Goal: Task Accomplishment & Management: Manage account settings

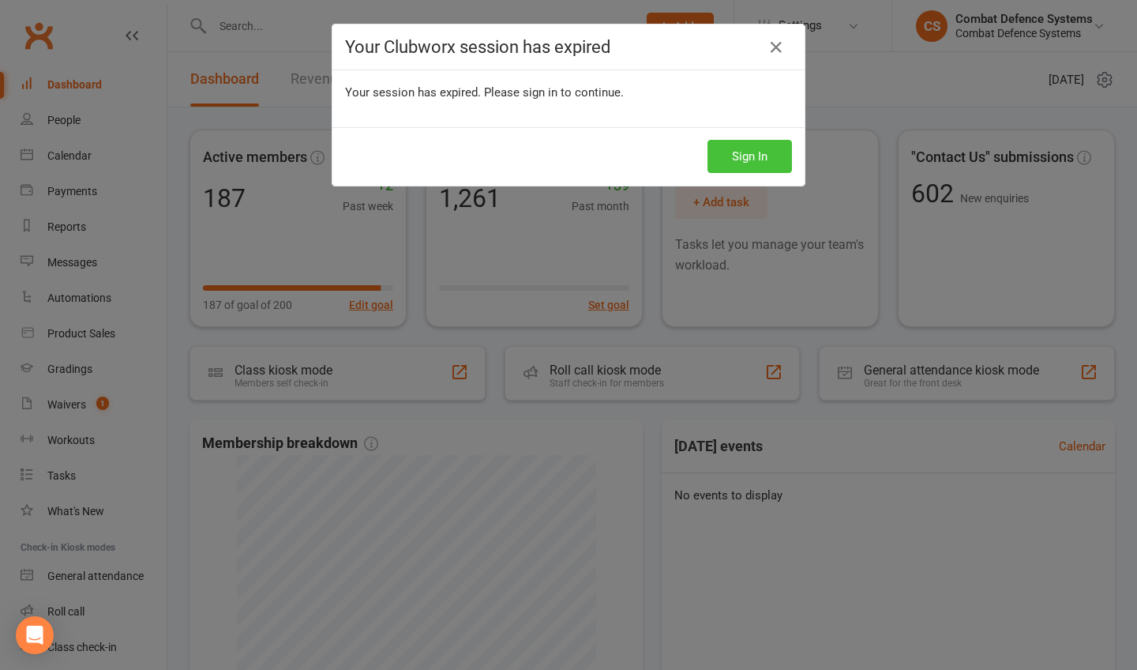
click at [750, 156] on button "Sign In" at bounding box center [750, 156] width 84 height 33
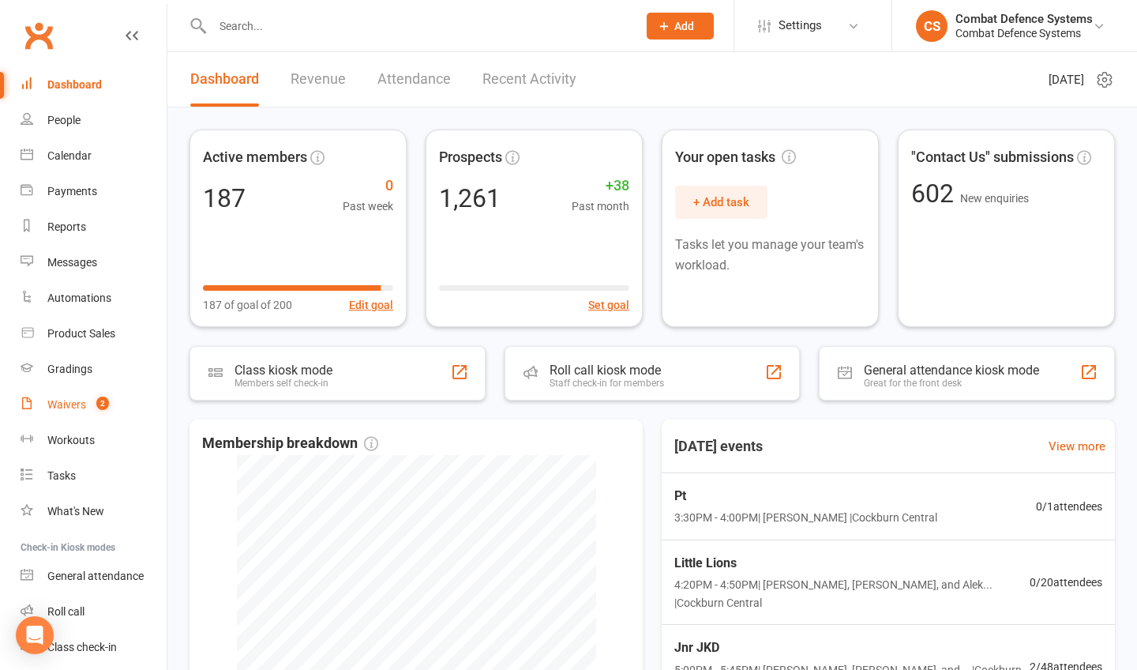
click at [88, 403] on link "Waivers 2" at bounding box center [94, 405] width 146 height 36
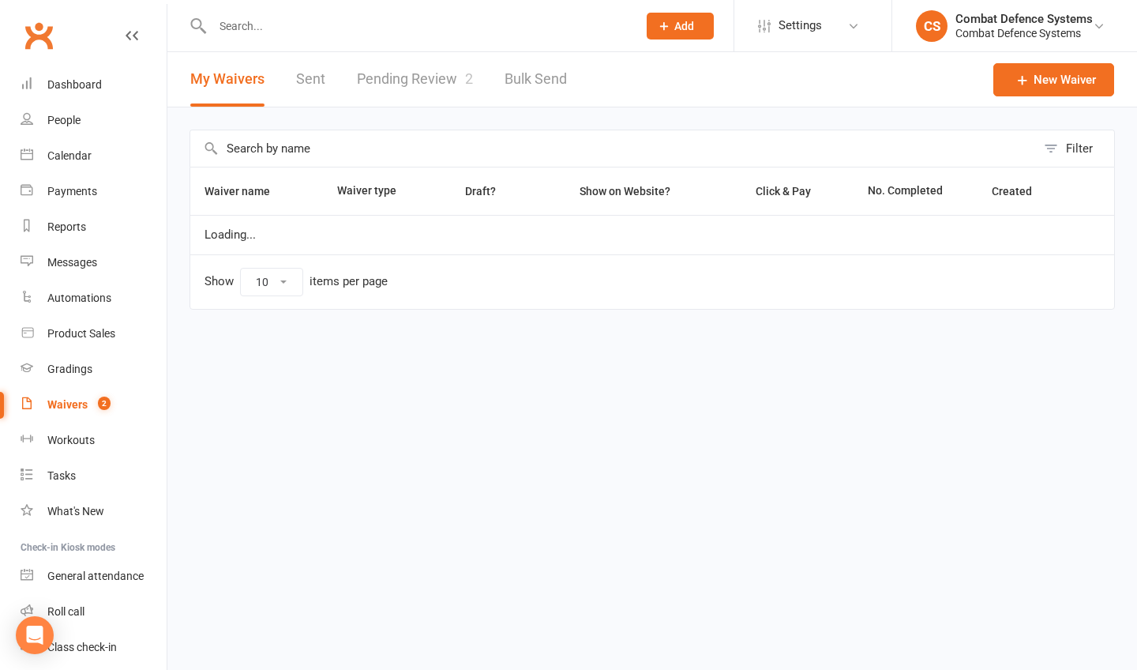
select select "25"
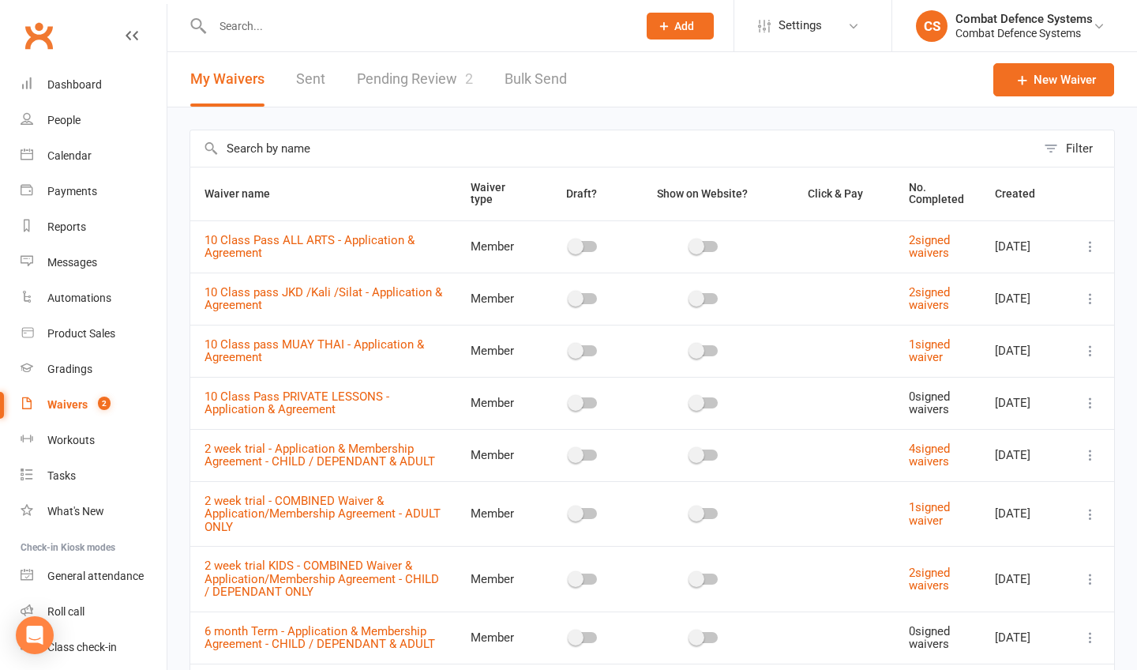
click at [82, 404] on div "Waivers" at bounding box center [67, 404] width 40 height 13
click at [427, 80] on link "Pending Review 2" at bounding box center [415, 79] width 116 height 54
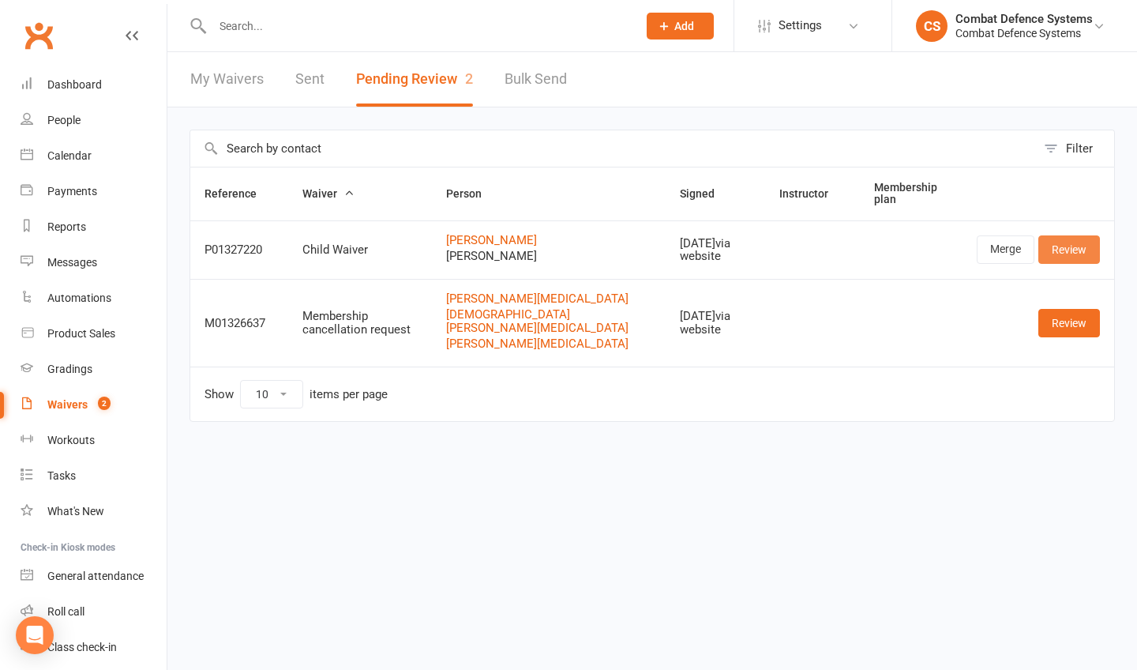
click at [1072, 250] on link "Review" at bounding box center [1069, 249] width 62 height 28
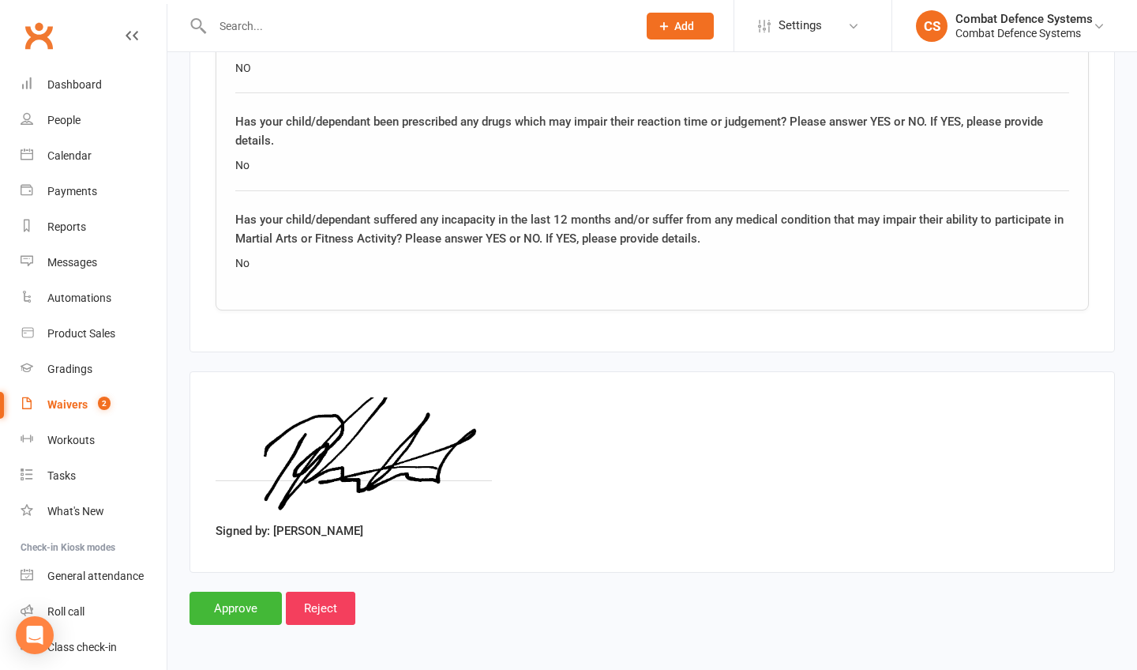
scroll to position [1866, 0]
click at [238, 591] on input "Approve" at bounding box center [236, 607] width 92 height 33
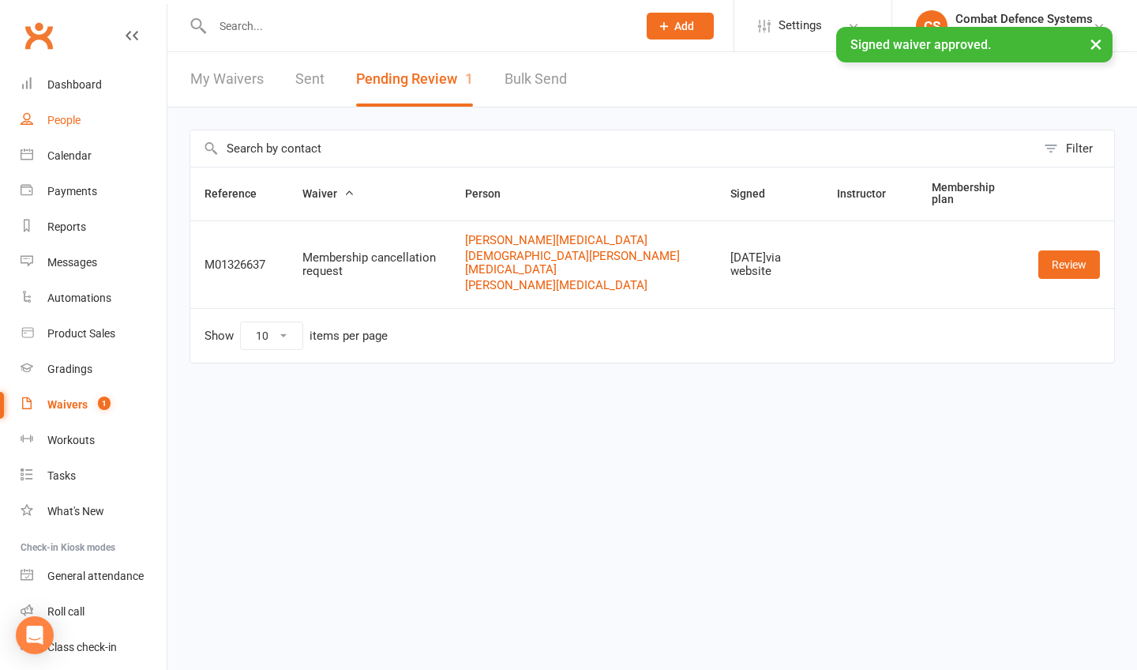
click at [69, 119] on div "People" at bounding box center [63, 120] width 33 height 13
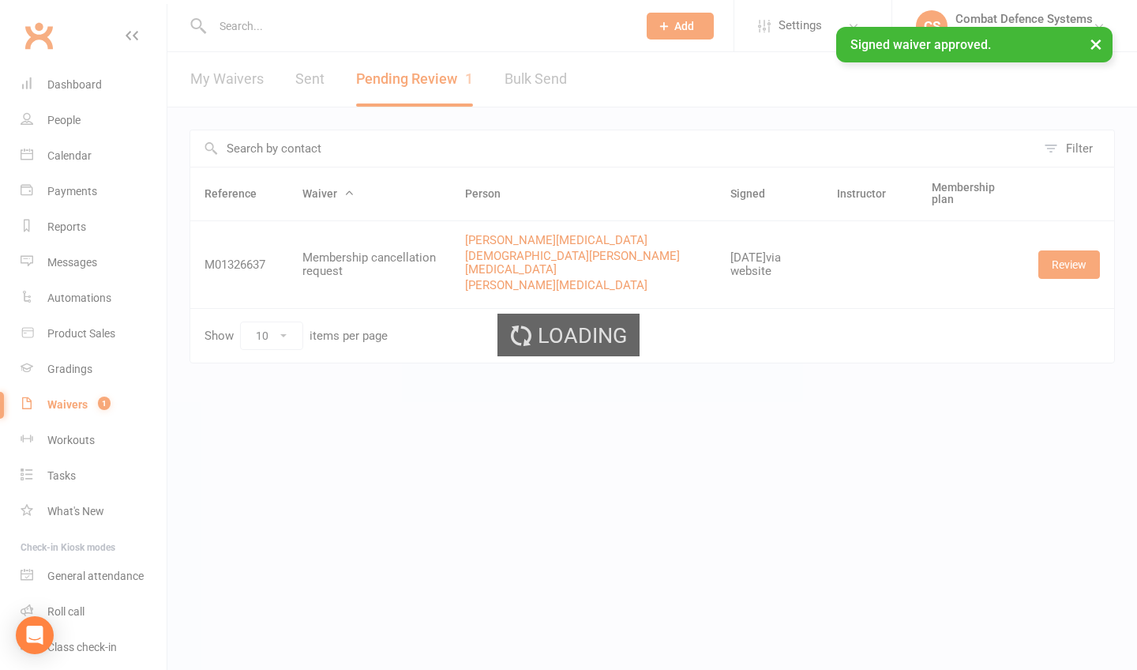
select select "100"
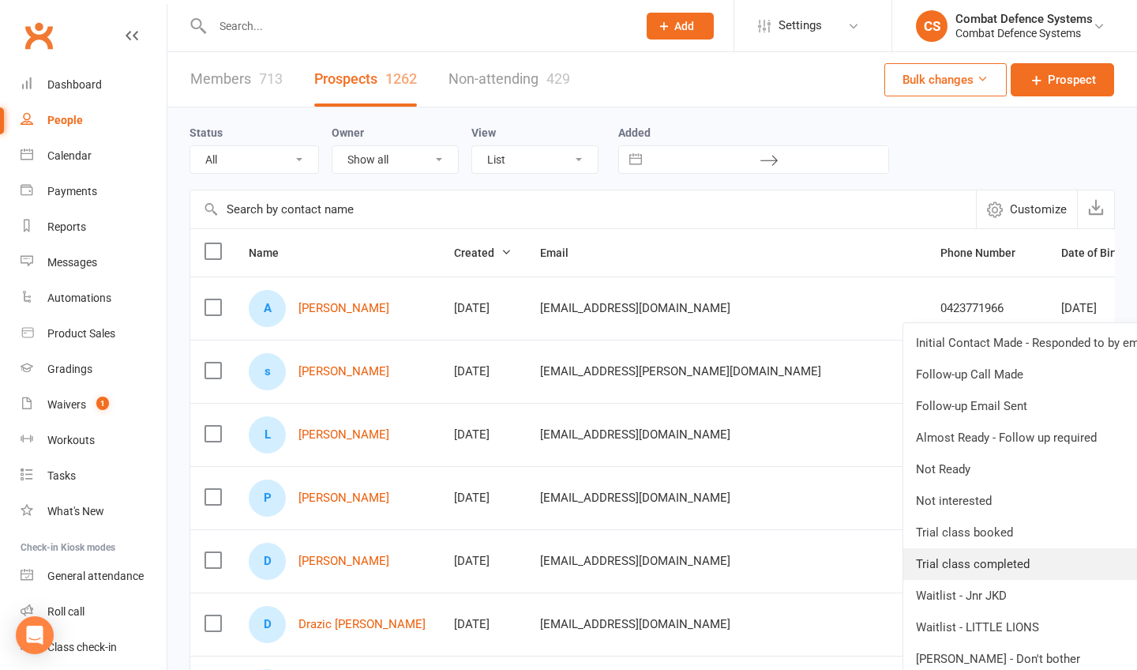
click at [996, 561] on link "Trial class completed" at bounding box center [1033, 564] width 261 height 32
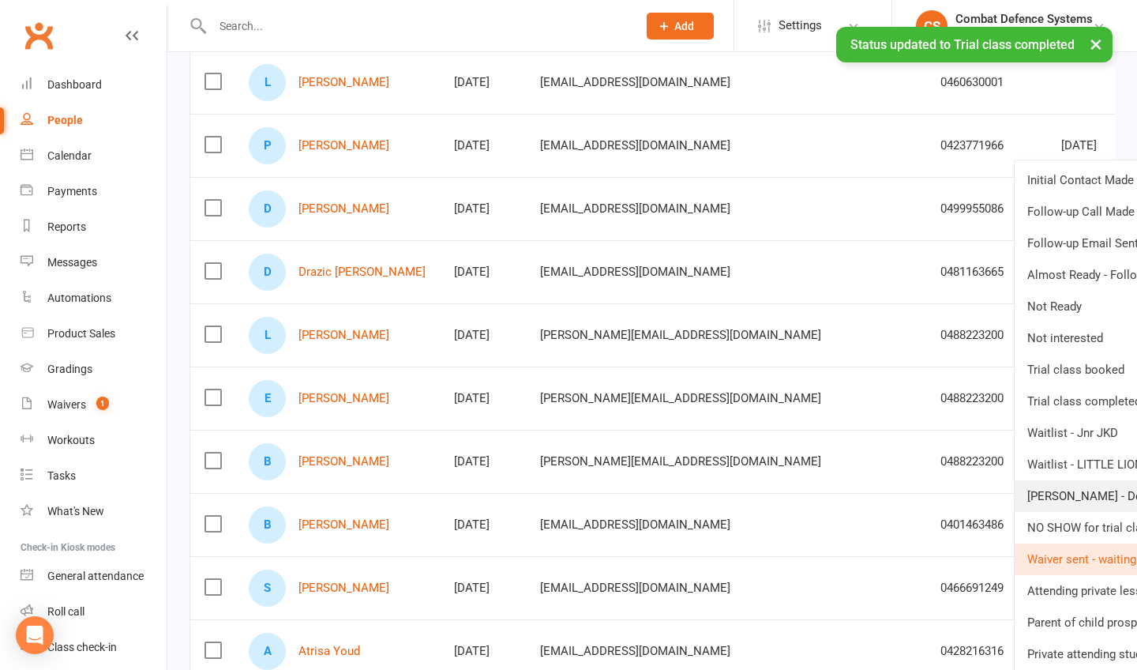
scroll to position [354, 0]
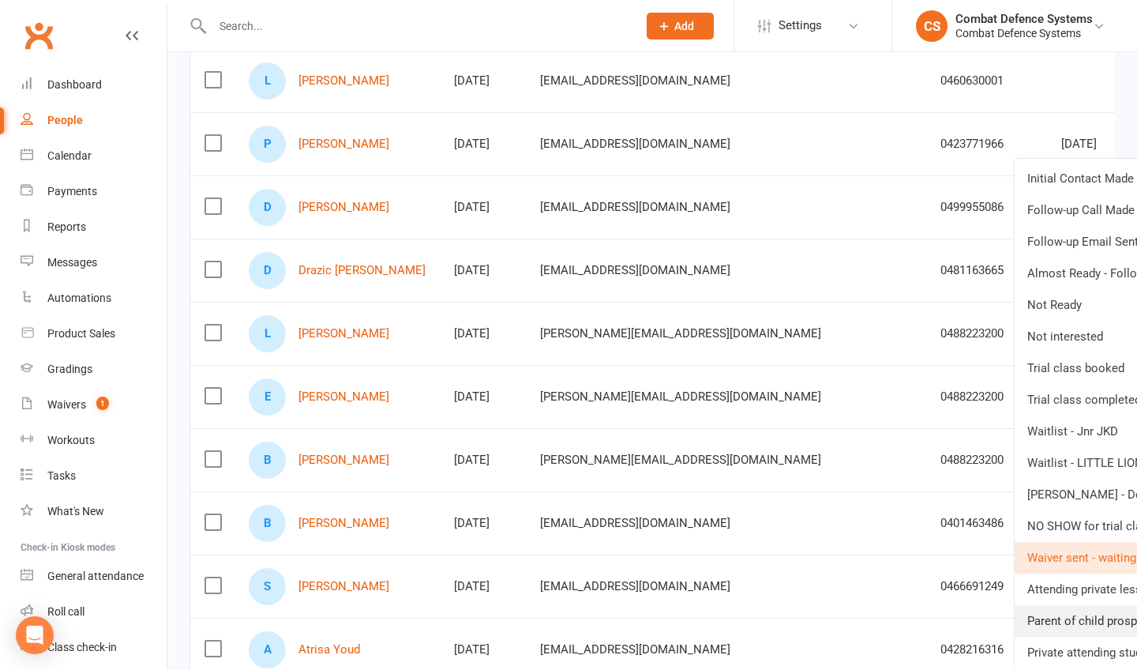
click at [1060, 622] on link "Parent of child prospect" at bounding box center [1145, 621] width 261 height 32
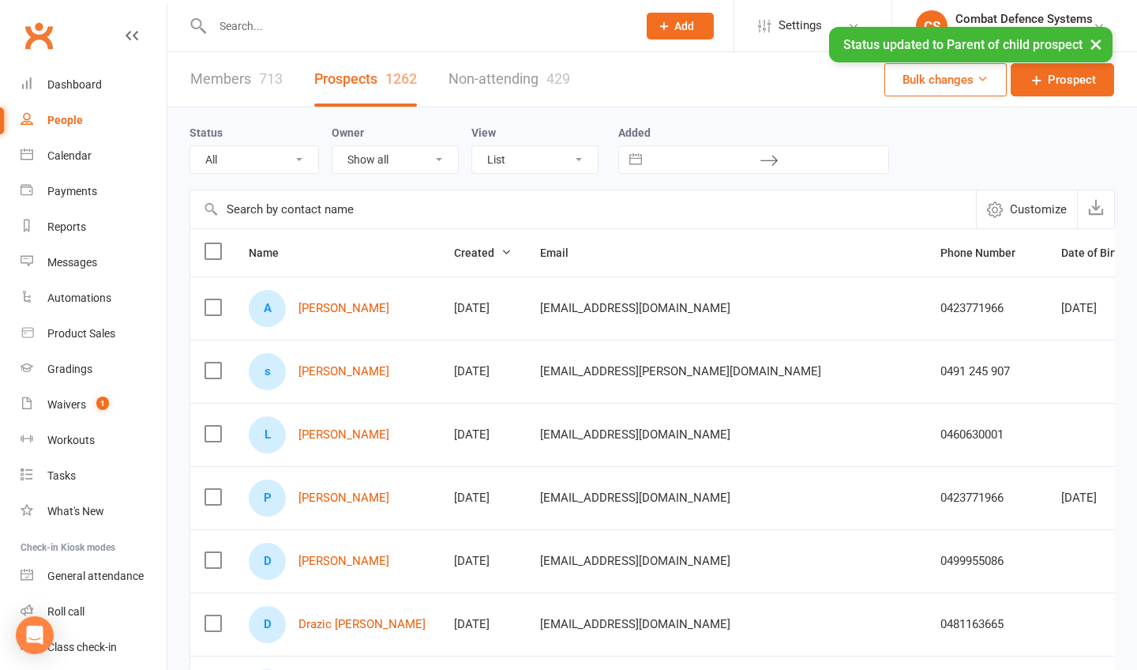
scroll to position [0, 0]
click at [68, 154] on div "Calendar" at bounding box center [69, 155] width 44 height 13
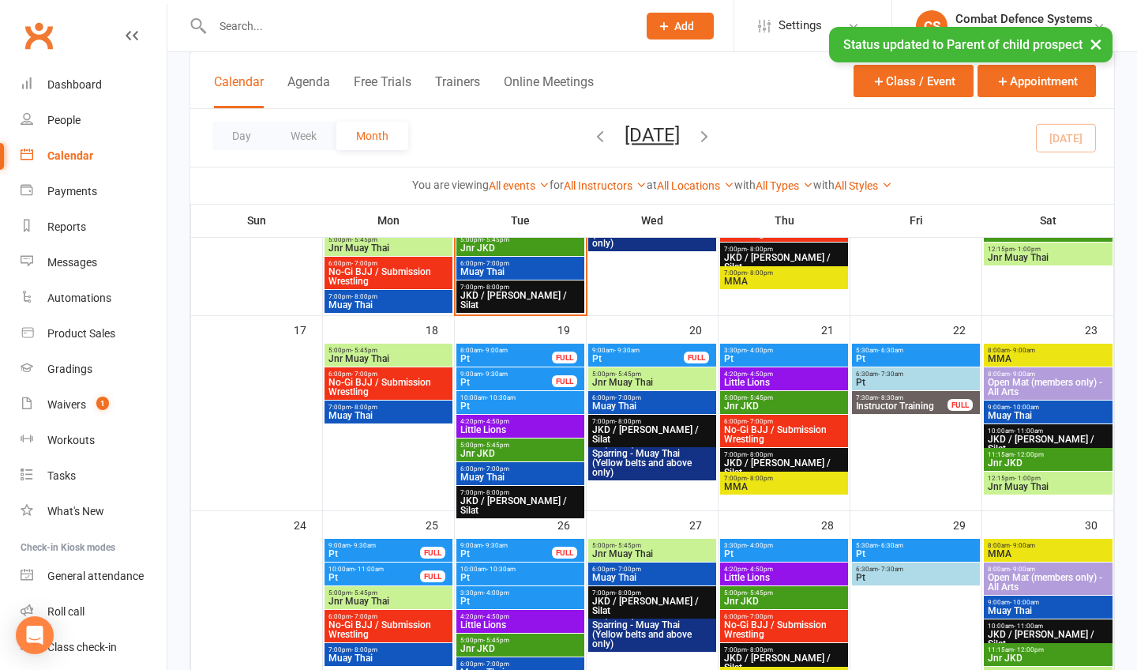
scroll to position [655, 0]
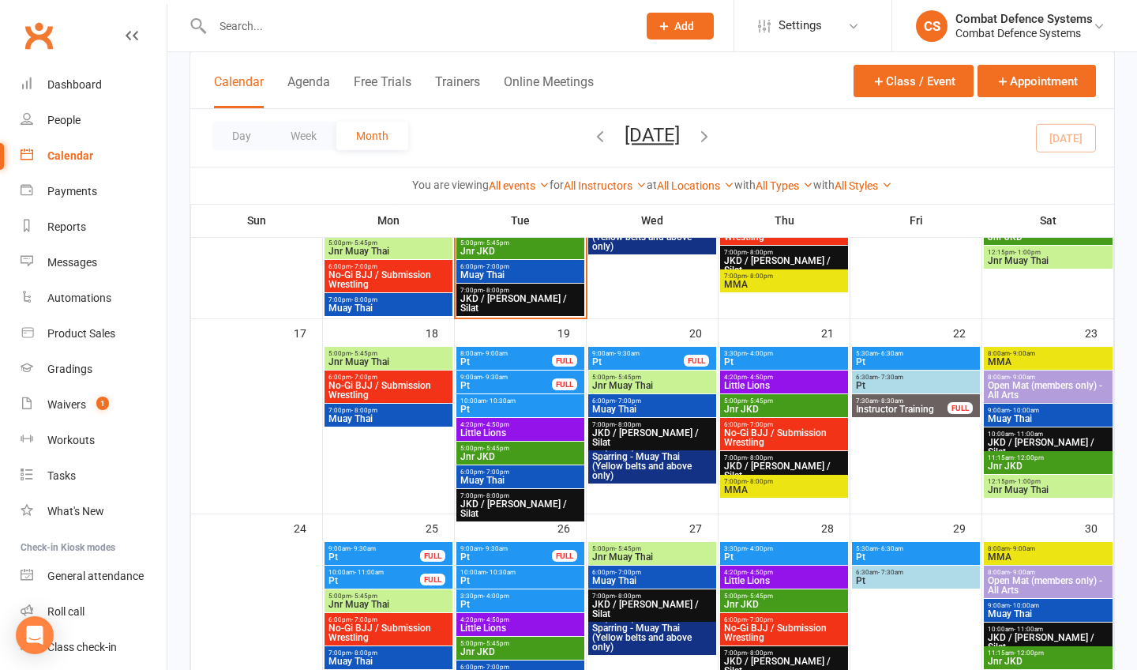
click at [738, 383] on span "Little Lions" at bounding box center [784, 385] width 122 height 9
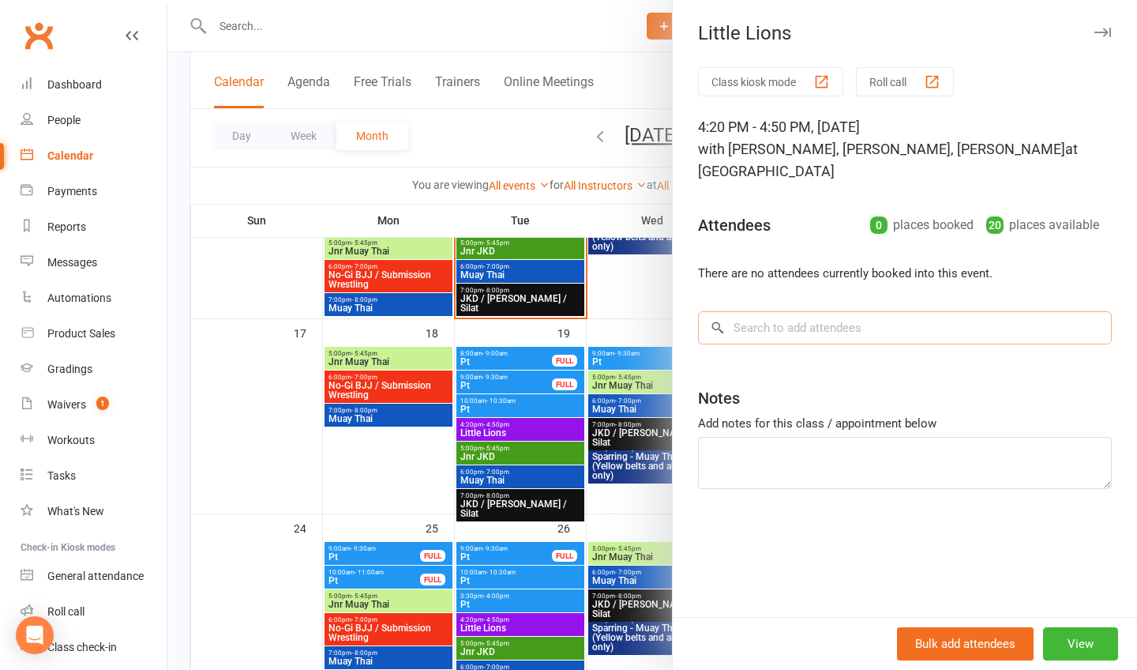
click at [749, 330] on input "search" at bounding box center [905, 327] width 414 height 33
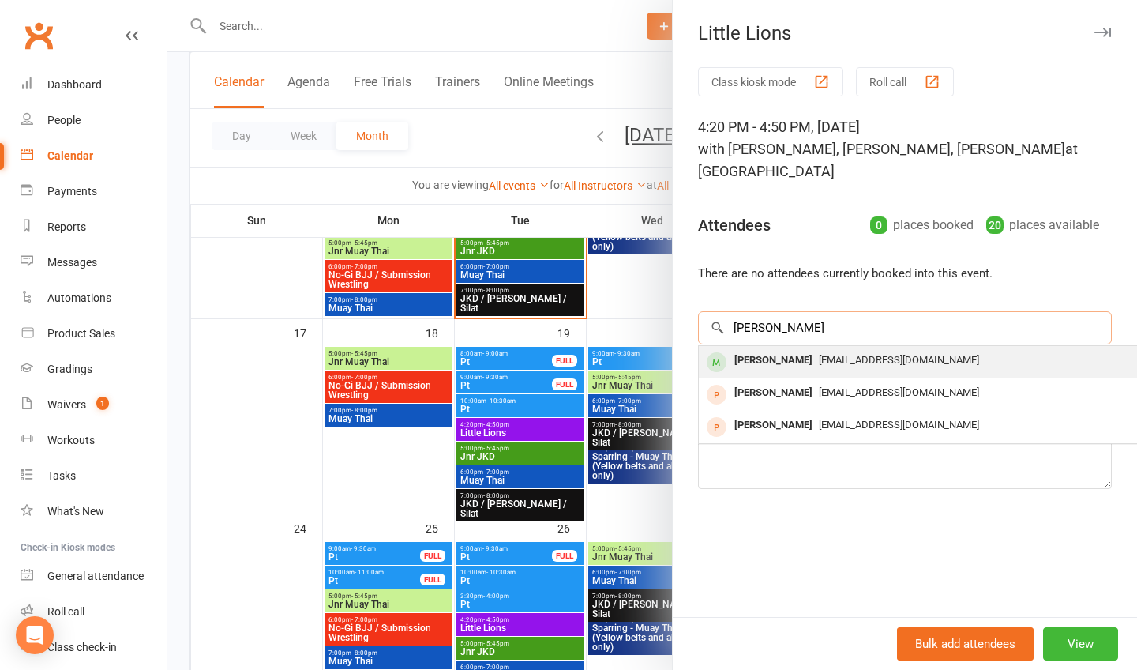
type input "[PERSON_NAME]"
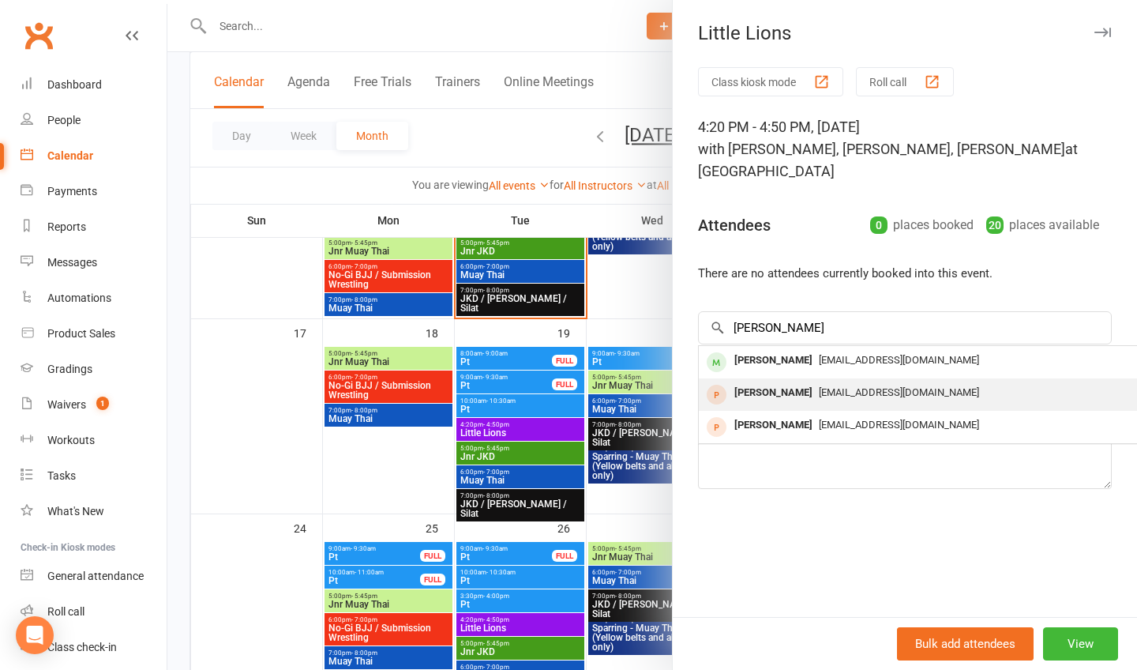
drag, startPoint x: 758, startPoint y: 355, endPoint x: 764, endPoint y: 396, distance: 42.3
click at [764, 396] on div "[PERSON_NAME]" at bounding box center [773, 392] width 91 height 23
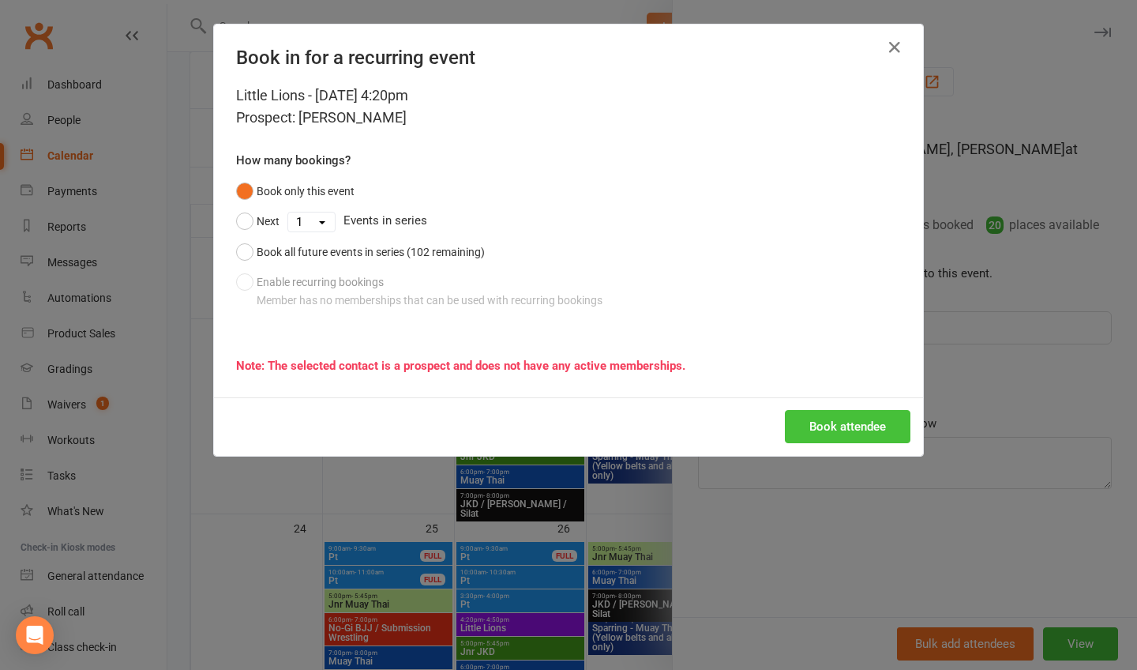
click at [839, 434] on button "Book attendee" at bounding box center [848, 426] width 126 height 33
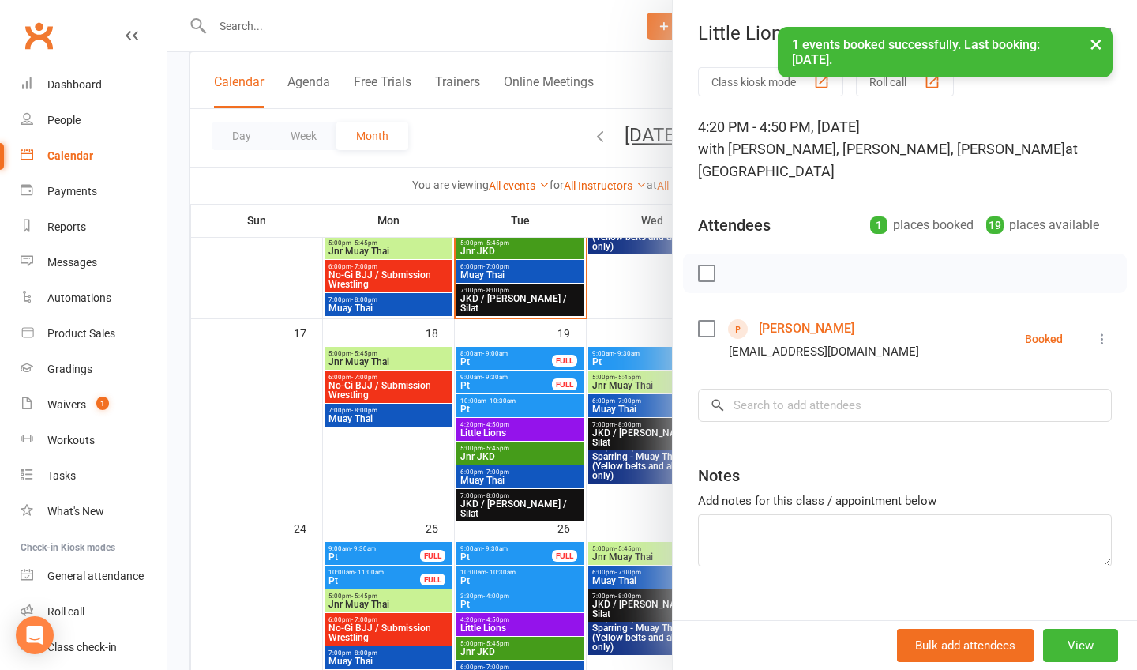
click at [633, 27] on div "× 1 events booked successfully. Last booking: [DATE]." at bounding box center [558, 27] width 1117 height 0
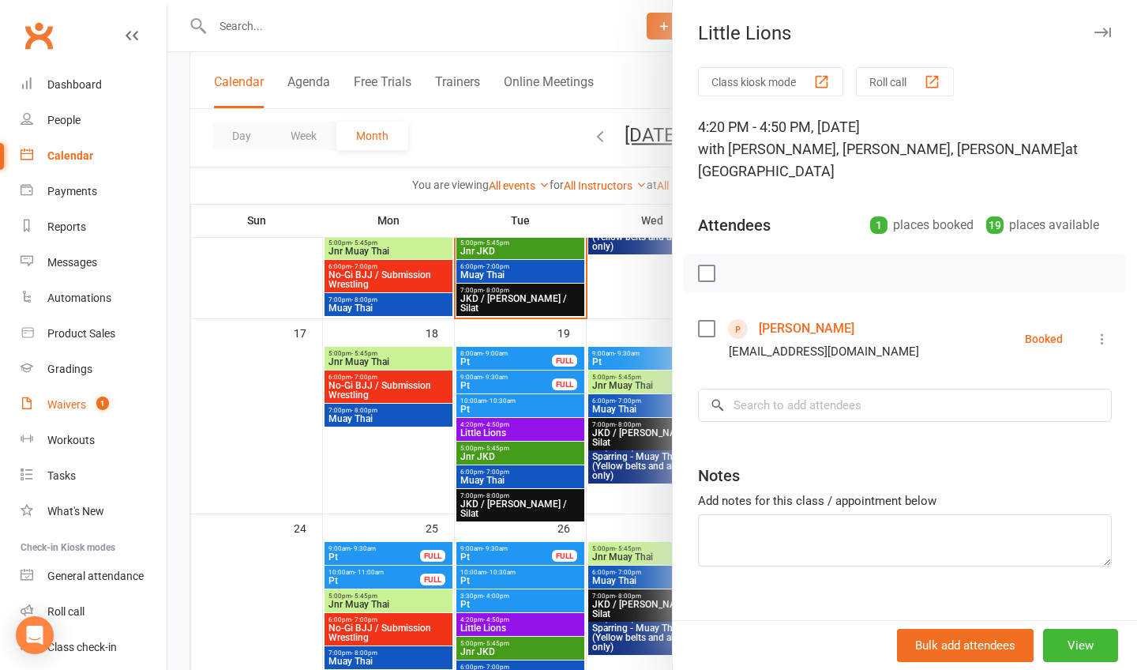
click at [69, 395] on link "Waivers 1" at bounding box center [94, 405] width 146 height 36
select select "25"
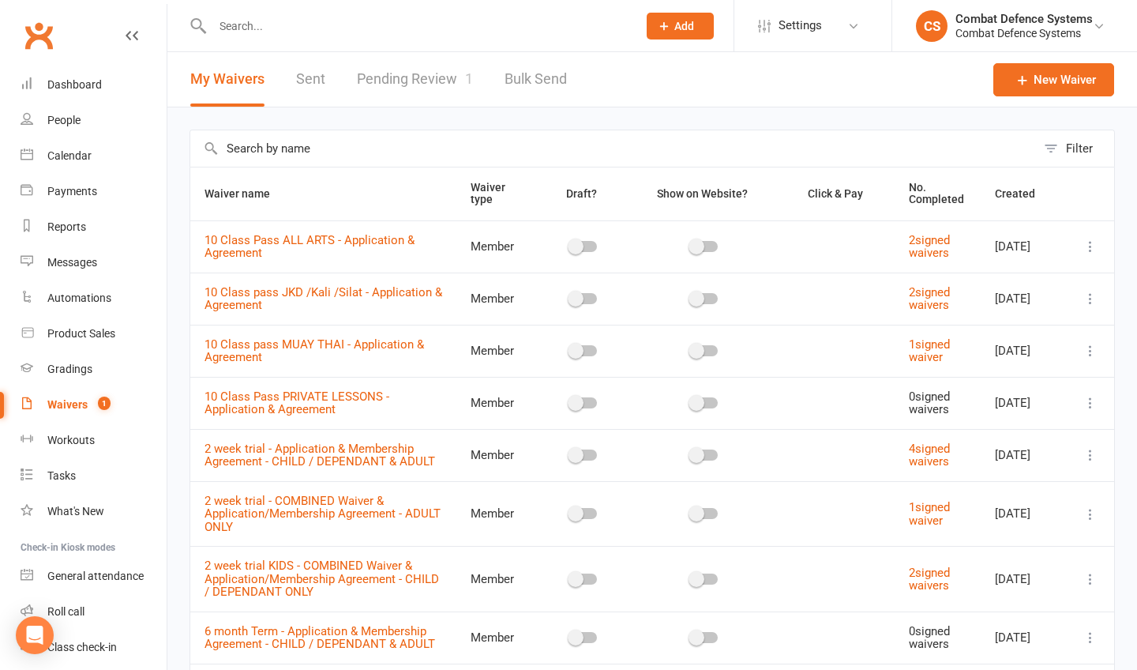
click at [417, 85] on link "Pending Review 1" at bounding box center [415, 79] width 116 height 54
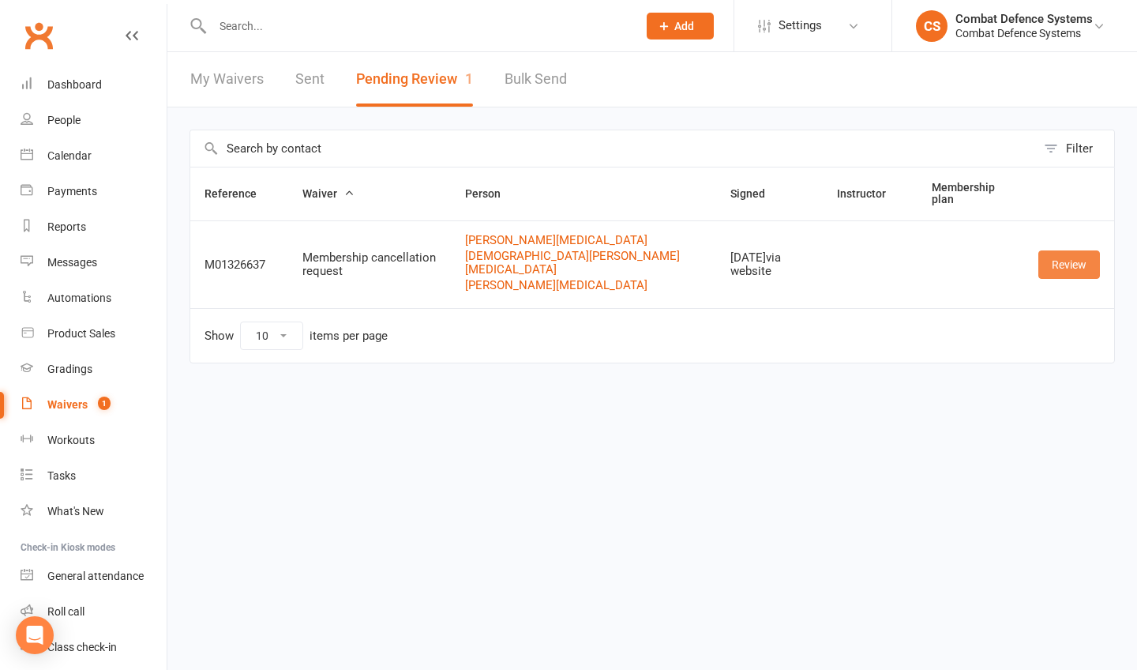
click at [1061, 250] on link "Review" at bounding box center [1069, 264] width 62 height 28
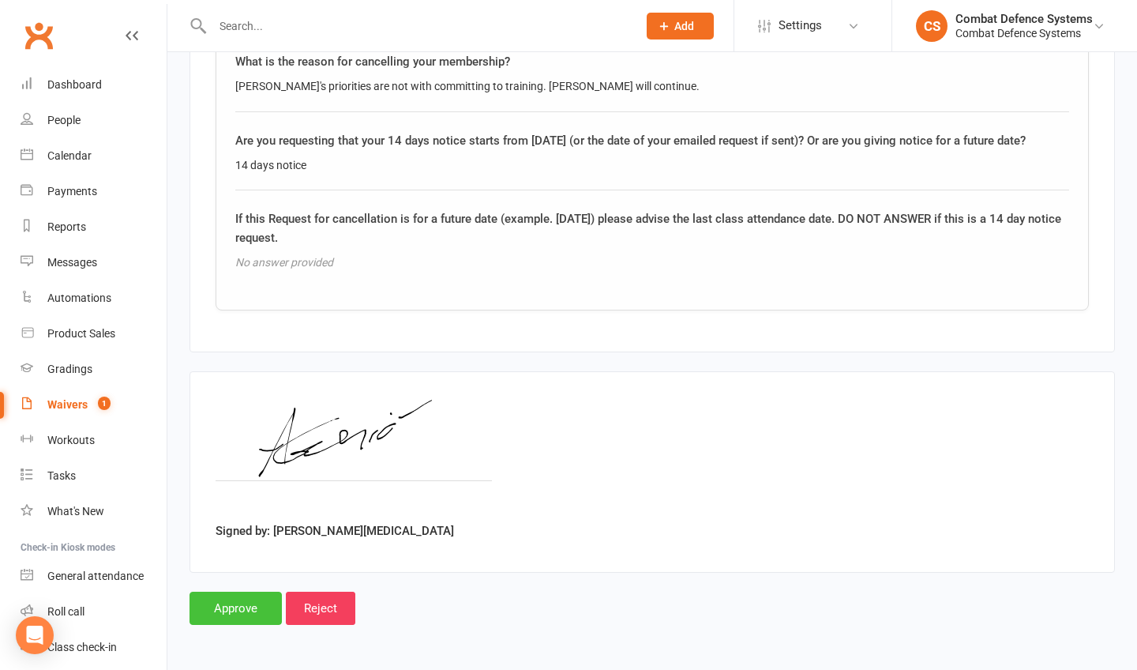
scroll to position [1991, 0]
click at [235, 596] on input "Approve" at bounding box center [236, 607] width 92 height 33
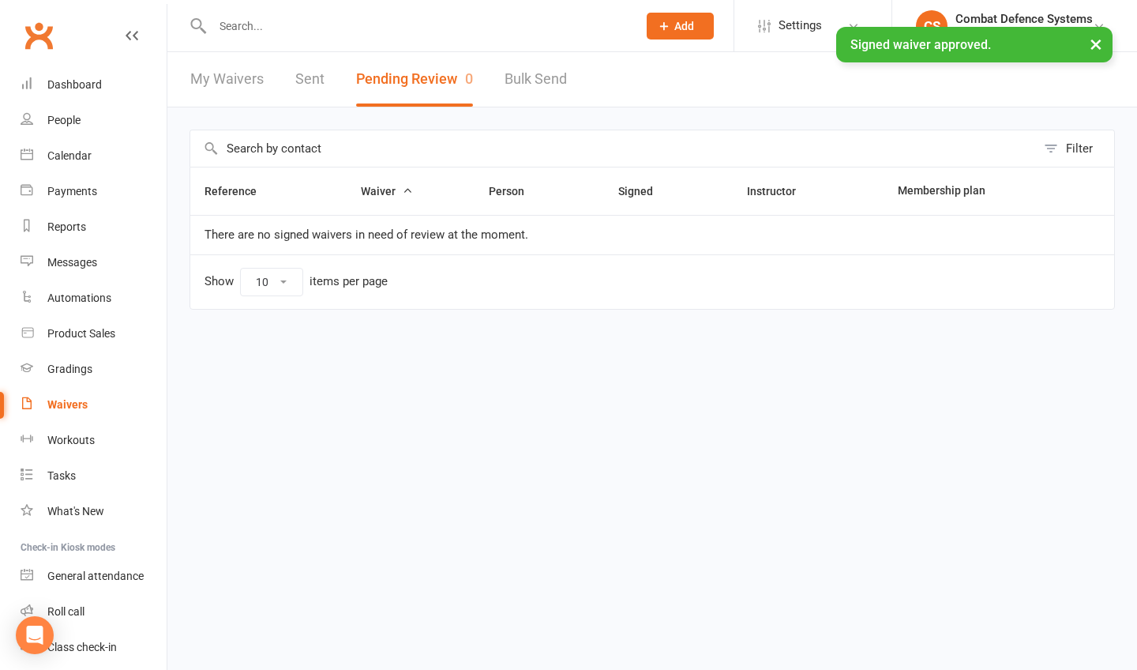
click at [250, 19] on input "text" at bounding box center [417, 26] width 419 height 22
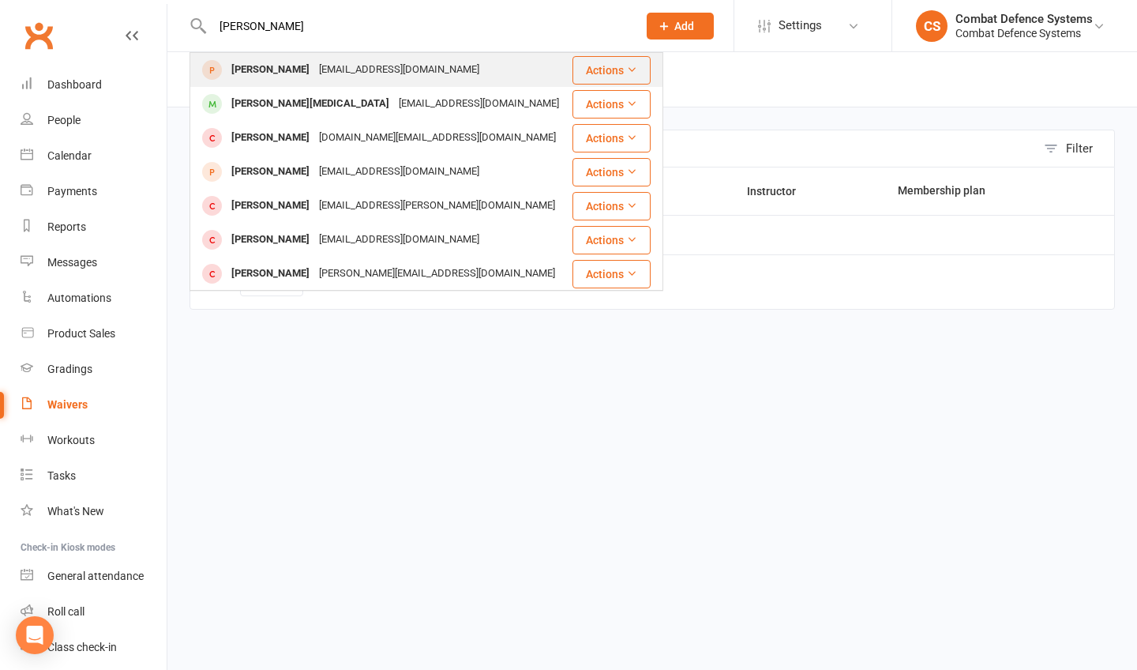
type input "[PERSON_NAME]"
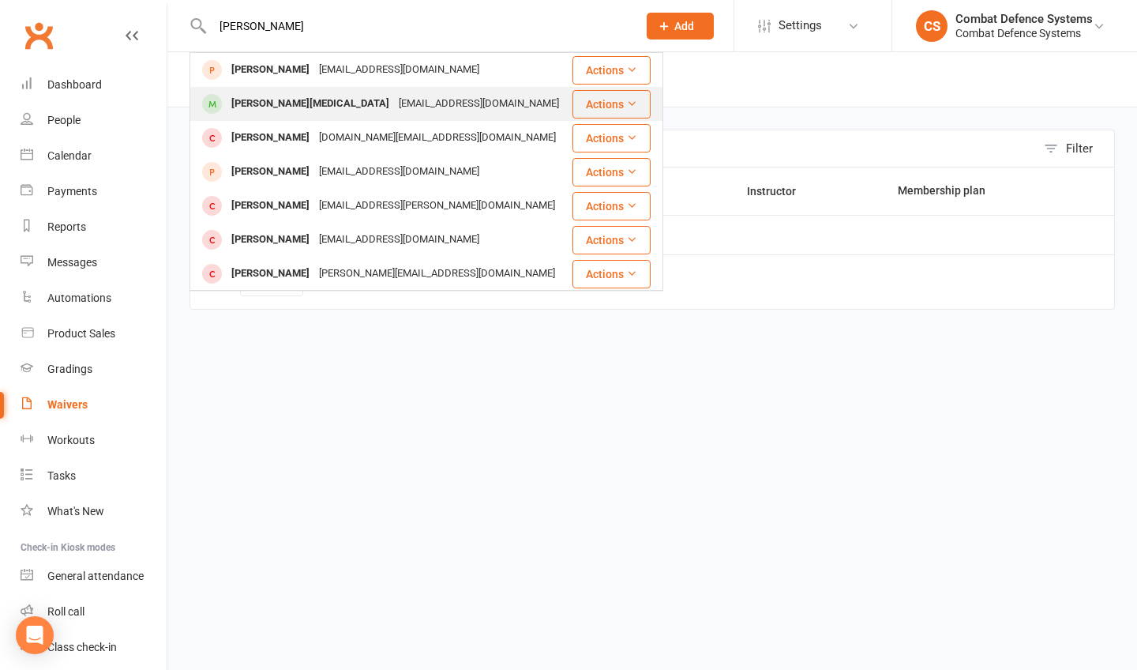
drag, startPoint x: 237, startPoint y: 64, endPoint x: 283, endPoint y: 104, distance: 61.0
click at [283, 104] on div "[PERSON_NAME][MEDICAL_DATA]" at bounding box center [310, 103] width 167 height 23
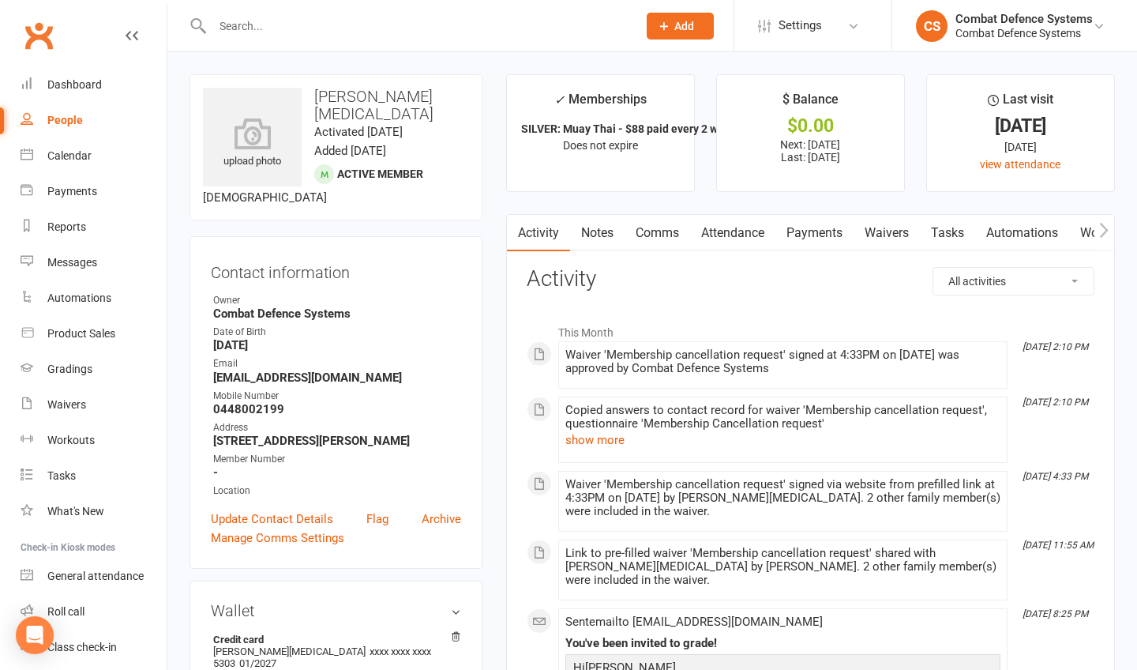
click at [825, 228] on link "Payments" at bounding box center [814, 233] width 78 height 36
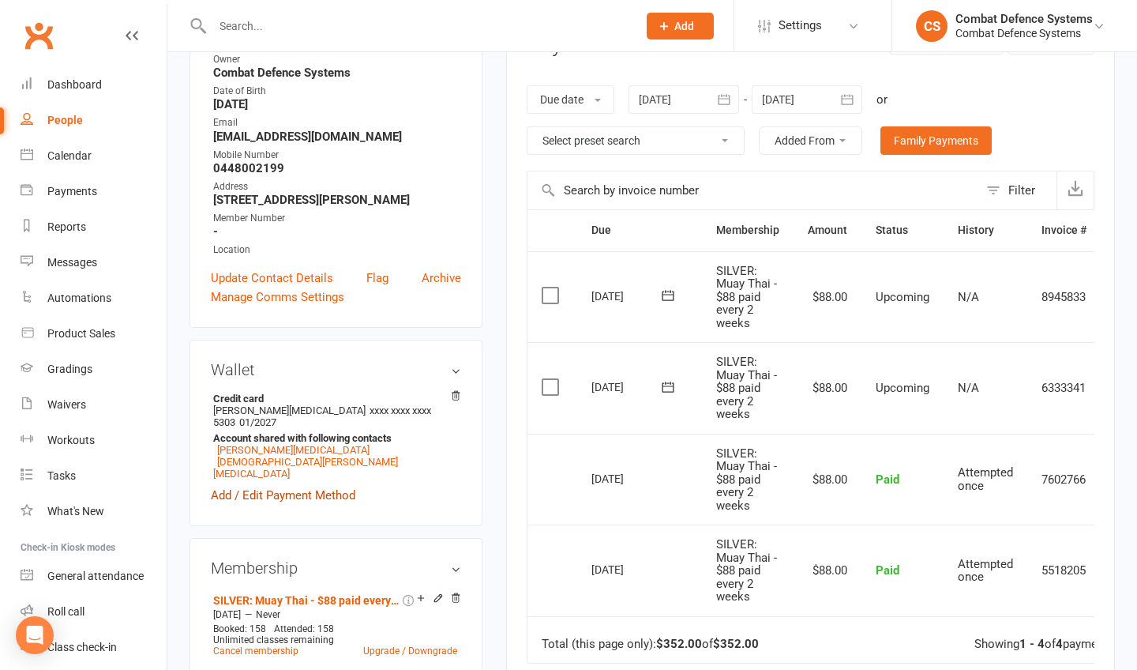
scroll to position [256, 0]
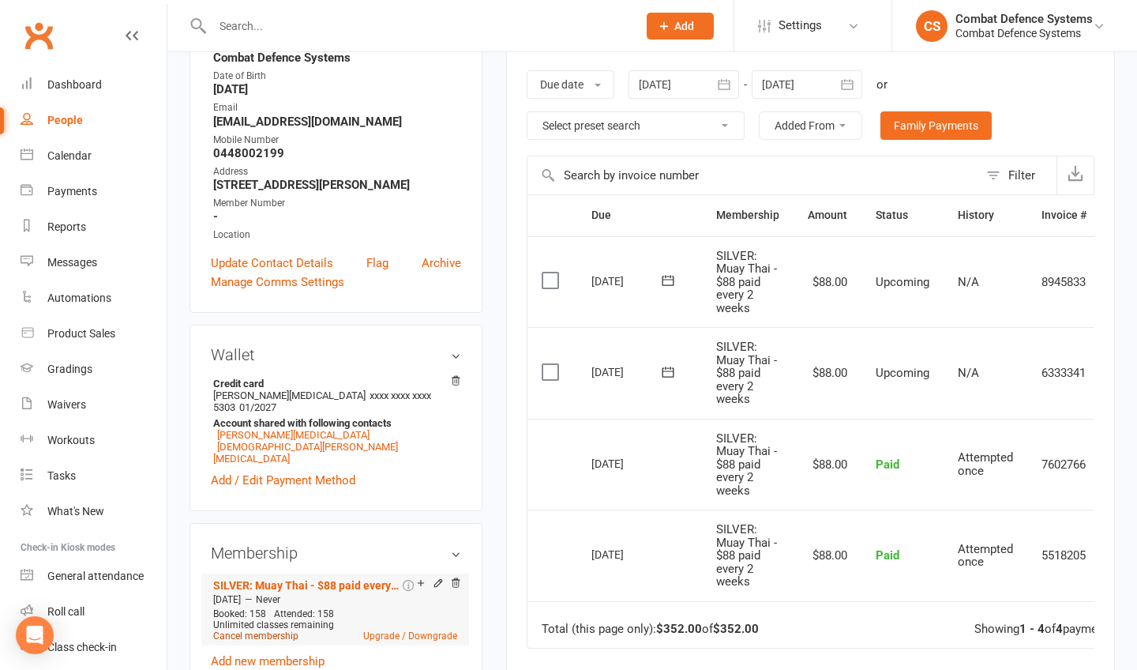
click at [250, 630] on link "Cancel membership" at bounding box center [255, 635] width 85 height 11
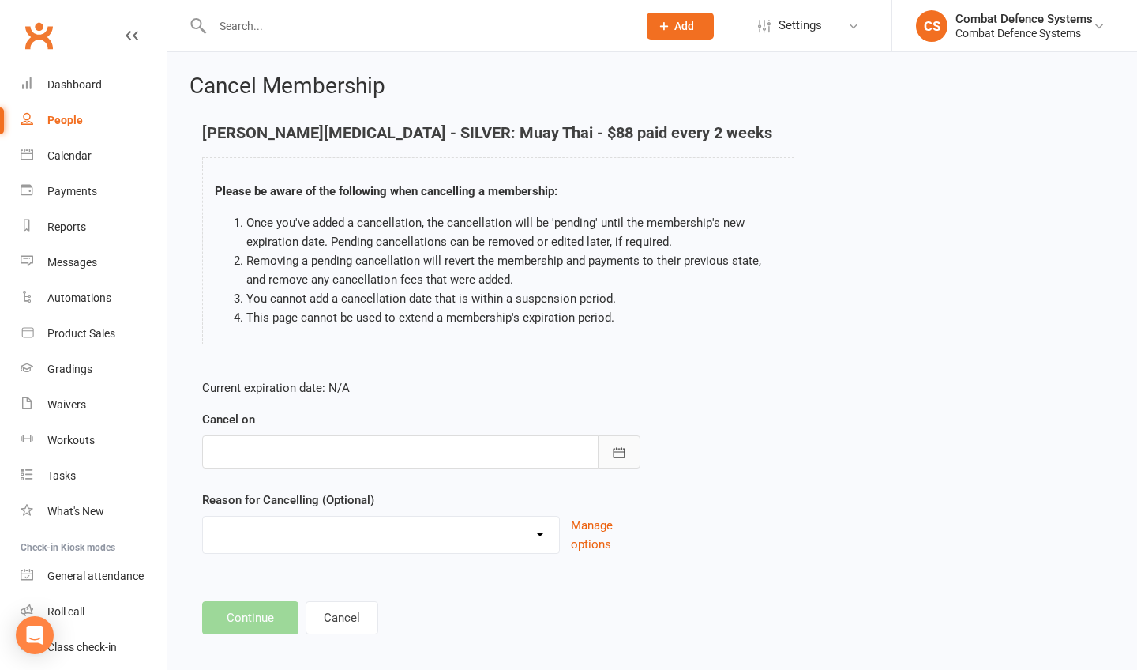
click at [619, 446] on icon "button" at bounding box center [619, 453] width 16 height 16
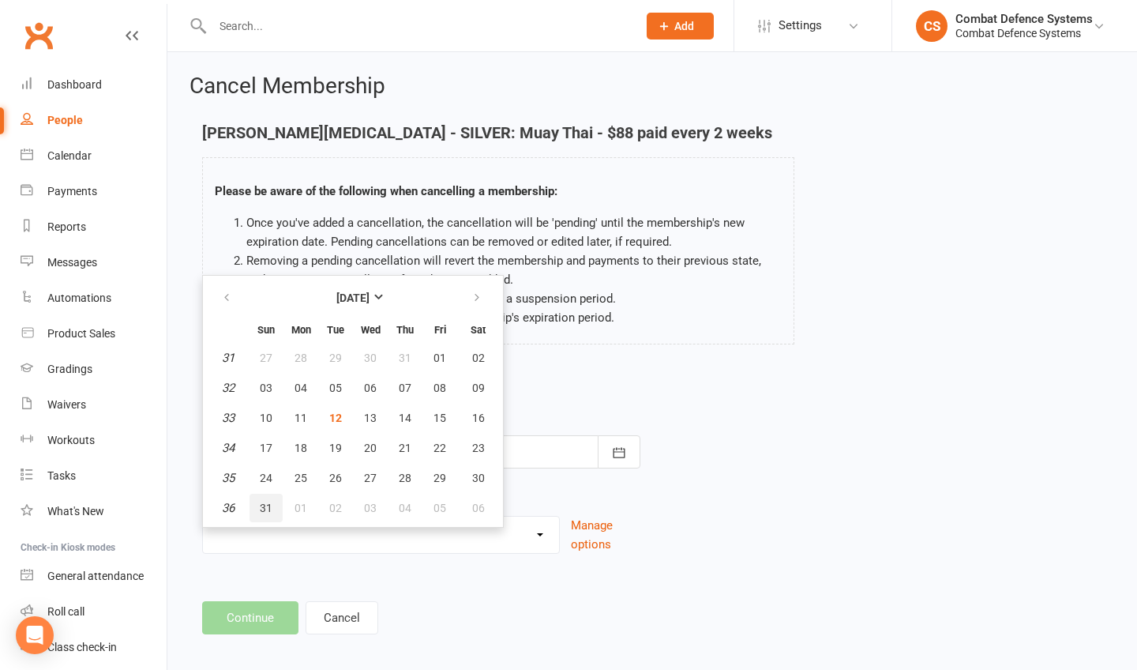
click at [265, 505] on span "31" at bounding box center [266, 507] width 13 height 13
type input "[DATE]"
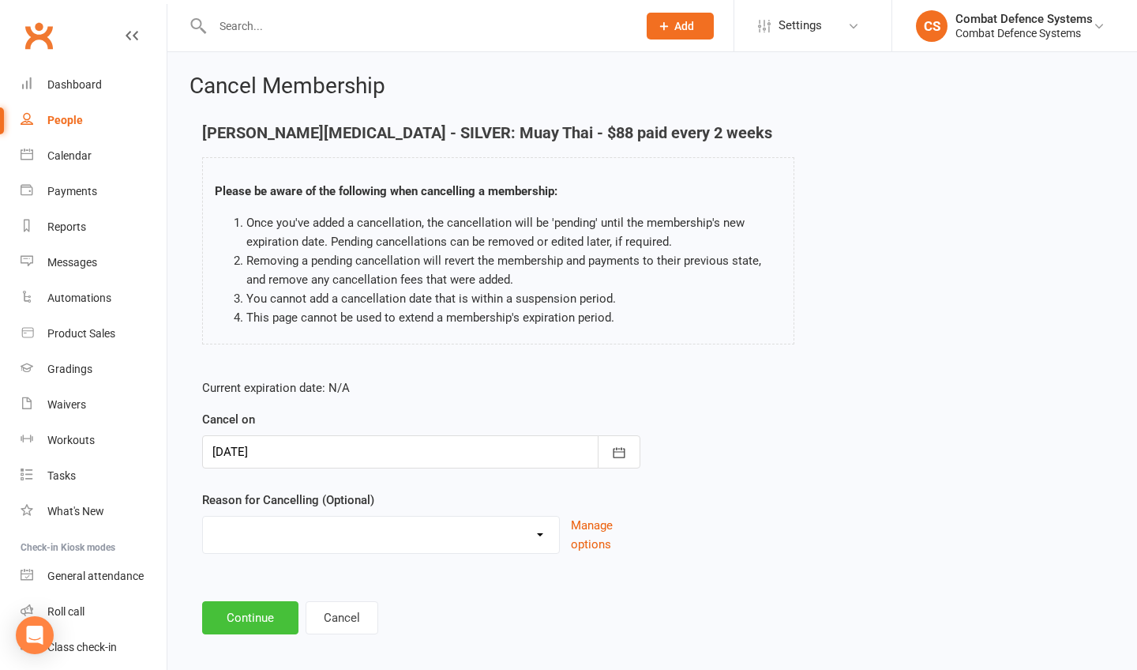
click at [254, 616] on button "Continue" at bounding box center [250, 617] width 96 height 33
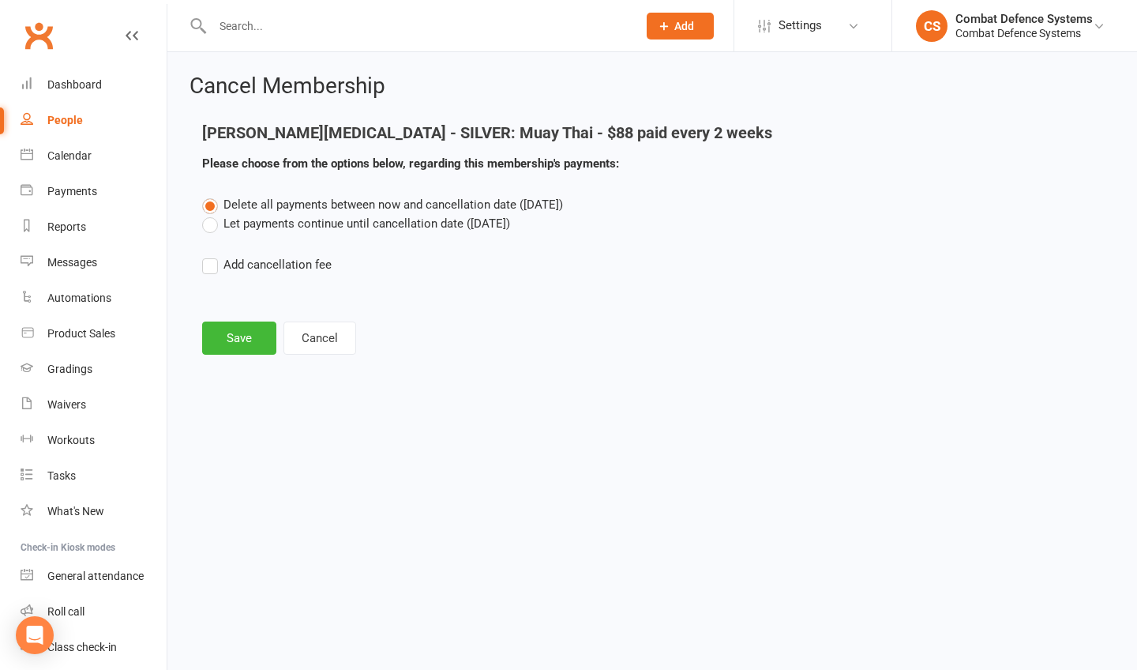
click at [259, 227] on label "Let payments continue until cancellation date ([DATE])" at bounding box center [356, 223] width 308 height 19
click at [212, 214] on input "Let payments continue until cancellation date ([DATE])" at bounding box center [207, 214] width 10 height 0
click at [241, 328] on button "Save" at bounding box center [239, 337] width 74 height 33
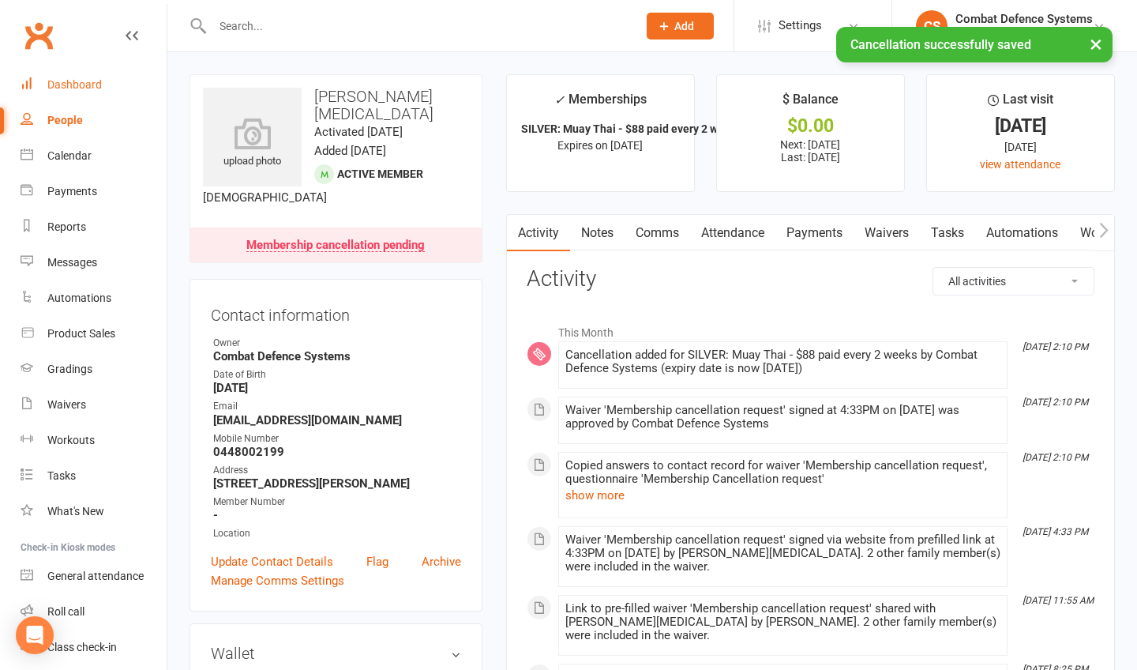
click at [67, 81] on div "Dashboard" at bounding box center [74, 84] width 54 height 13
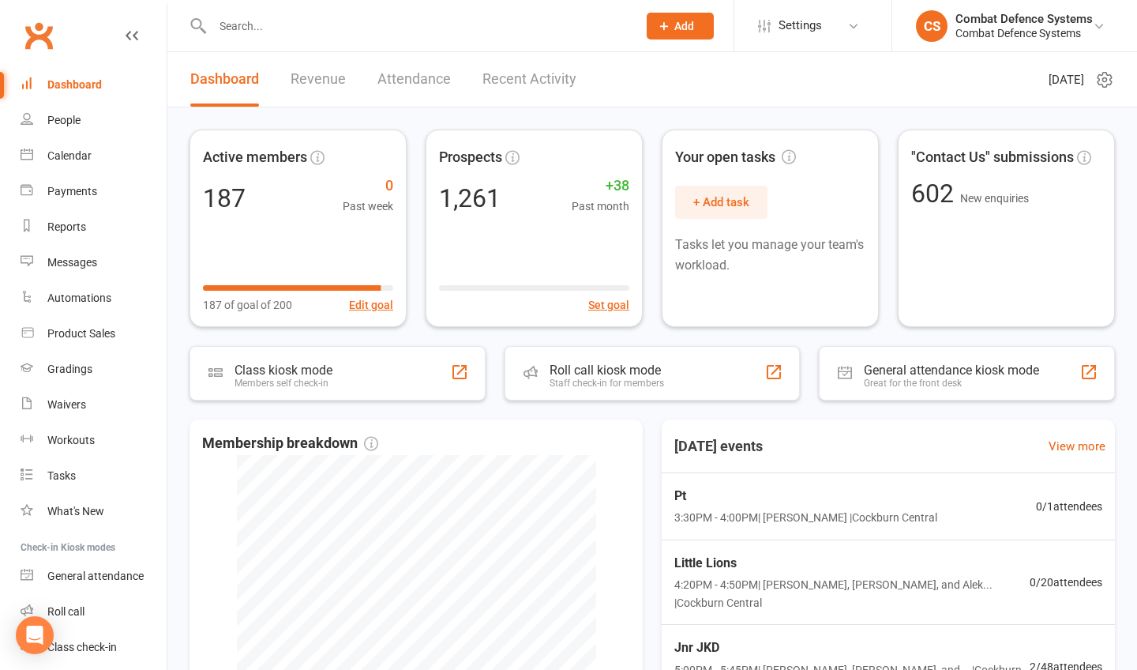
click at [329, 34] on input "text" at bounding box center [417, 26] width 419 height 22
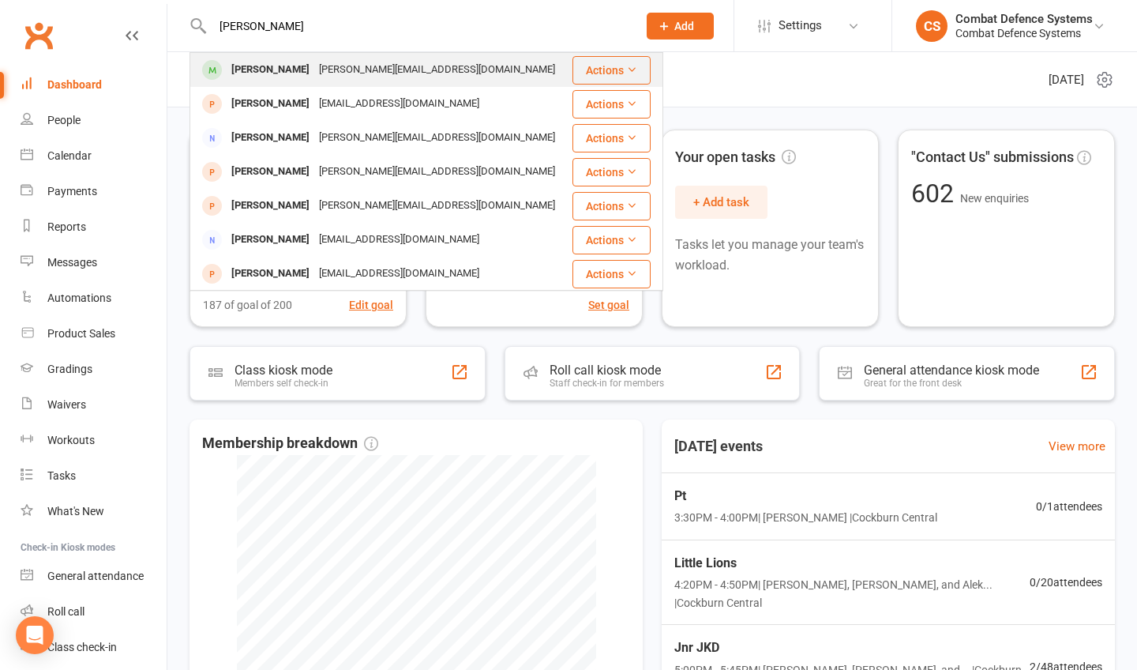
type input "[PERSON_NAME]"
click at [314, 67] on div "[PERSON_NAME][EMAIL_ADDRESS][DOMAIN_NAME]" at bounding box center [437, 69] width 246 height 23
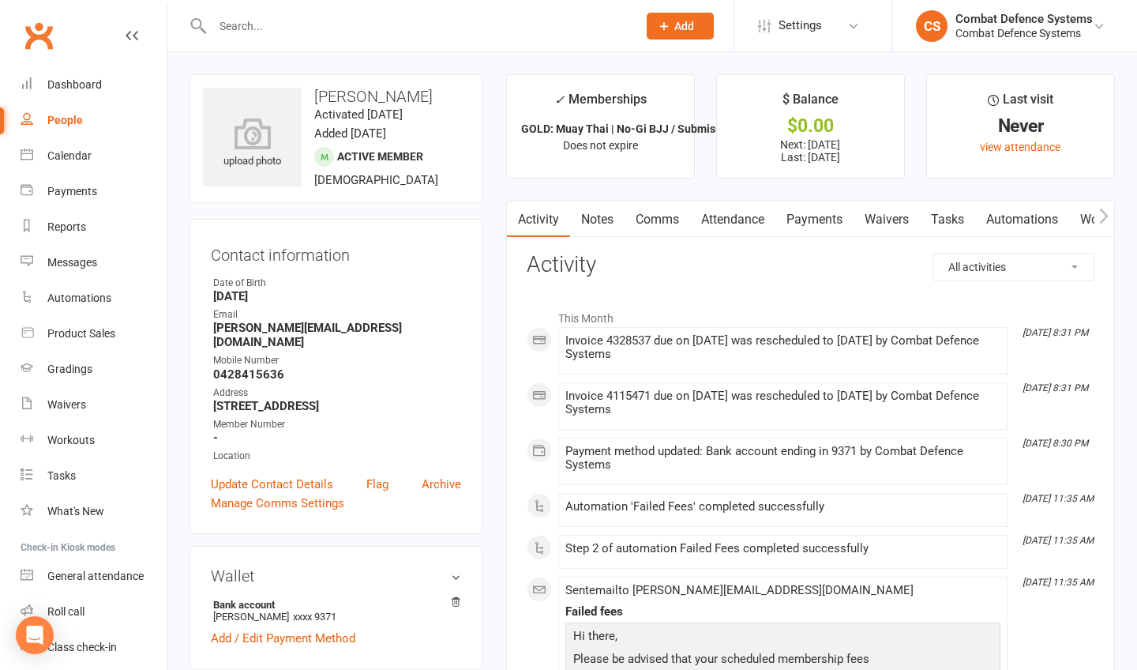
click at [821, 211] on link "Payments" at bounding box center [814, 219] width 78 height 36
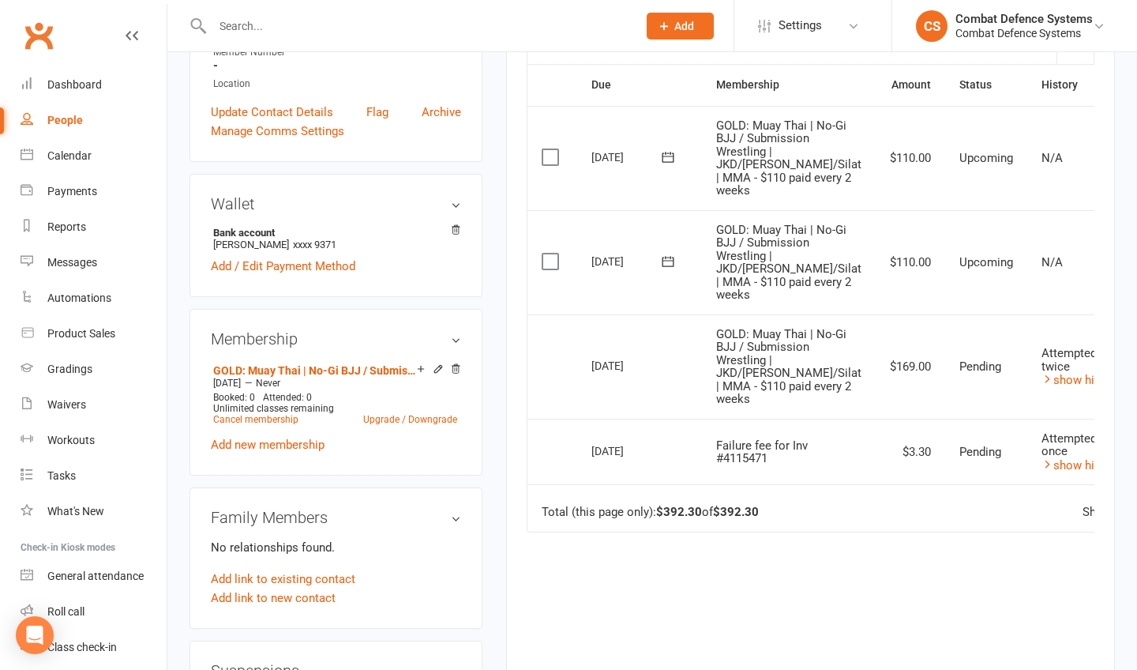
scroll to position [373, 0]
click at [66, 83] on div "Dashboard" at bounding box center [74, 84] width 54 height 13
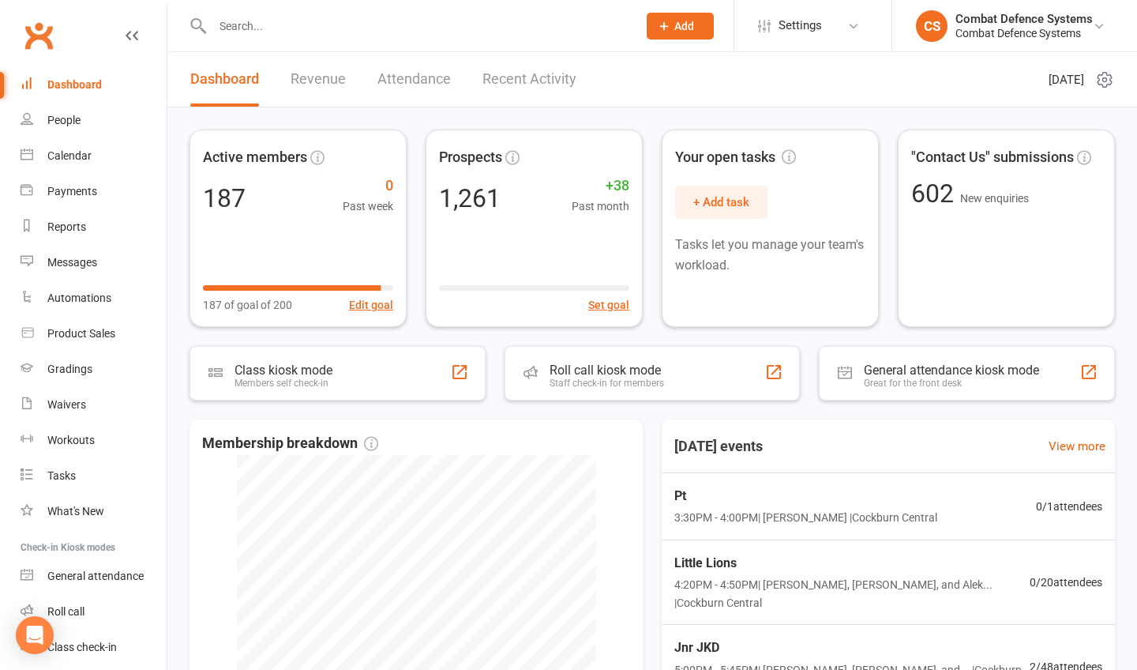
click at [265, 24] on input "text" at bounding box center [417, 26] width 419 height 22
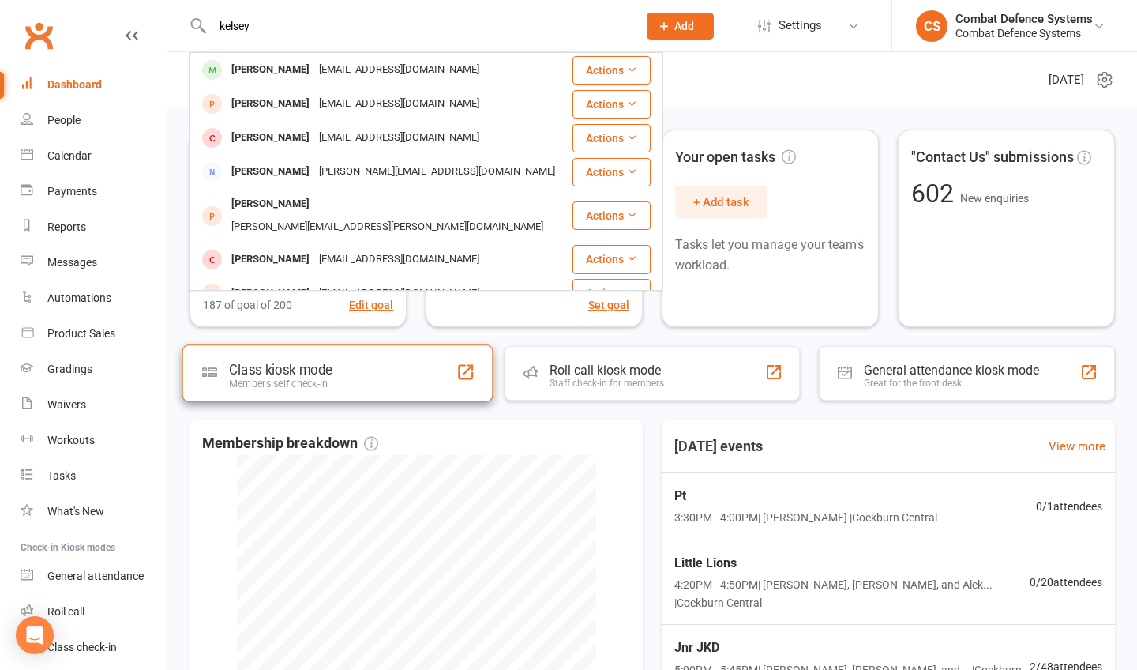
type input "[PERSON_NAME]"
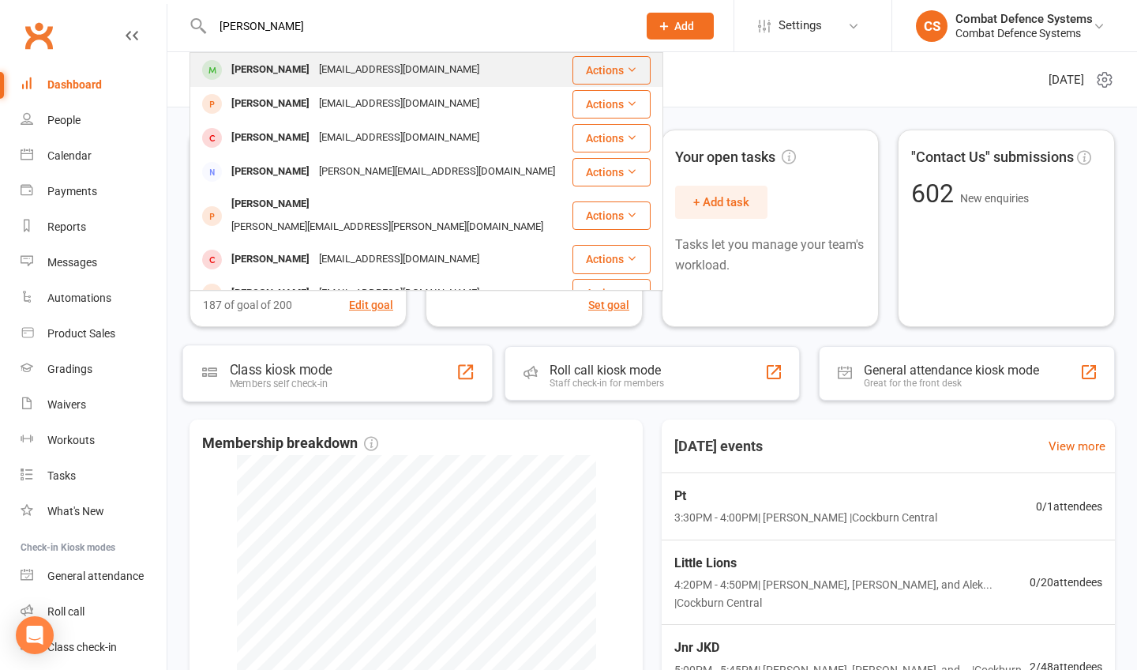
drag, startPoint x: 314, startPoint y: 366, endPoint x: 291, endPoint y: 63, distance: 303.3
click at [291, 63] on div "[PERSON_NAME]" at bounding box center [271, 69] width 88 height 23
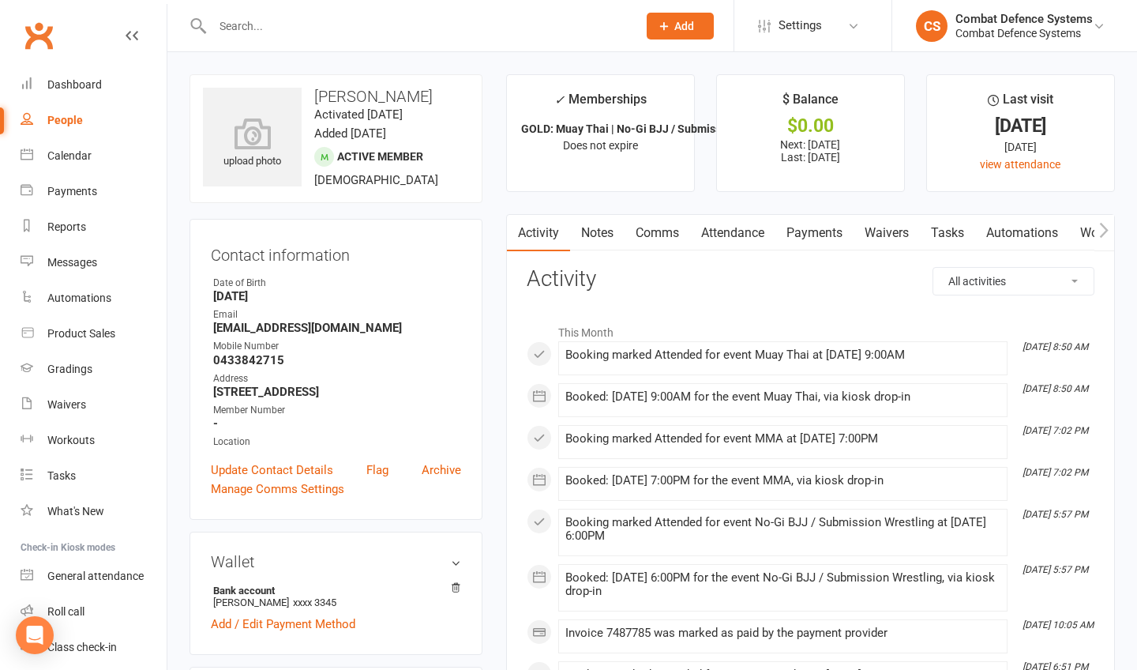
click at [253, 327] on strong "[EMAIL_ADDRESS][DOMAIN_NAME]" at bounding box center [337, 328] width 248 height 14
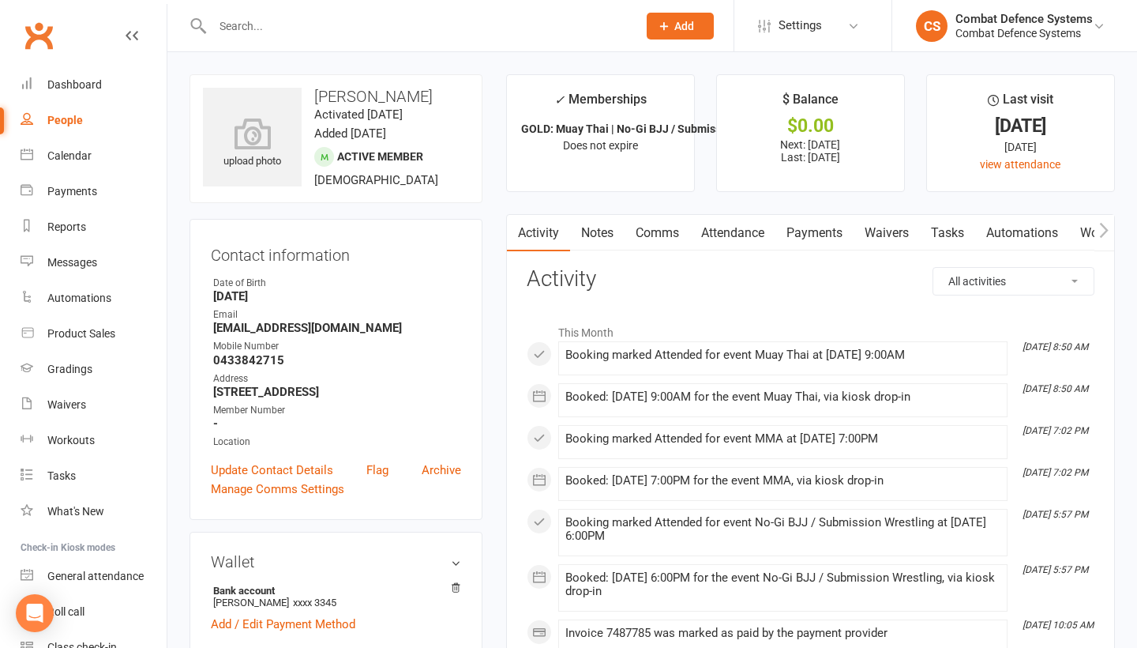
click at [317, 30] on input "text" at bounding box center [417, 26] width 419 height 22
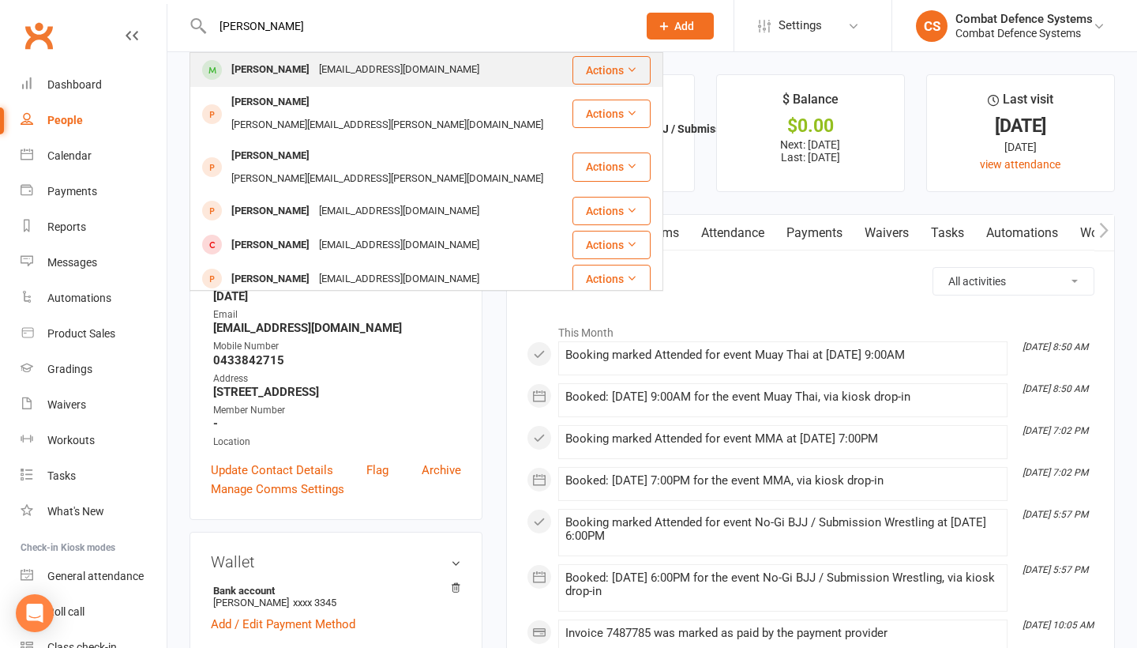
type input "[PERSON_NAME]"
click at [326, 73] on div "[EMAIL_ADDRESS][DOMAIN_NAME]" at bounding box center [399, 69] width 170 height 23
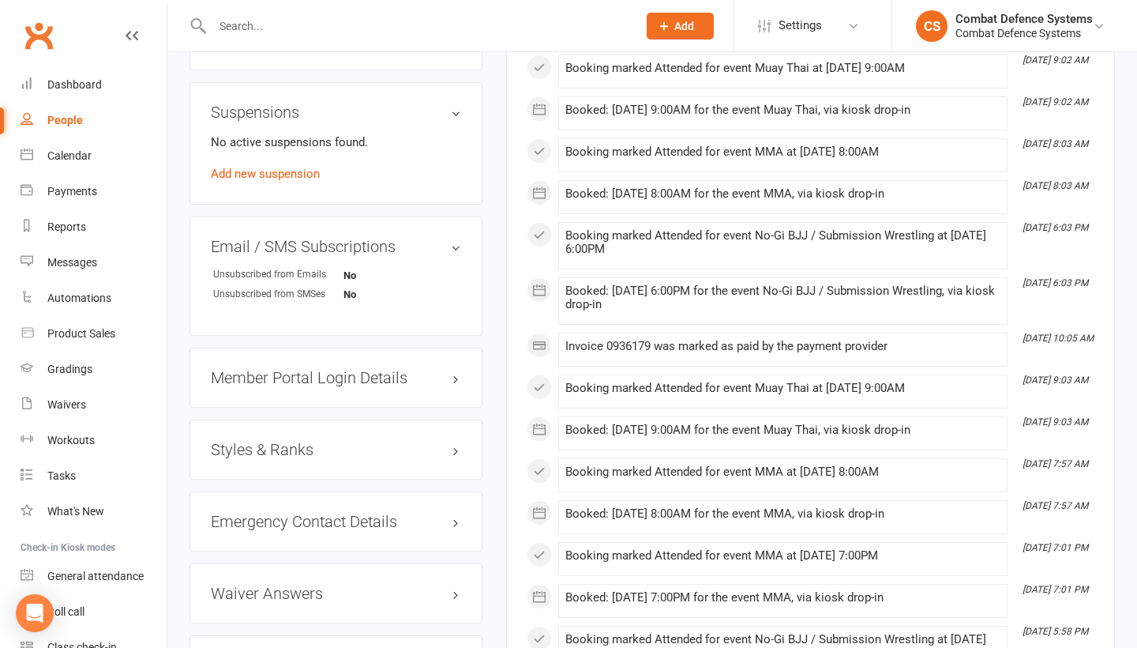
scroll to position [993, 0]
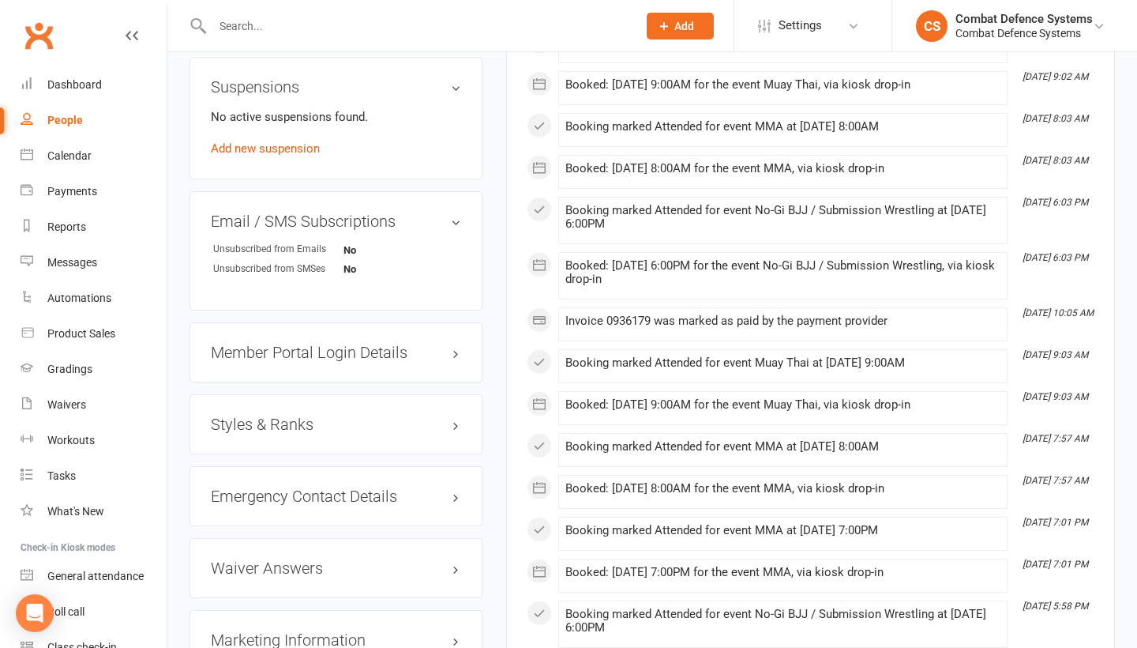
click at [287, 415] on h3 "Styles & Ranks" at bounding box center [336, 423] width 250 height 17
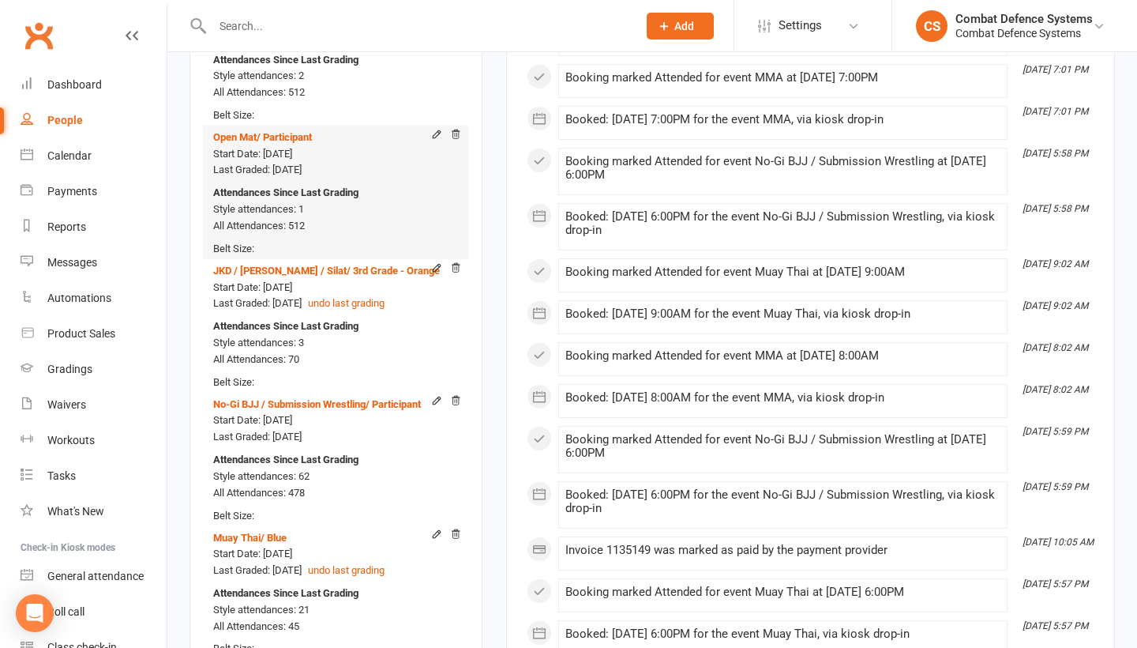
scroll to position [1447, 0]
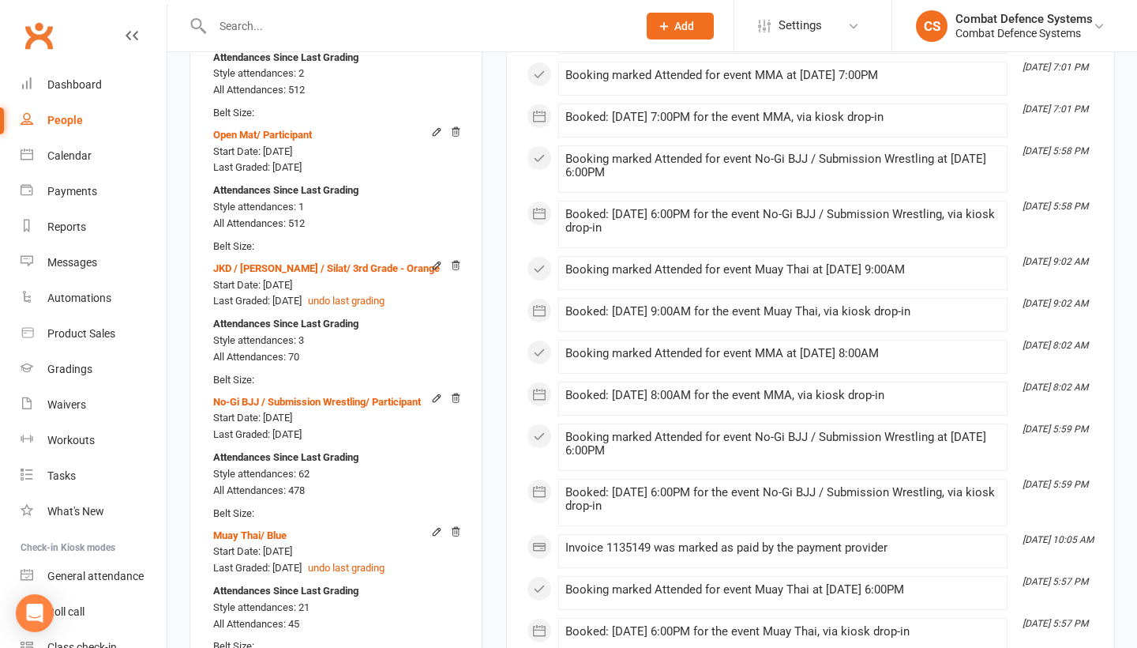
click at [323, 20] on input "text" at bounding box center [417, 26] width 419 height 22
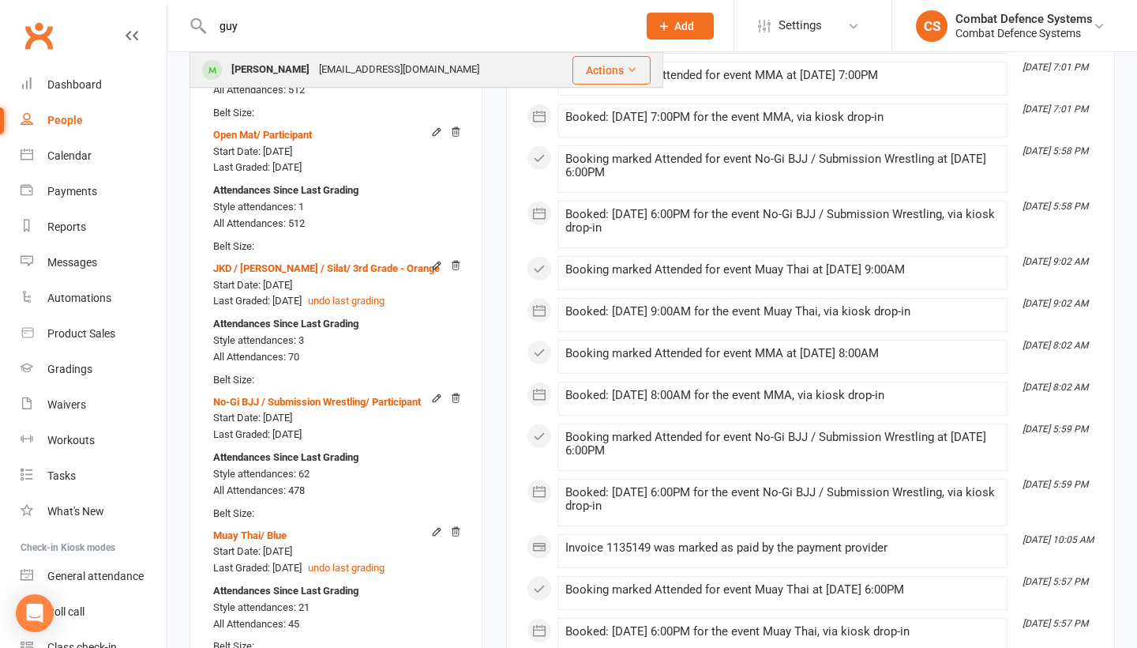
type input "guy"
click at [343, 55] on div "[PERSON_NAME] [EMAIL_ADDRESS][DOMAIN_NAME]" at bounding box center [371, 70] width 361 height 32
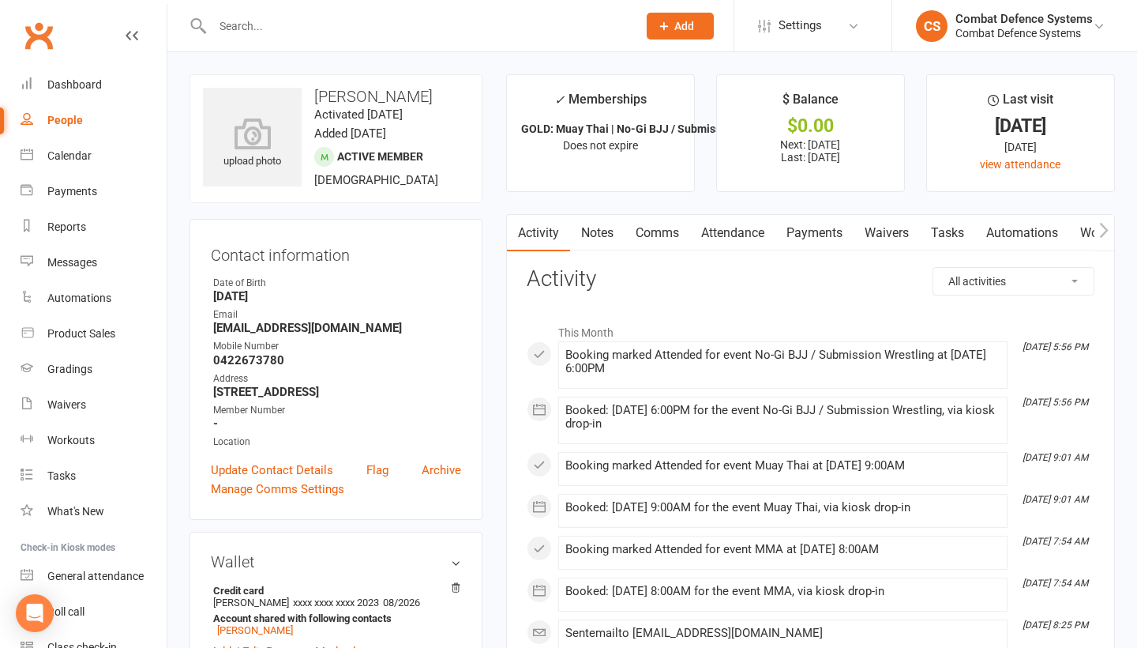
click at [298, 27] on input "text" at bounding box center [417, 26] width 419 height 22
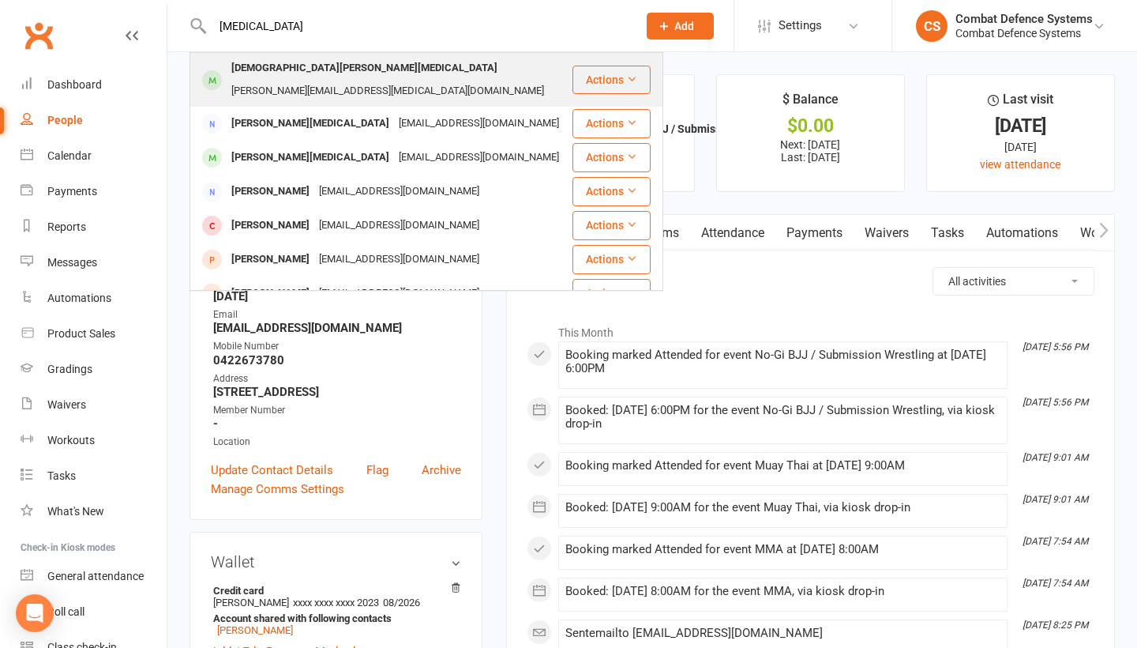
type input "[MEDICAL_DATA]"
click at [262, 69] on div "[DEMOGRAPHIC_DATA][PERSON_NAME][MEDICAL_DATA]" at bounding box center [365, 68] width 276 height 23
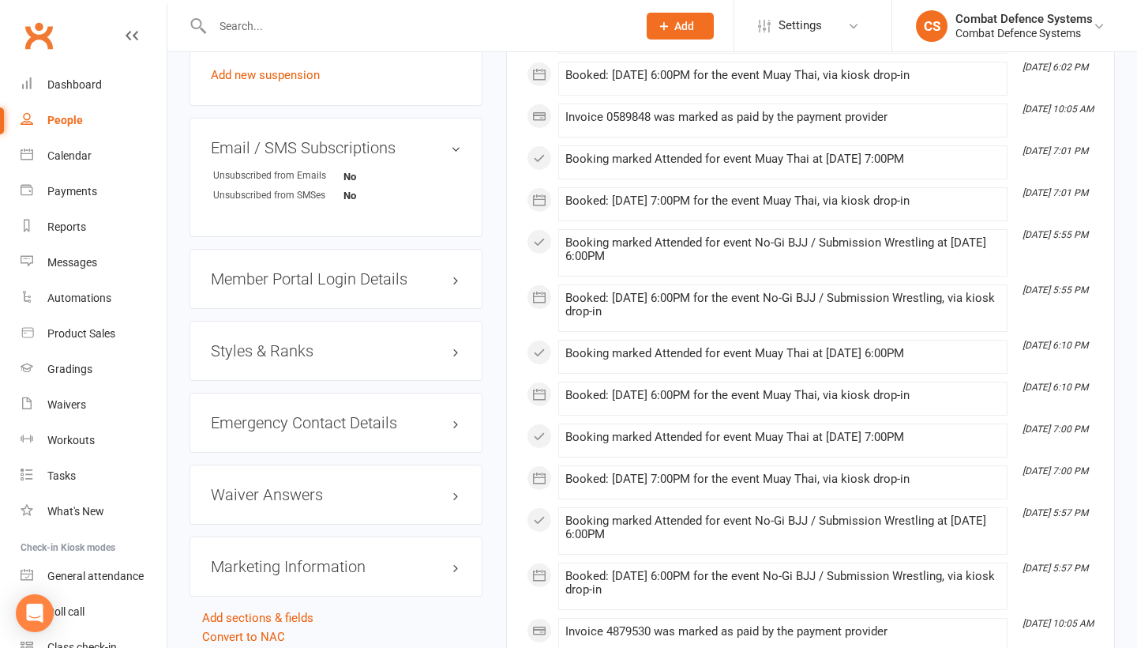
scroll to position [1248, 0]
click at [306, 343] on h3 "Styles & Ranks" at bounding box center [336, 351] width 250 height 17
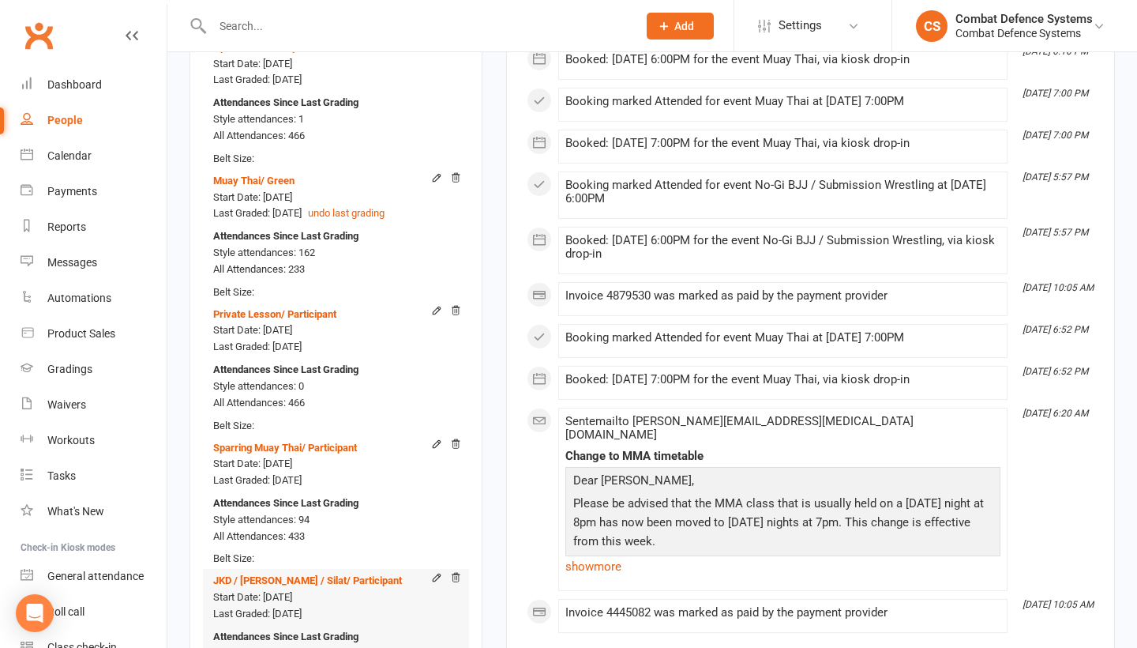
scroll to position [1551, 0]
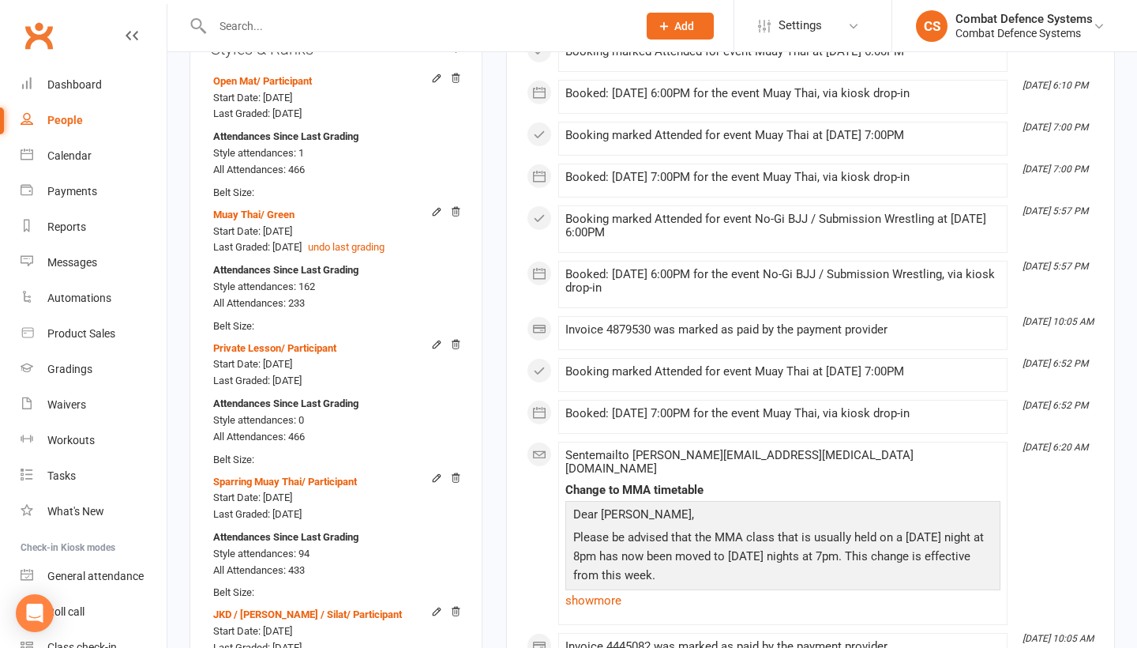
click at [267, 29] on input "text" at bounding box center [417, 26] width 419 height 22
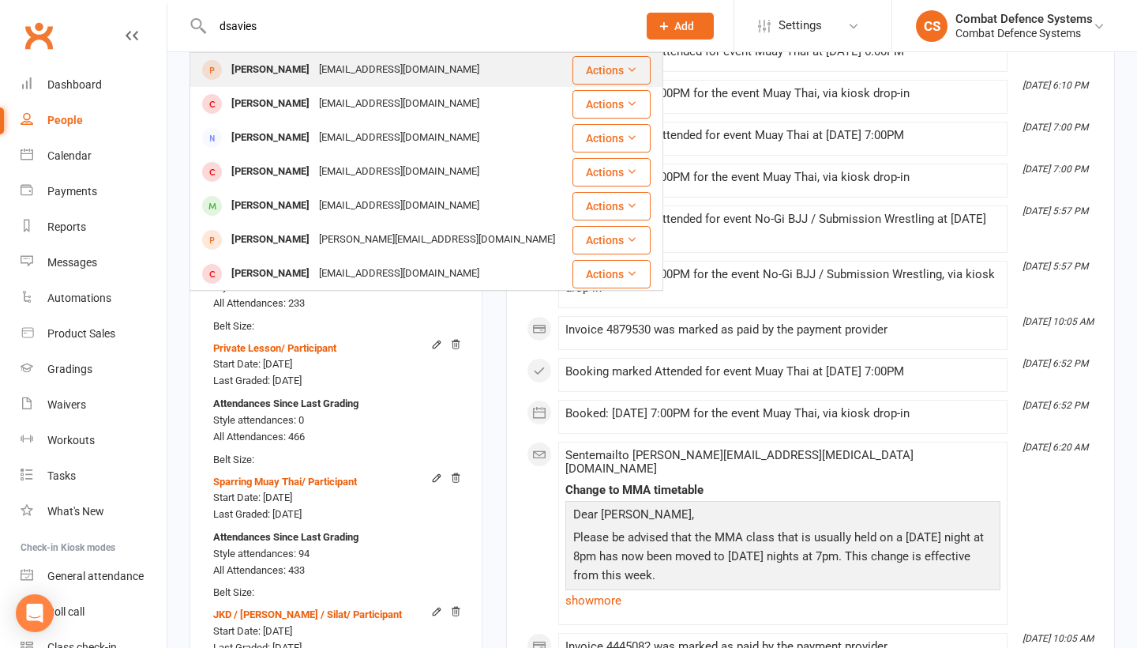
type input "[PERSON_NAME]"
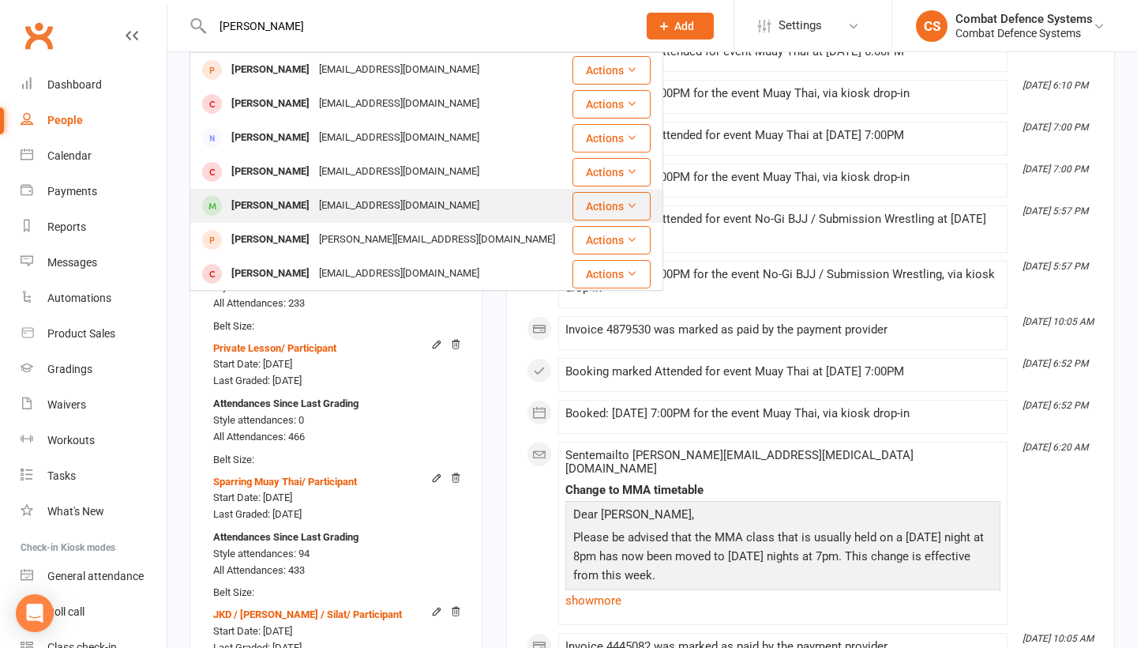
drag, startPoint x: 264, startPoint y: 54, endPoint x: 261, endPoint y: 208, distance: 153.2
click at [261, 208] on div "[PERSON_NAME]" at bounding box center [271, 205] width 88 height 23
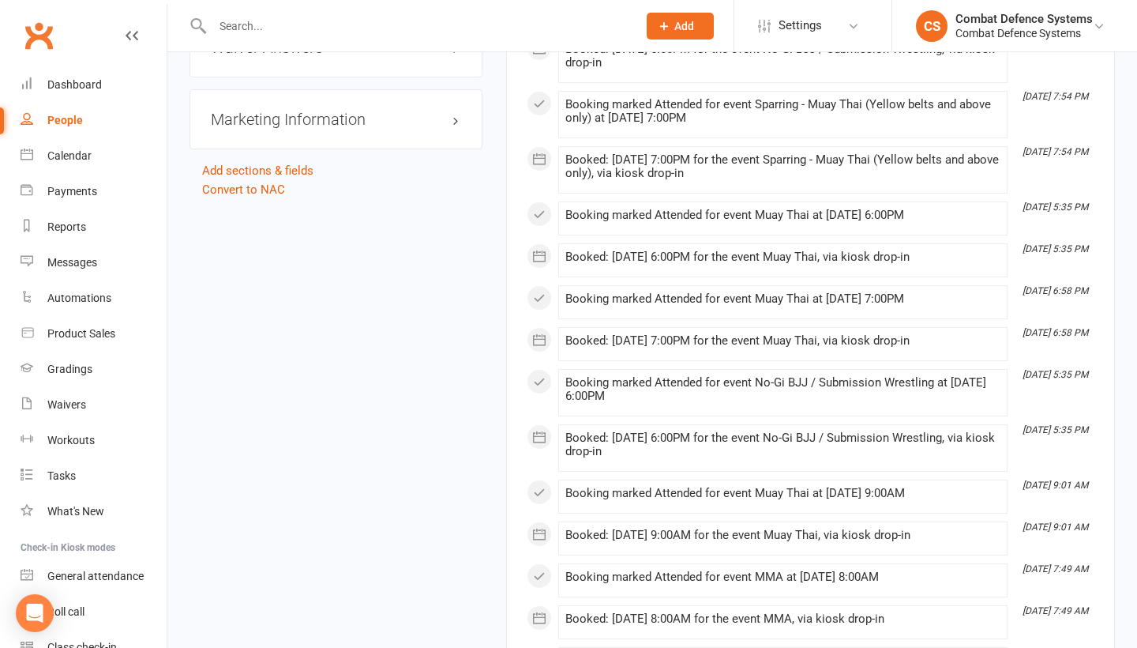
scroll to position [1313, 0]
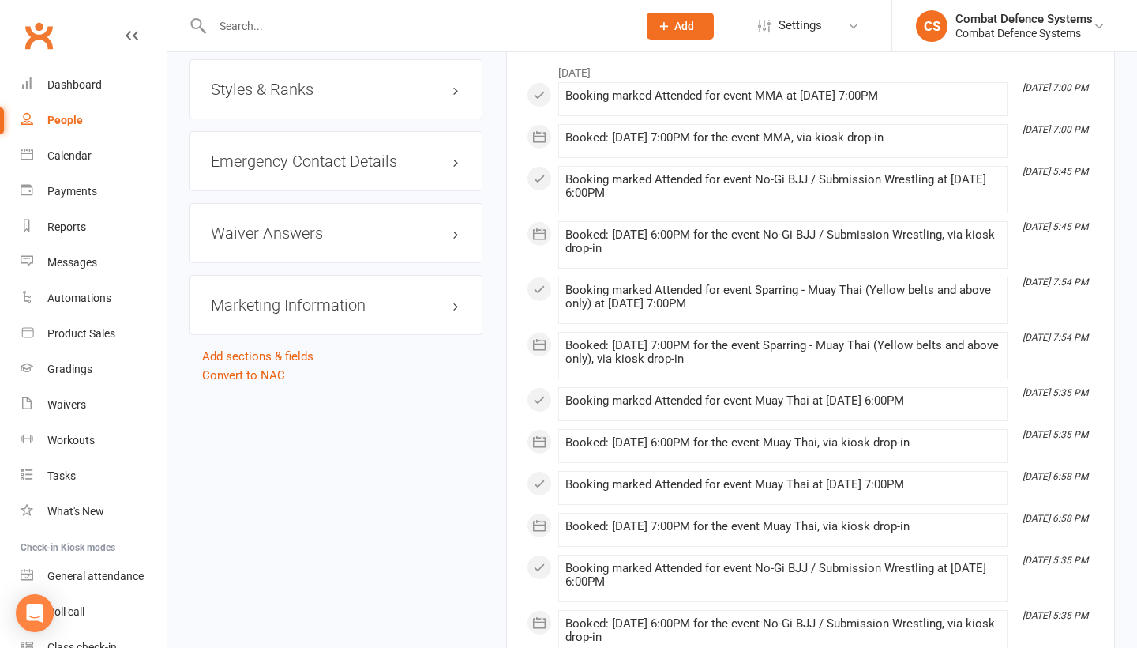
click at [301, 88] on h3 "Styles & Ranks" at bounding box center [336, 89] width 250 height 17
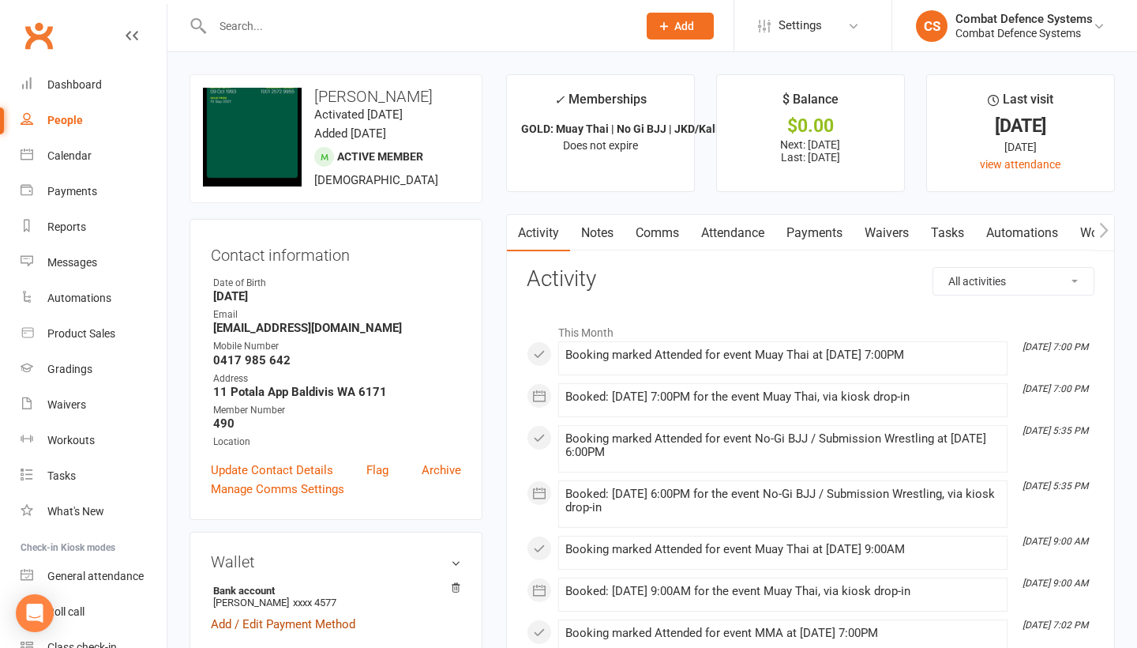
scroll to position [0, 0]
click at [288, 29] on input "text" at bounding box center [417, 26] width 419 height 22
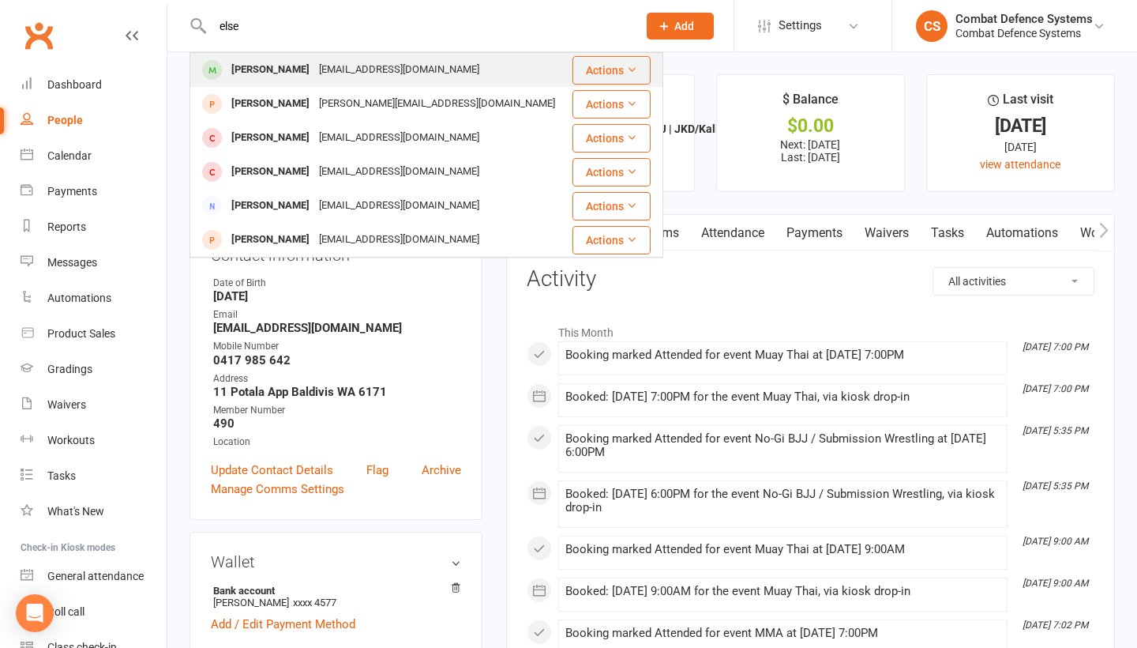
type input "else"
click at [314, 68] on div "[EMAIL_ADDRESS][DOMAIN_NAME]" at bounding box center [399, 69] width 170 height 23
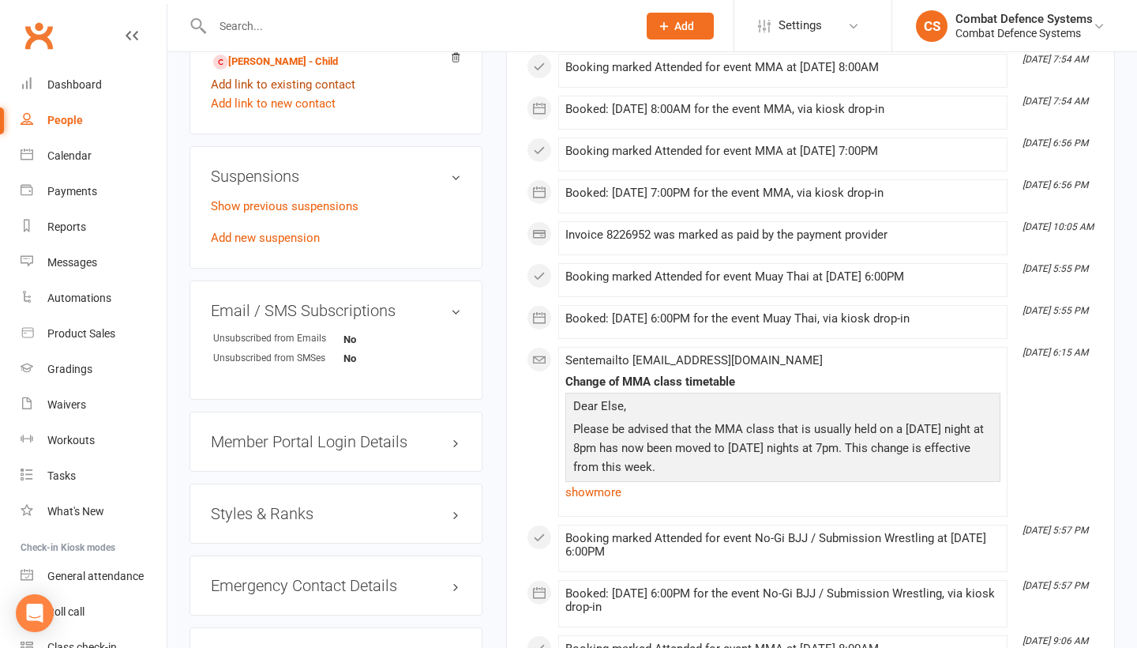
scroll to position [993, 0]
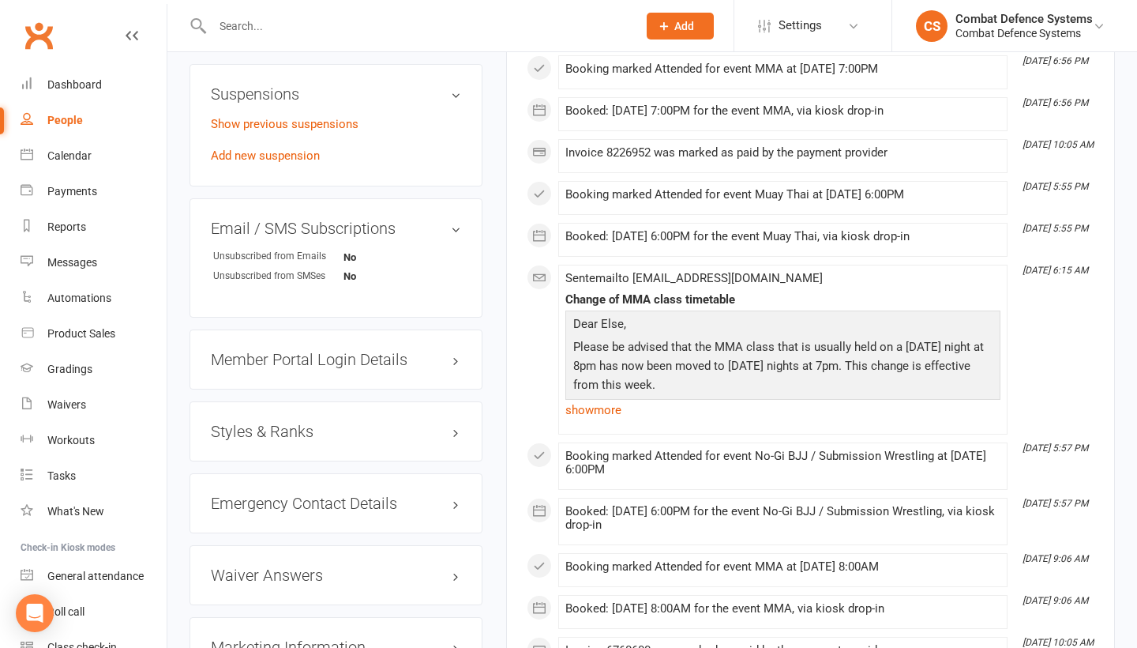
click at [298, 436] on h3 "Styles & Ranks" at bounding box center [336, 430] width 250 height 17
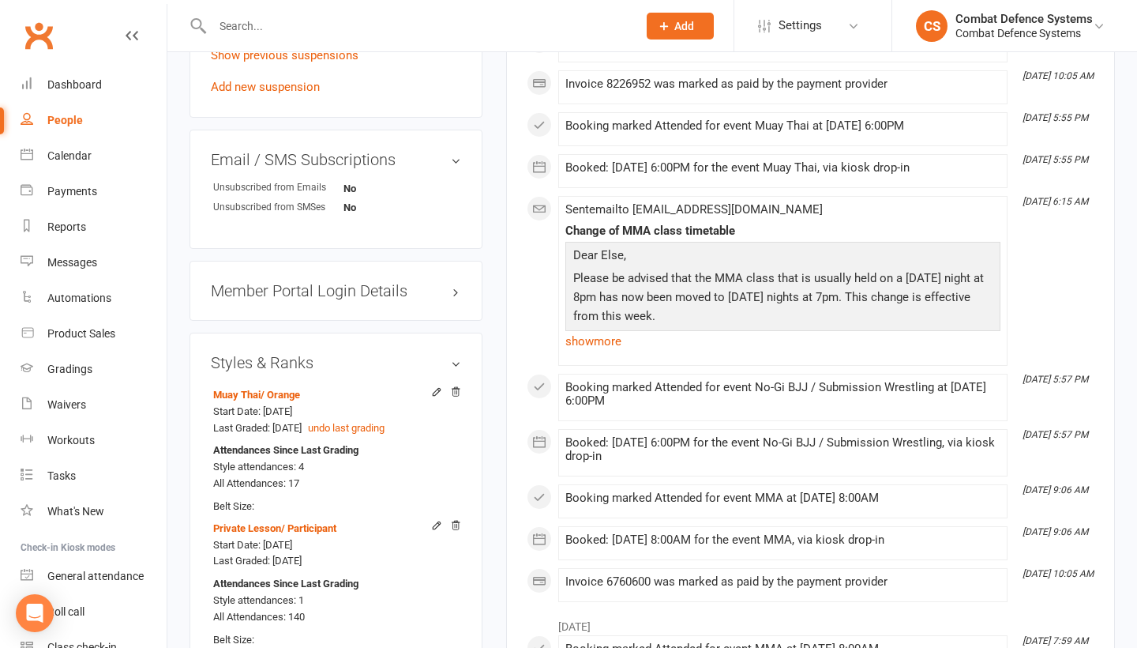
scroll to position [1132, 0]
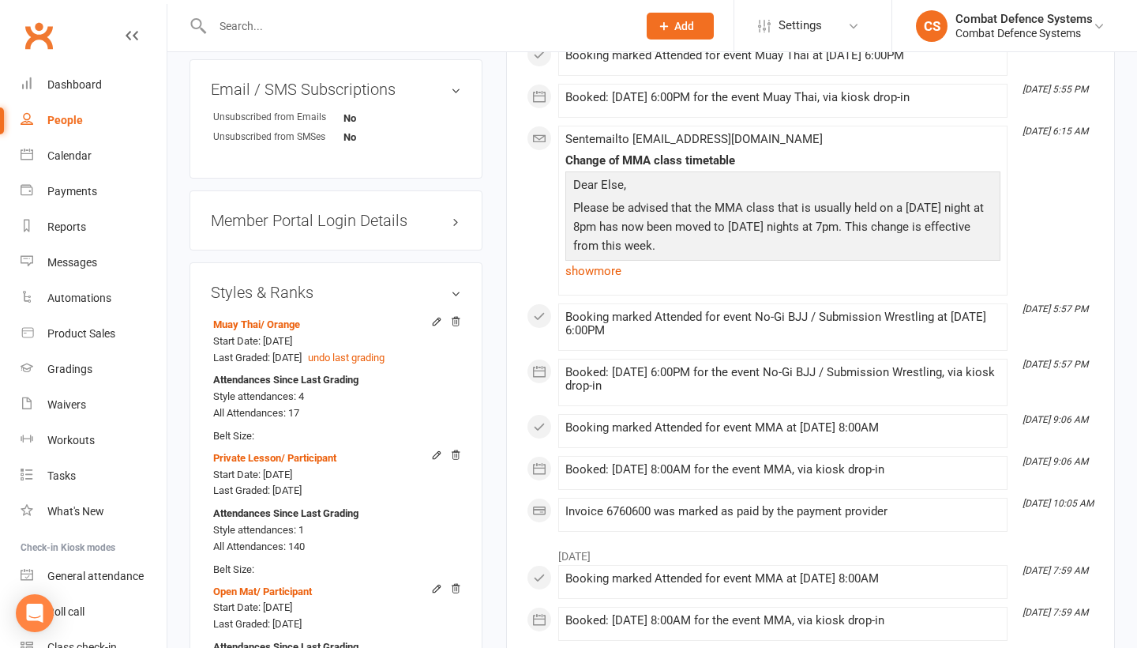
click at [291, 24] on input "text" at bounding box center [417, 26] width 419 height 22
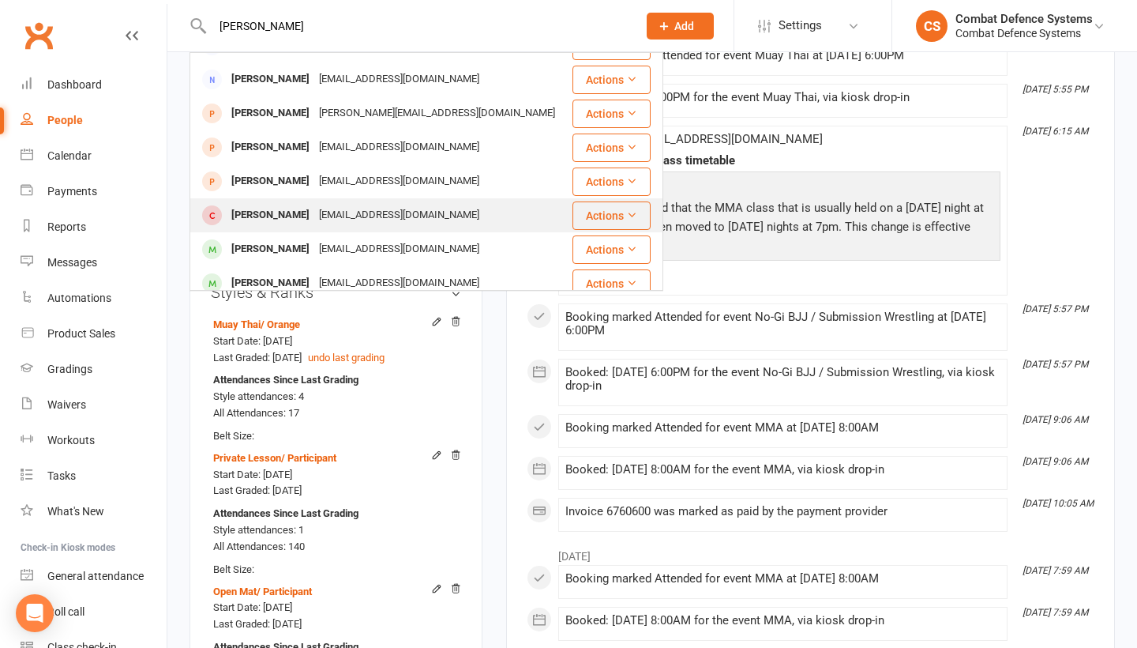
scroll to position [57, 0]
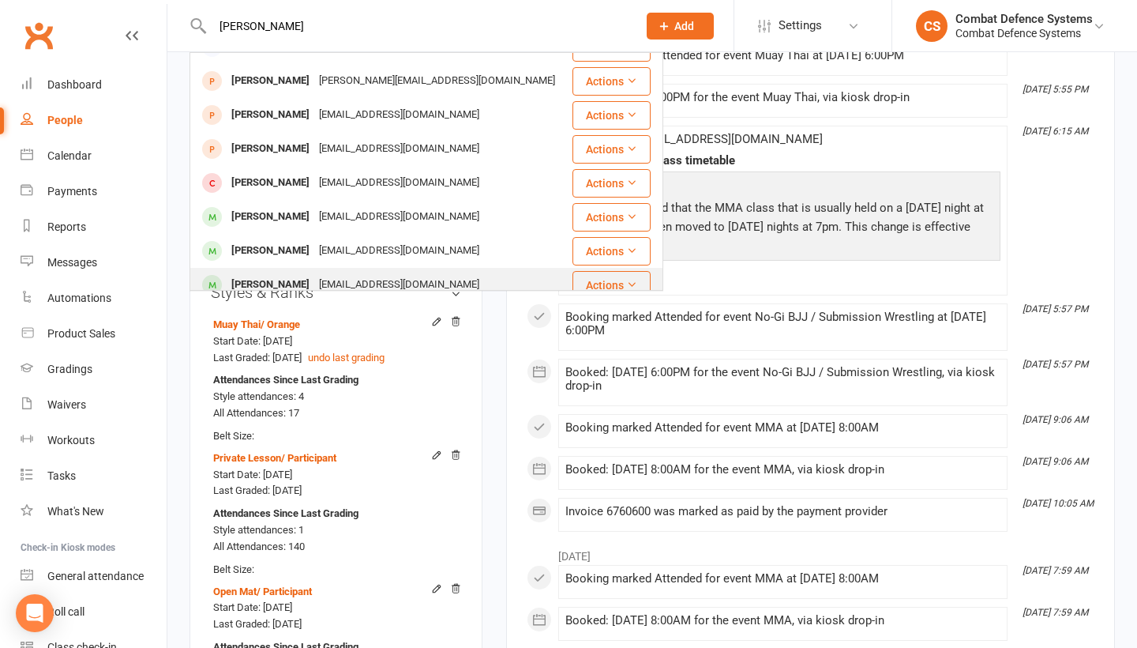
type input "[PERSON_NAME]"
click at [277, 280] on div "[PERSON_NAME]" at bounding box center [271, 284] width 88 height 23
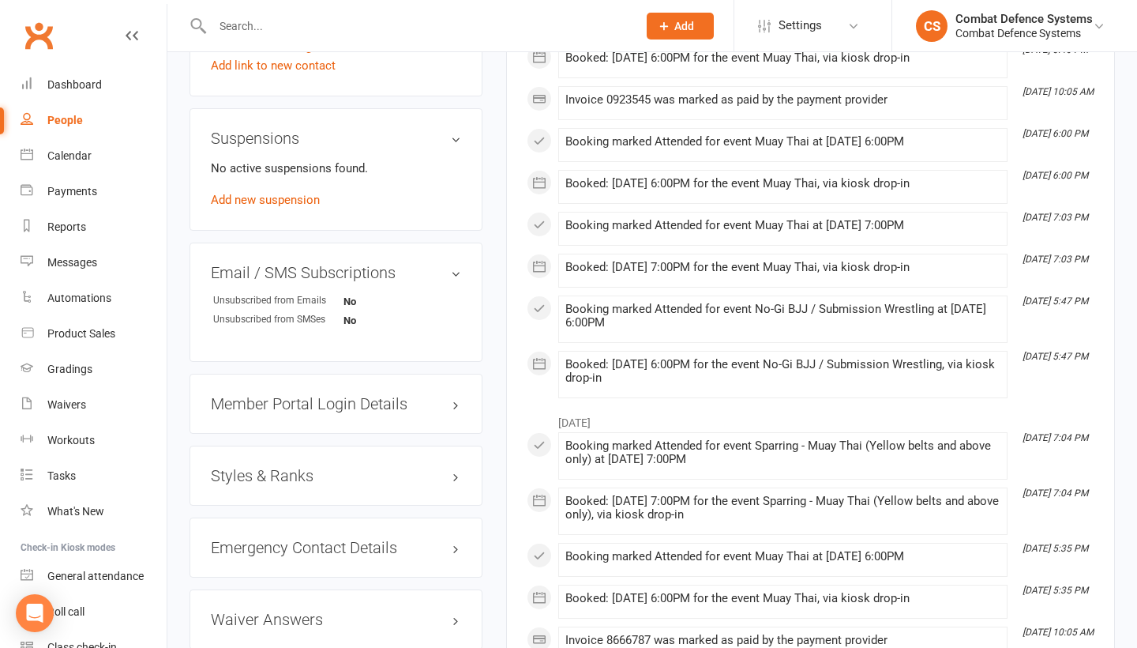
scroll to position [1245, 0]
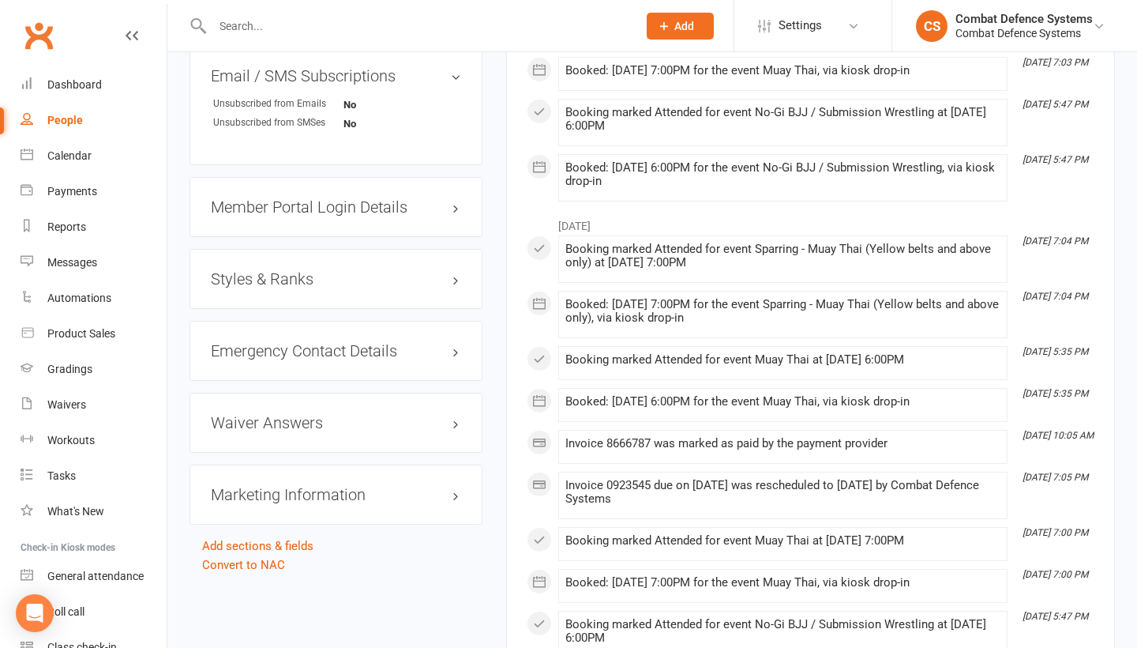
click at [292, 281] on h3 "Styles & Ranks" at bounding box center [336, 278] width 250 height 17
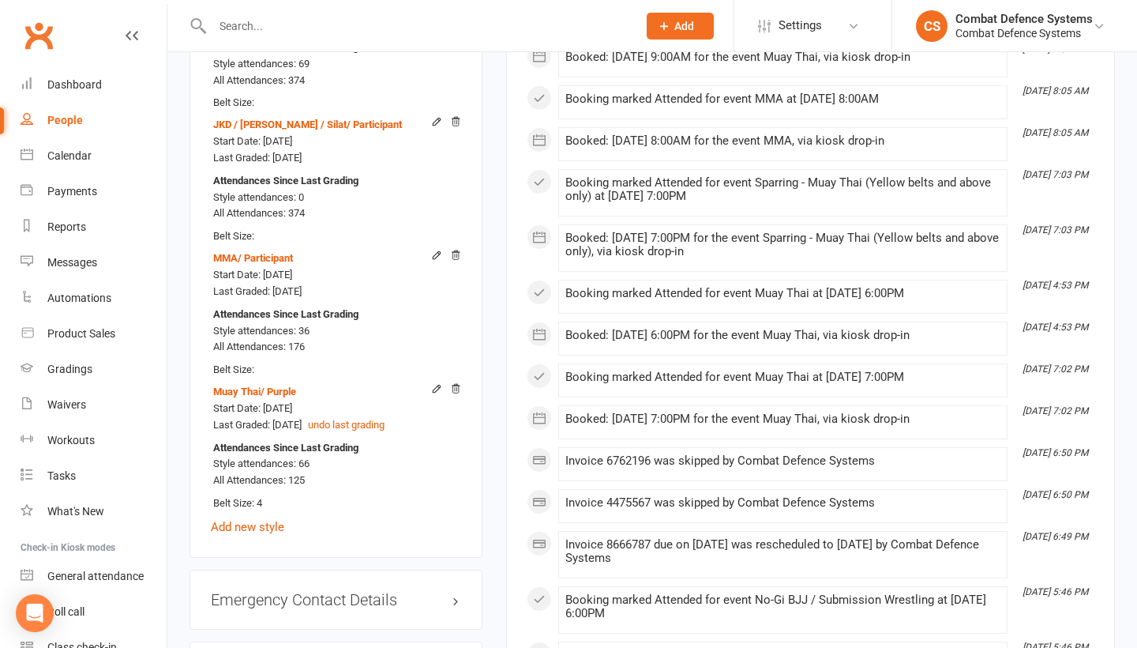
scroll to position [1977, 0]
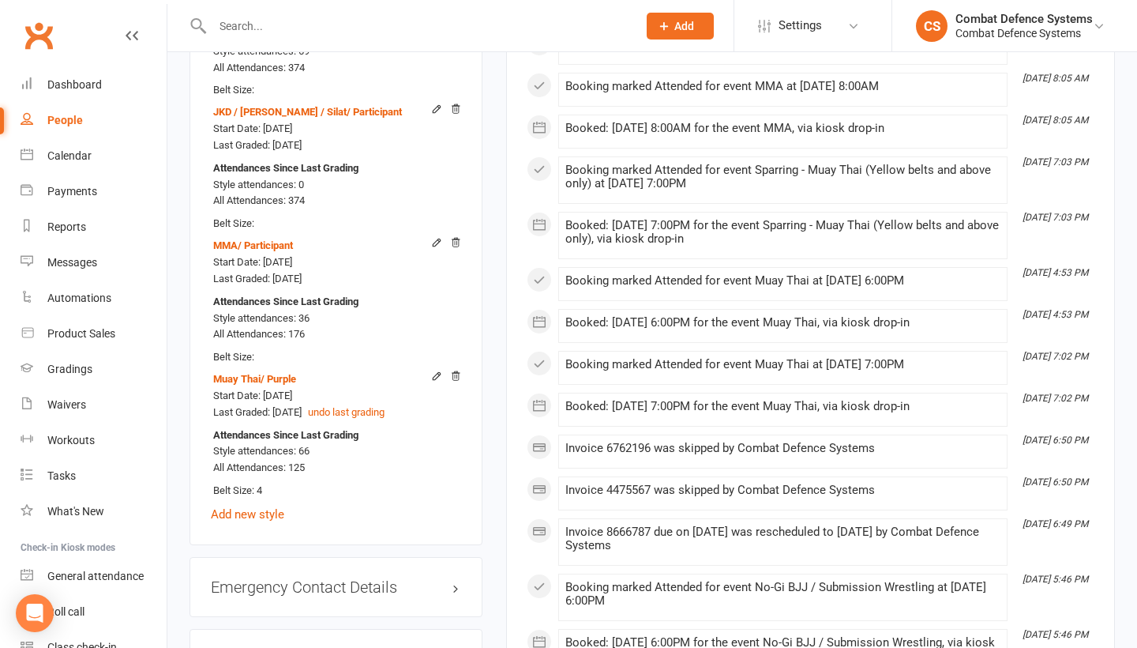
click at [276, 28] on input "text" at bounding box center [417, 26] width 419 height 22
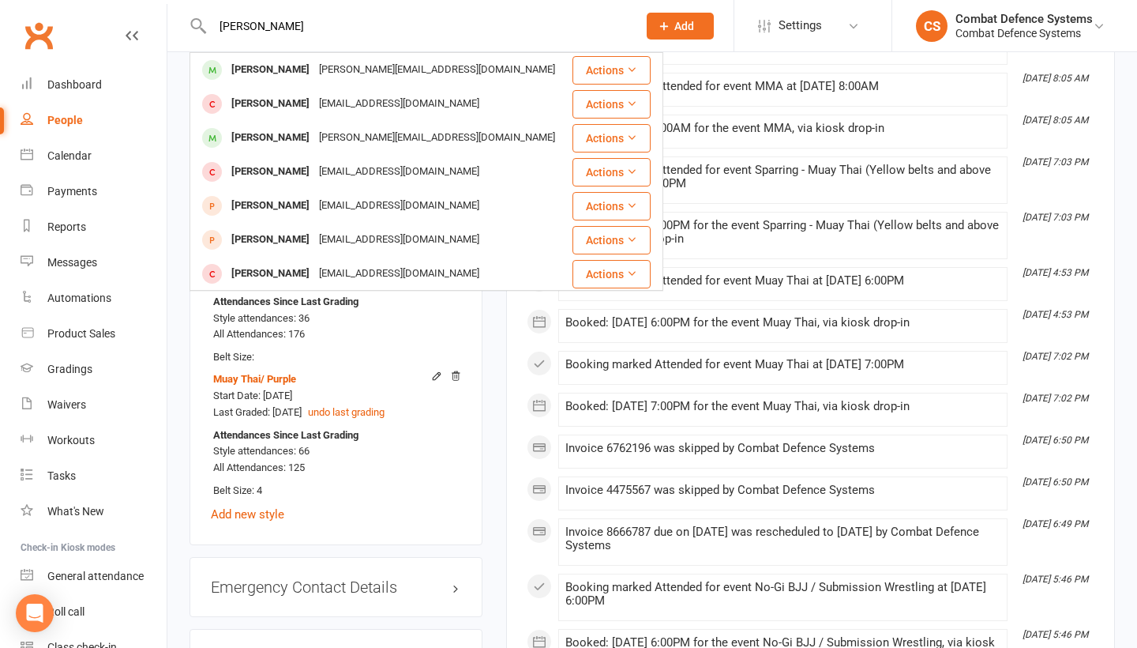
type input "[PERSON_NAME]"
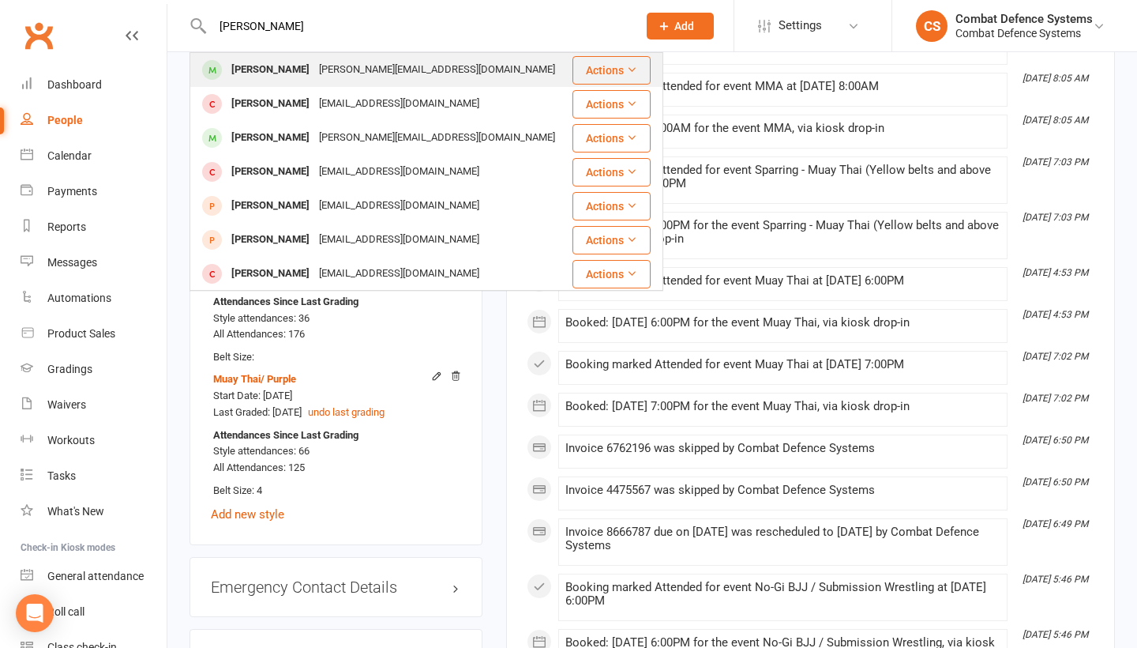
drag, startPoint x: 277, startPoint y: 52, endPoint x: 282, endPoint y: 69, distance: 18.0
click at [282, 69] on div "[PERSON_NAME]" at bounding box center [271, 69] width 88 height 23
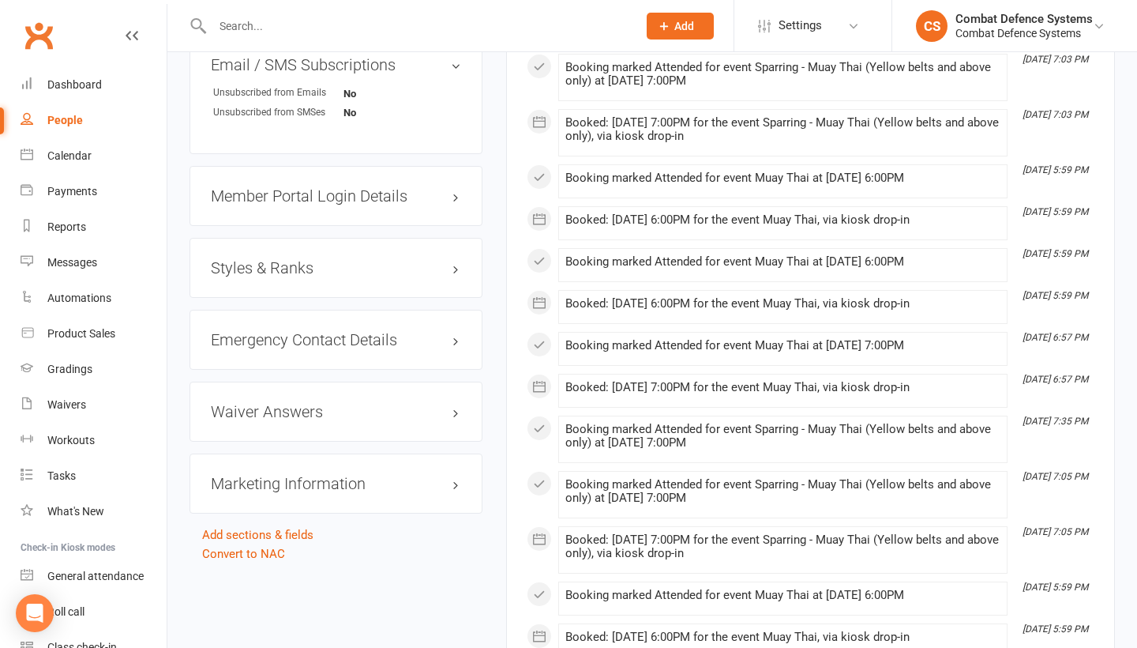
scroll to position [1319, 0]
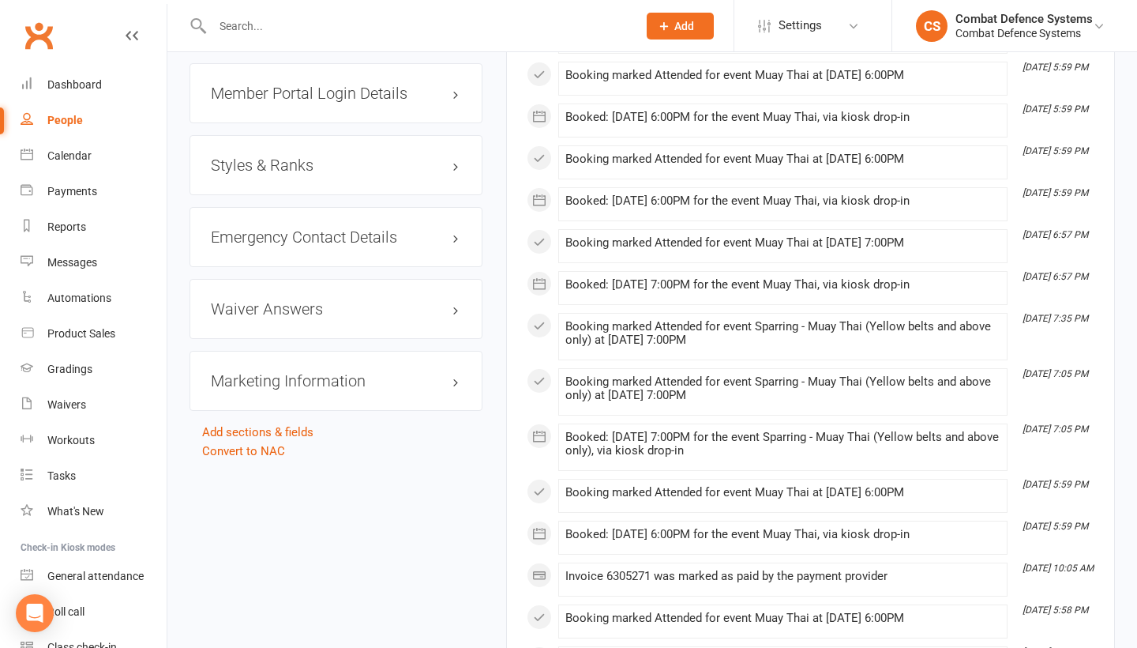
click at [302, 156] on h3 "Styles & Ranks" at bounding box center [336, 164] width 250 height 17
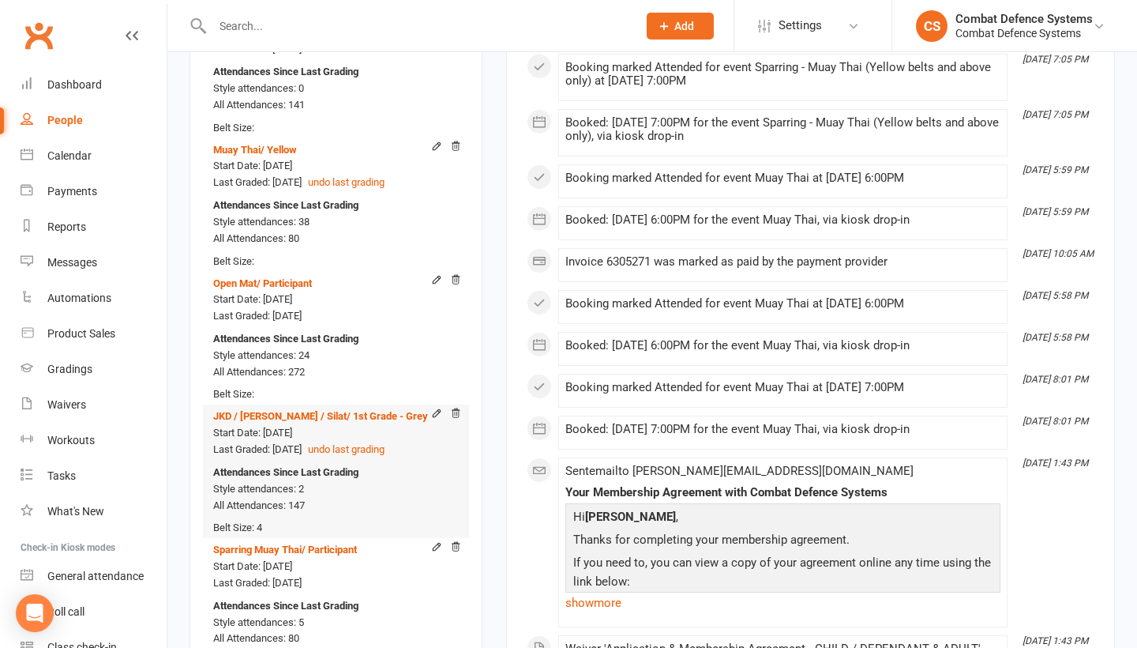
scroll to position [1613, 0]
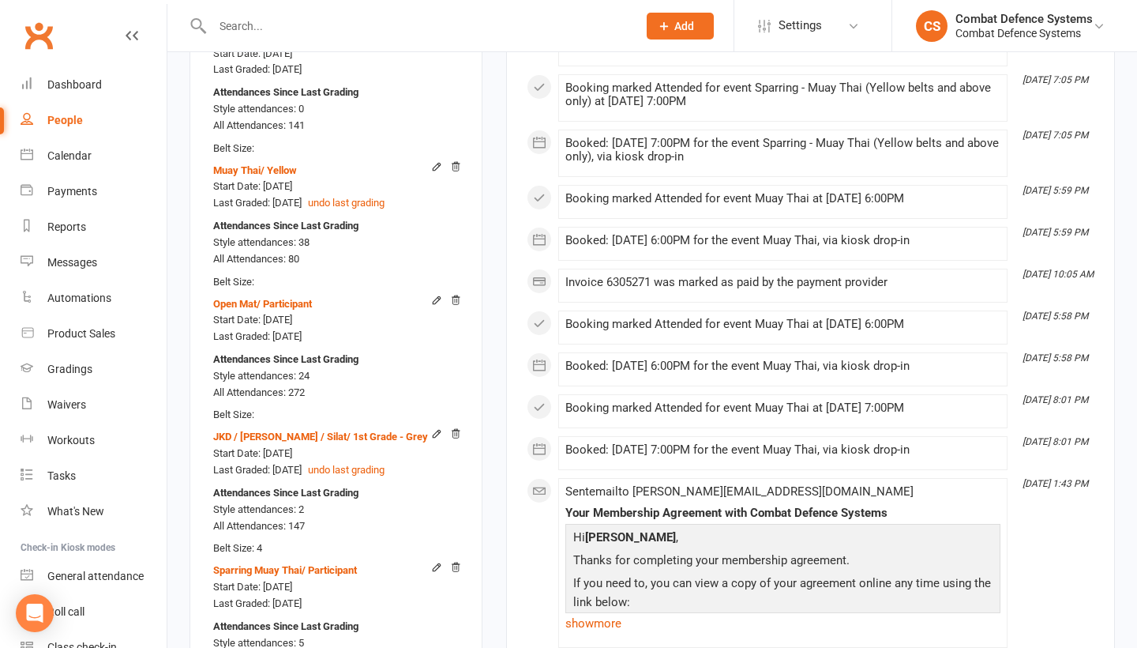
click at [317, 35] on input "text" at bounding box center [417, 26] width 419 height 22
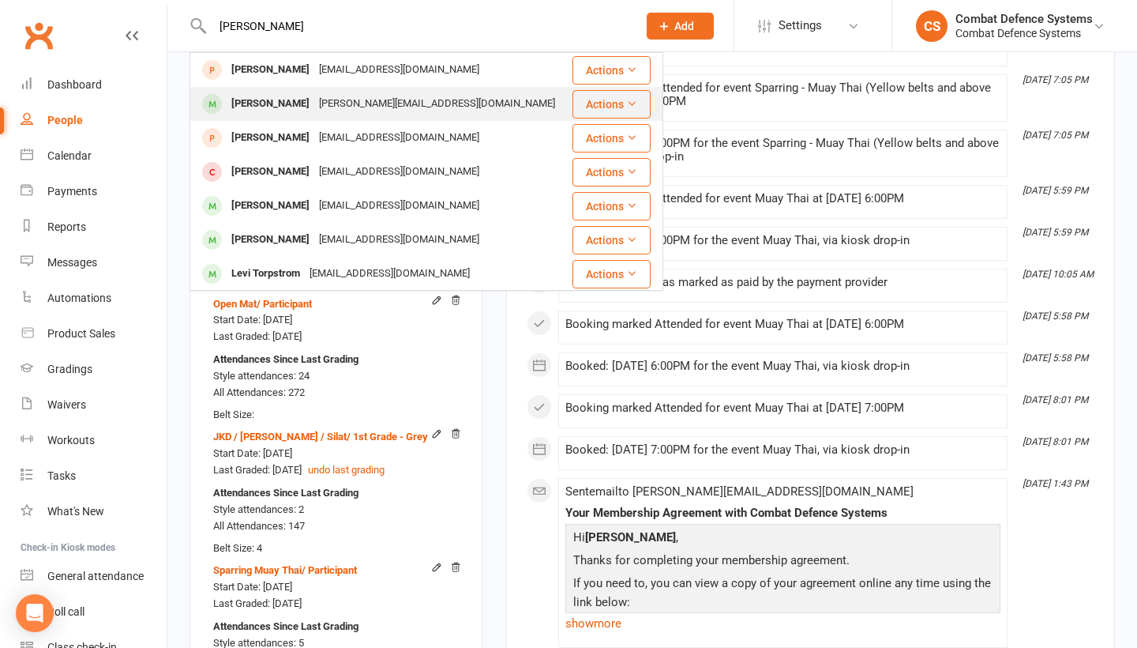
type input "[PERSON_NAME]"
click at [324, 100] on div "[PERSON_NAME][EMAIL_ADDRESS][DOMAIN_NAME]" at bounding box center [437, 103] width 246 height 23
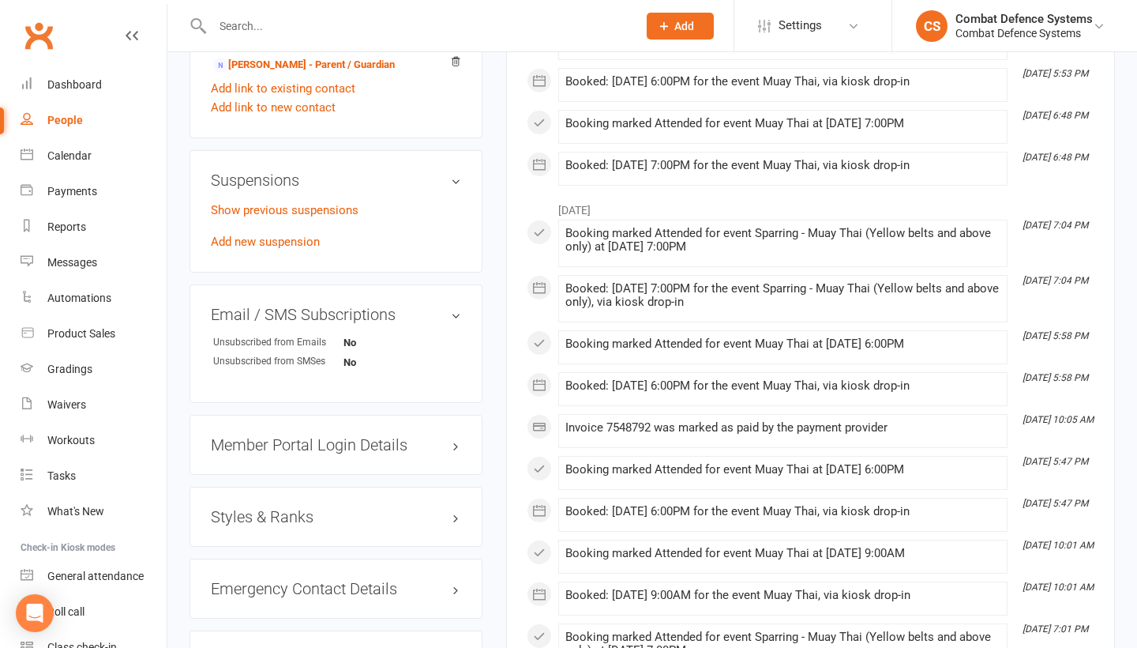
scroll to position [1177, 0]
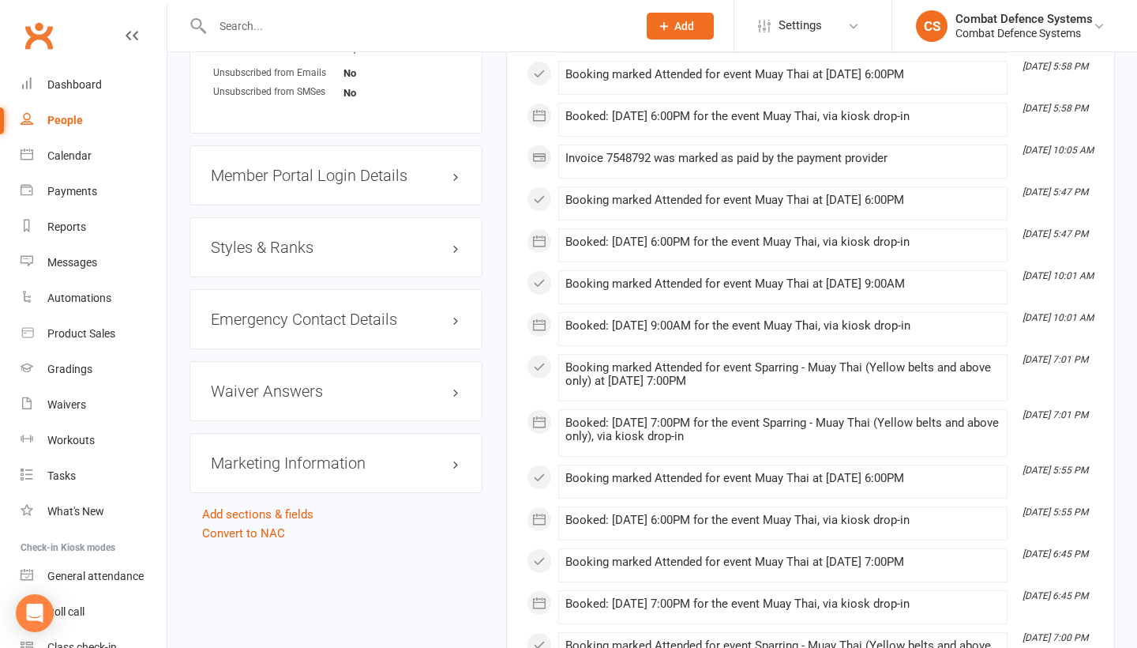
click at [296, 244] on h3 "Styles & Ranks" at bounding box center [336, 246] width 250 height 17
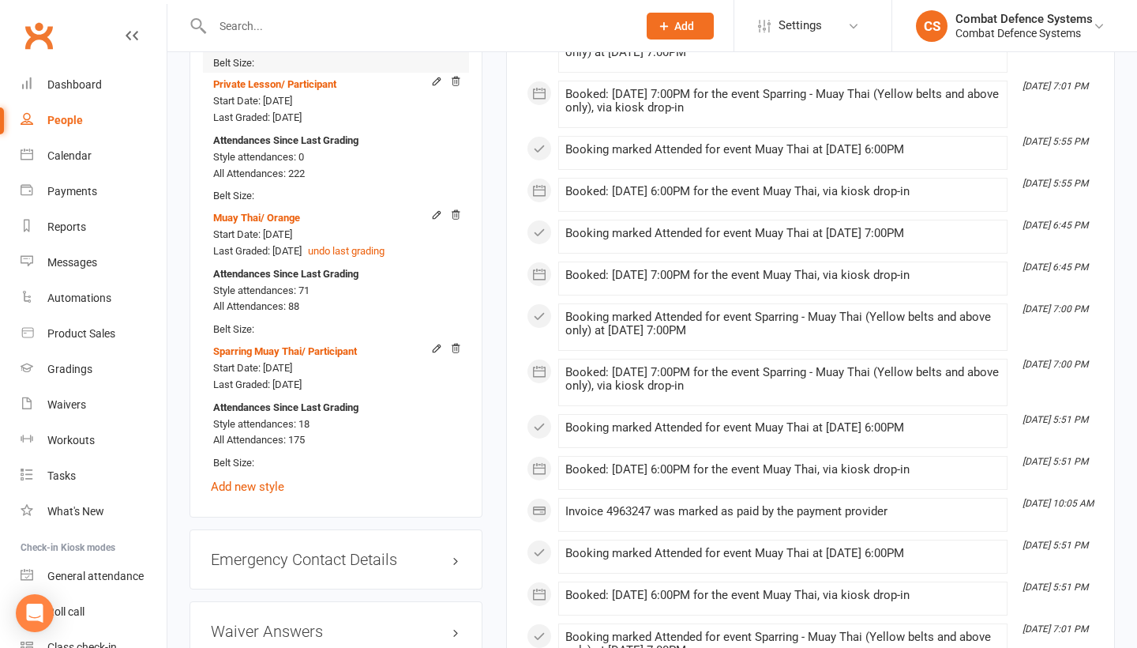
scroll to position [1590, 0]
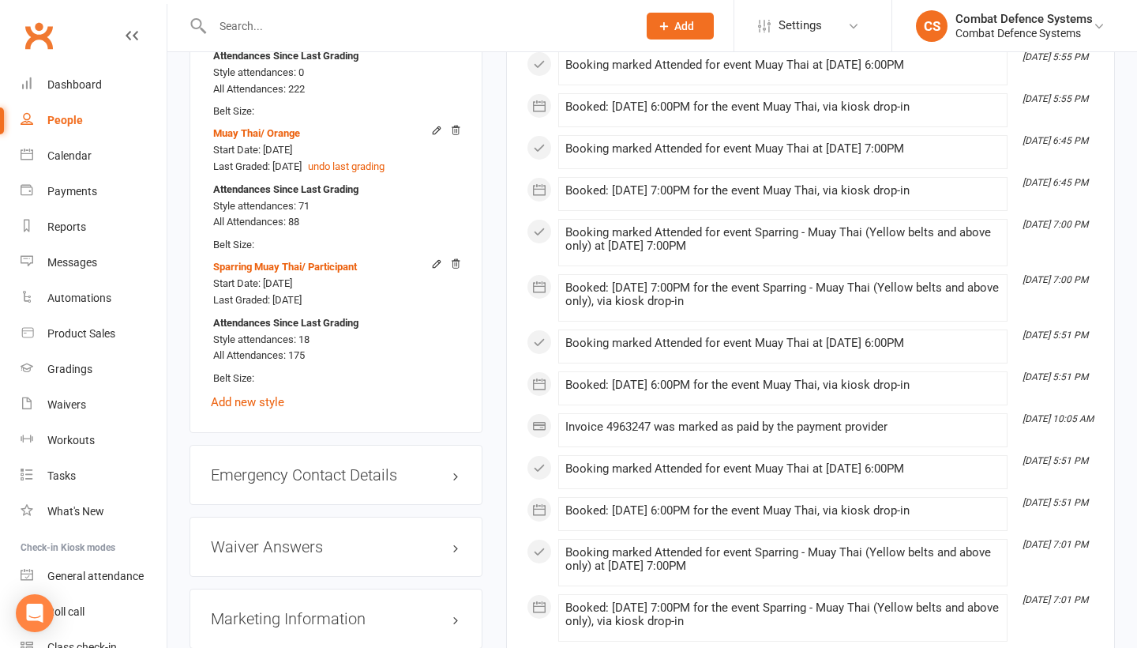
click at [243, 29] on input "text" at bounding box center [417, 26] width 419 height 22
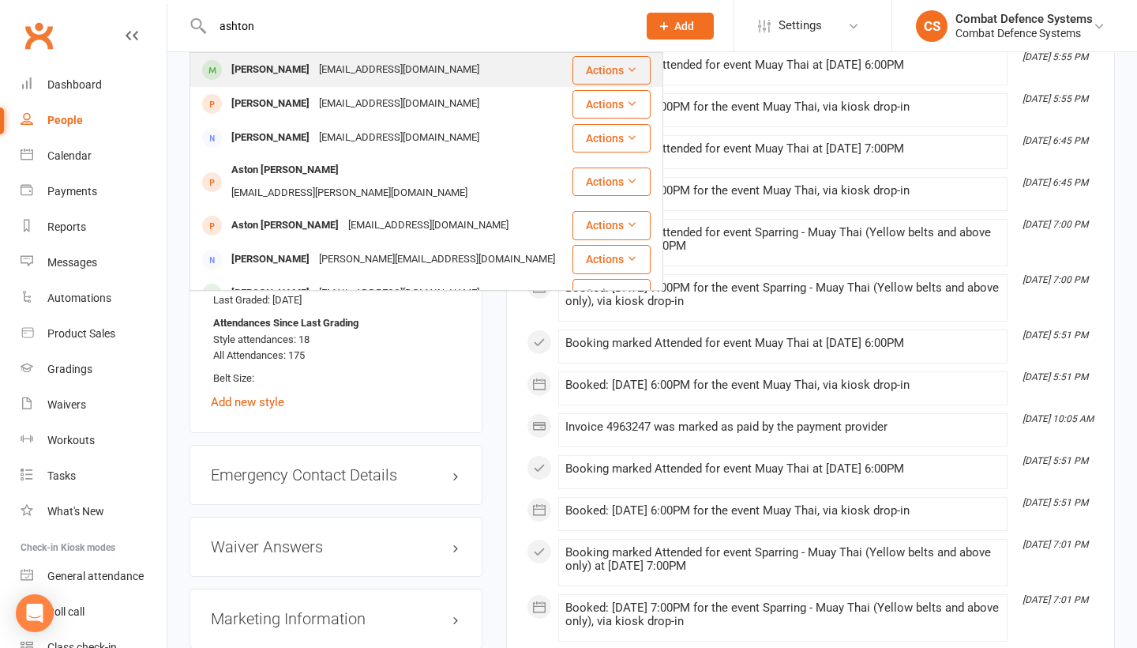
type input "[PERSON_NAME]"
drag, startPoint x: 252, startPoint y: 53, endPoint x: 257, endPoint y: 69, distance: 16.5
click at [257, 69] on div "[PERSON_NAME]" at bounding box center [271, 69] width 88 height 23
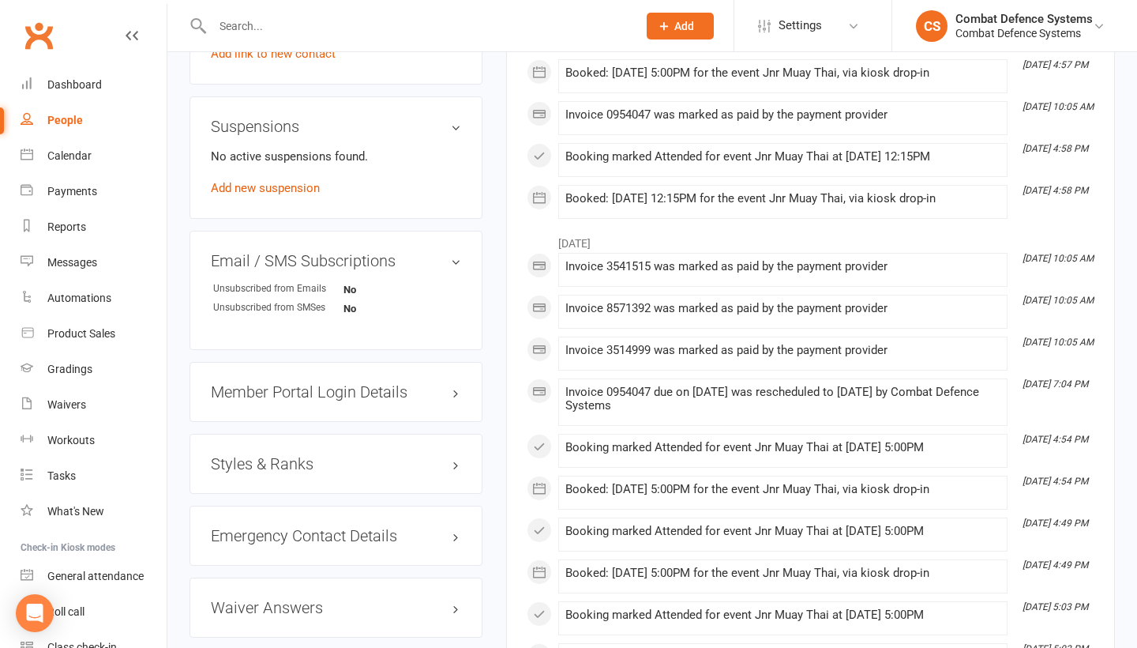
scroll to position [1256, 0]
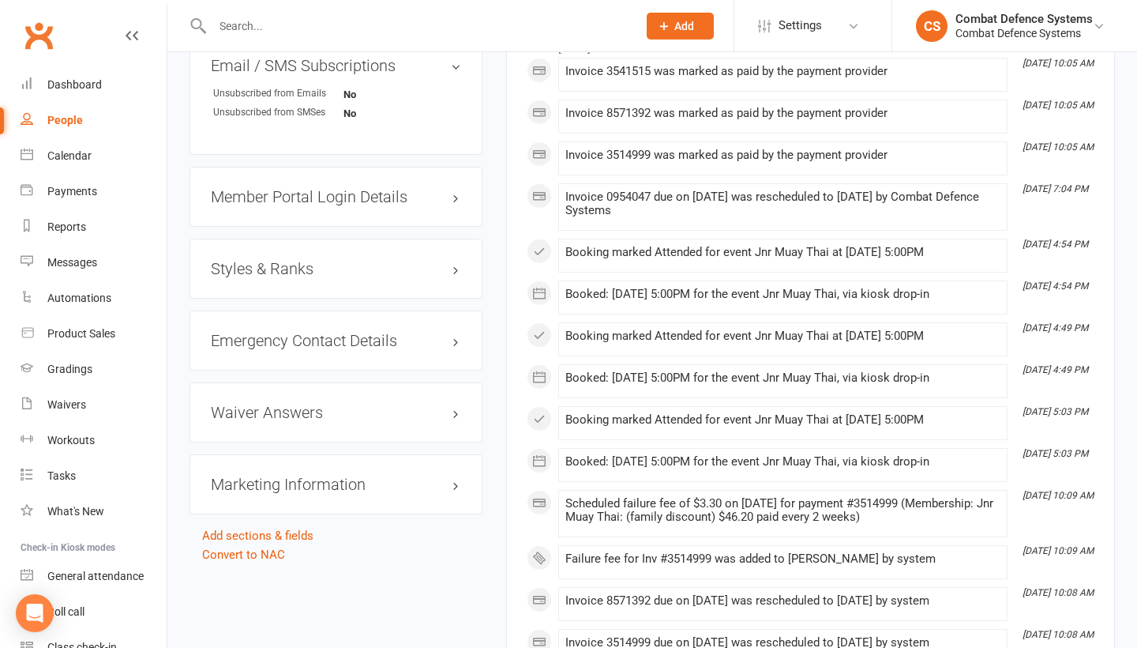
click at [301, 267] on h3 "Styles & Ranks" at bounding box center [336, 268] width 250 height 17
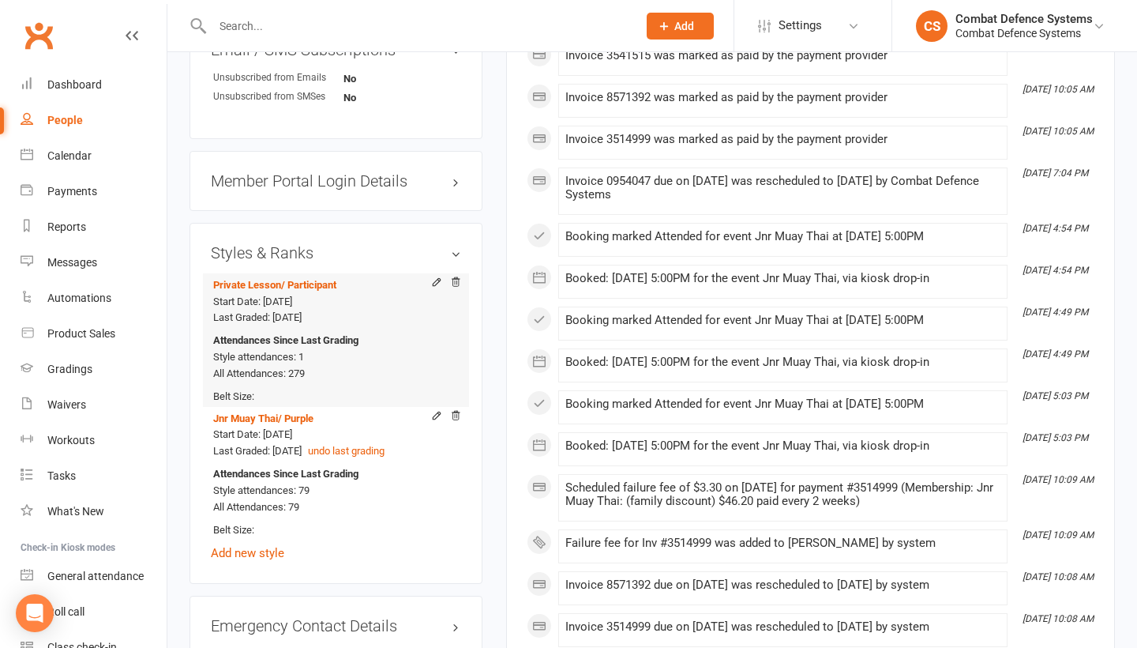
scroll to position [1272, 0]
click at [281, 25] on input "text" at bounding box center [417, 26] width 419 height 22
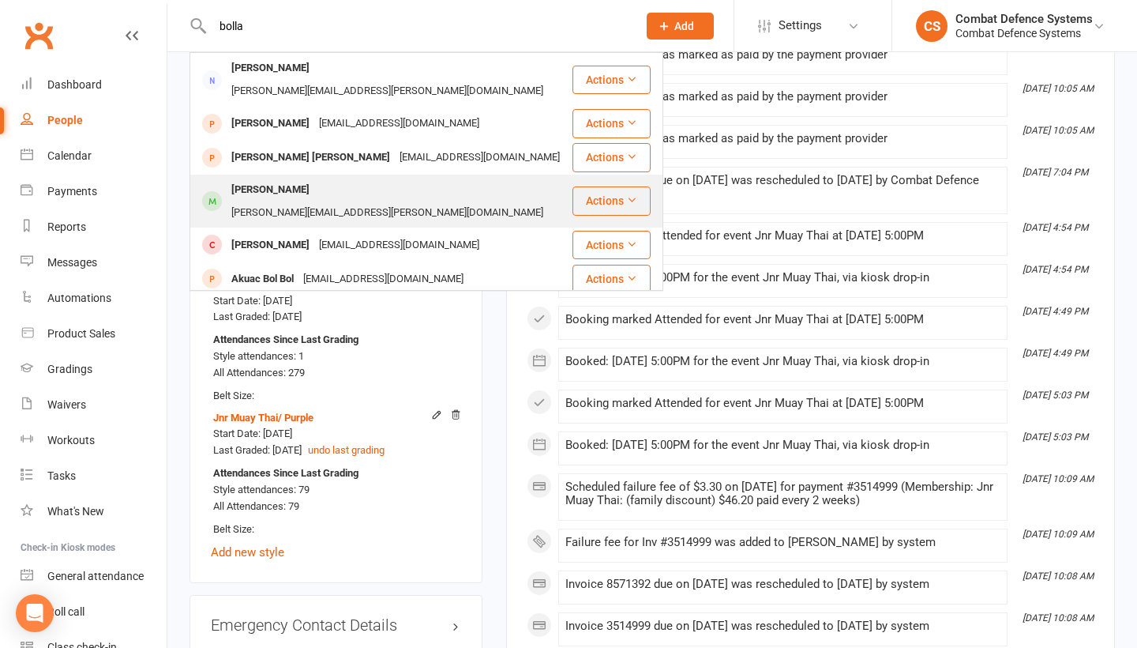
type input "bolla"
click at [270, 178] on div "[PERSON_NAME]" at bounding box center [271, 189] width 88 height 23
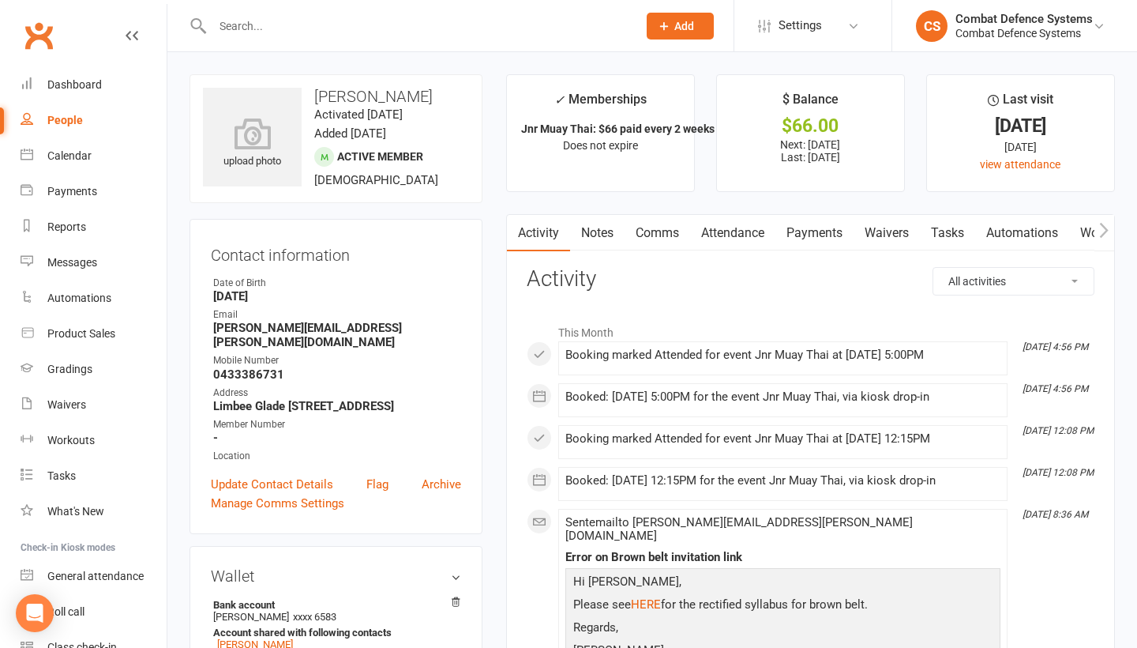
click at [259, 27] on input "text" at bounding box center [417, 26] width 419 height 22
type input "j"
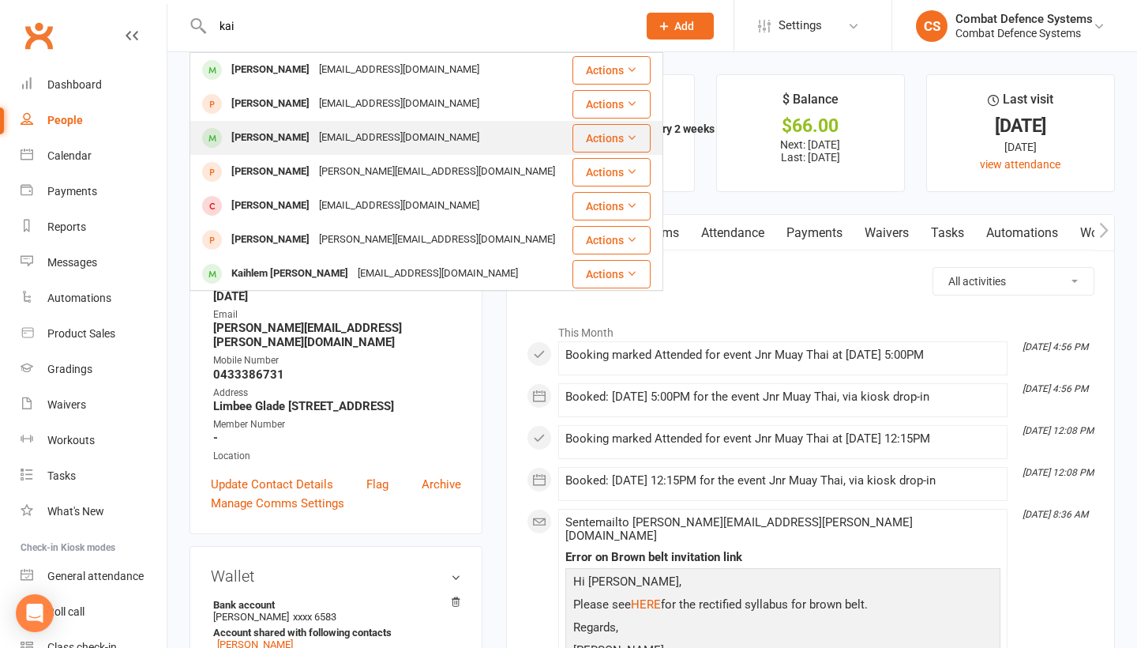
type input "kai"
click at [260, 135] on div "[PERSON_NAME]" at bounding box center [271, 137] width 88 height 23
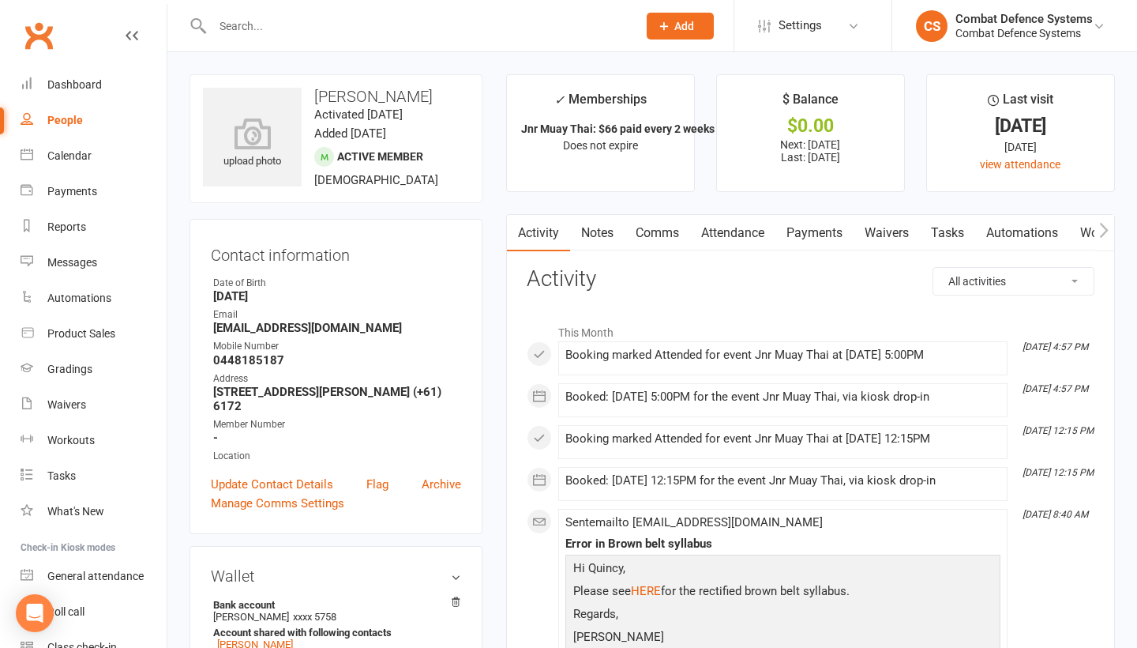
click at [342, 28] on input "text" at bounding box center [417, 26] width 419 height 22
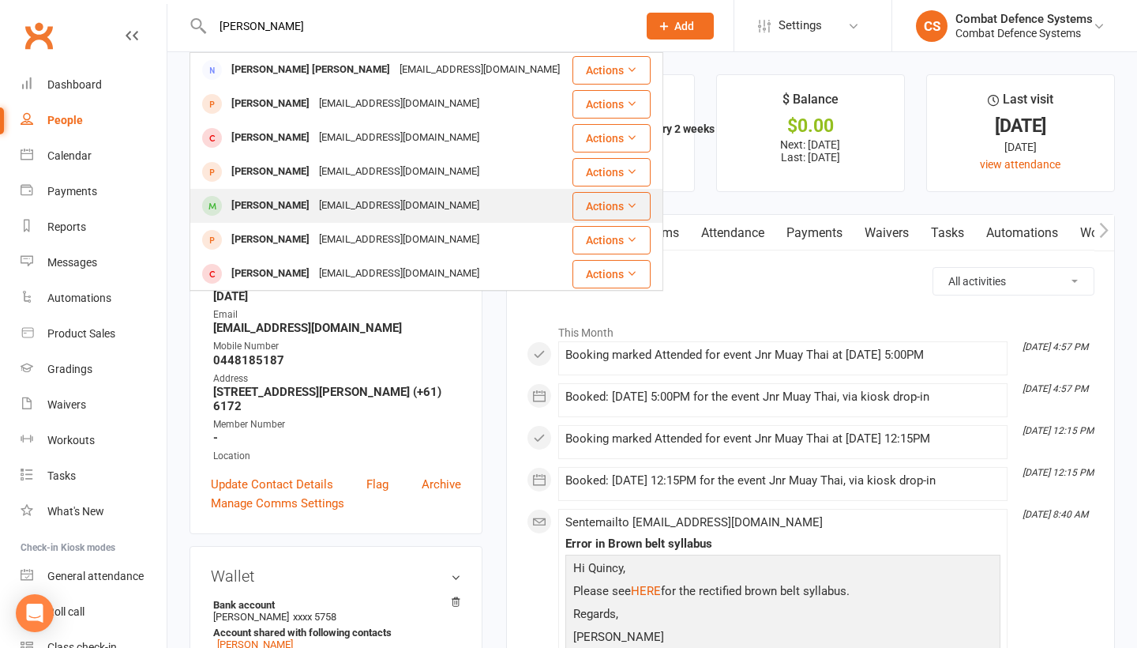
type input "[PERSON_NAME]"
click at [275, 205] on div "[PERSON_NAME]" at bounding box center [271, 205] width 88 height 23
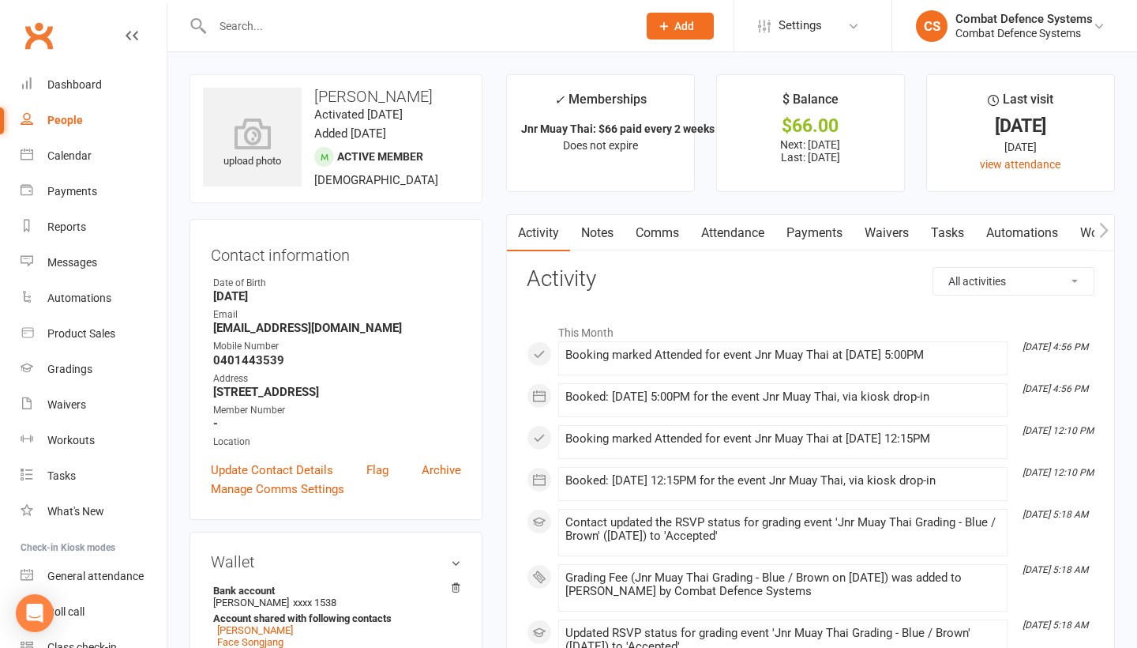
click at [251, 21] on input "text" at bounding box center [417, 26] width 419 height 22
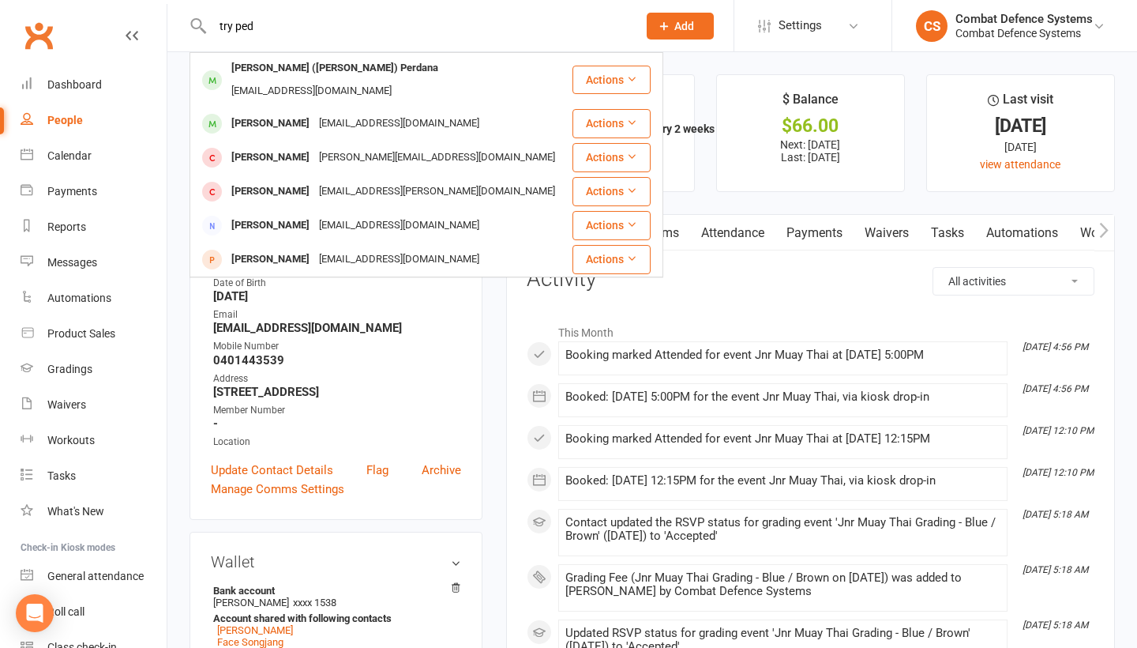
type input "try red"
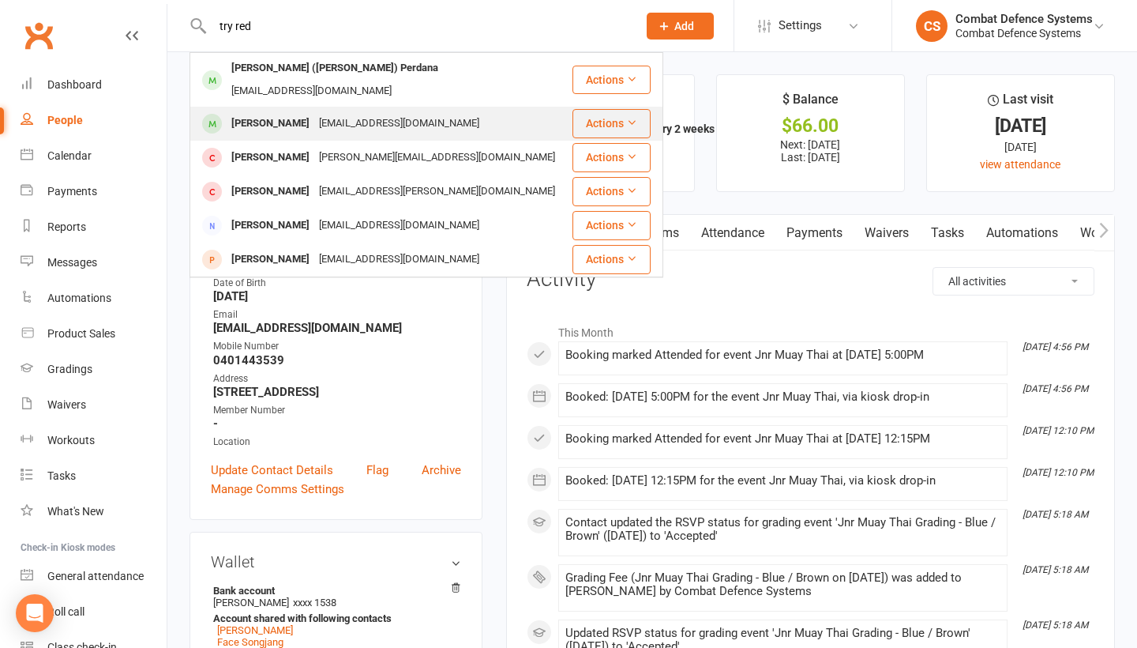
drag, startPoint x: 261, startPoint y: 51, endPoint x: 265, endPoint y: 108, distance: 56.9
click at [265, 112] on div "[PERSON_NAME]" at bounding box center [271, 123] width 88 height 23
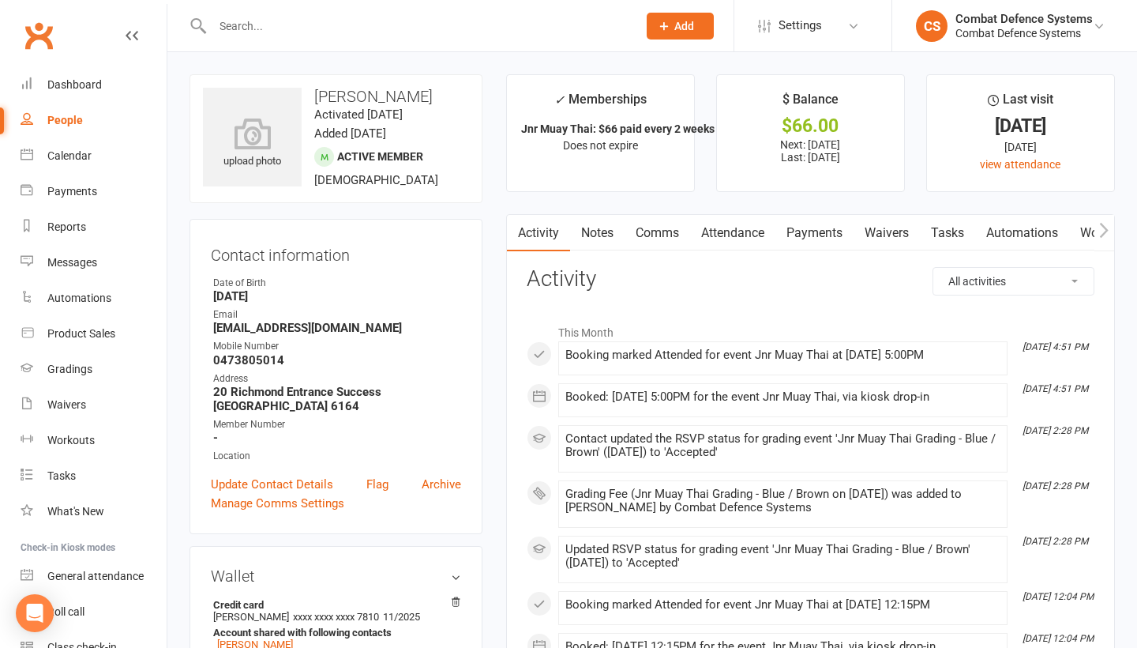
click at [291, 35] on input "text" at bounding box center [417, 26] width 419 height 22
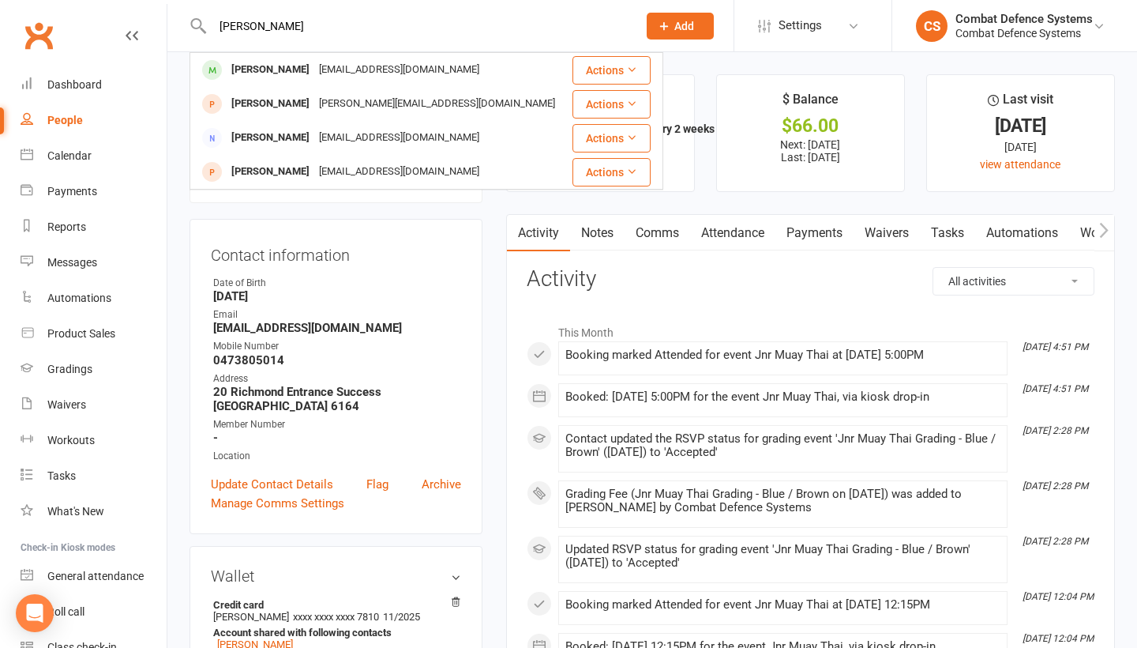
type input "[PERSON_NAME]"
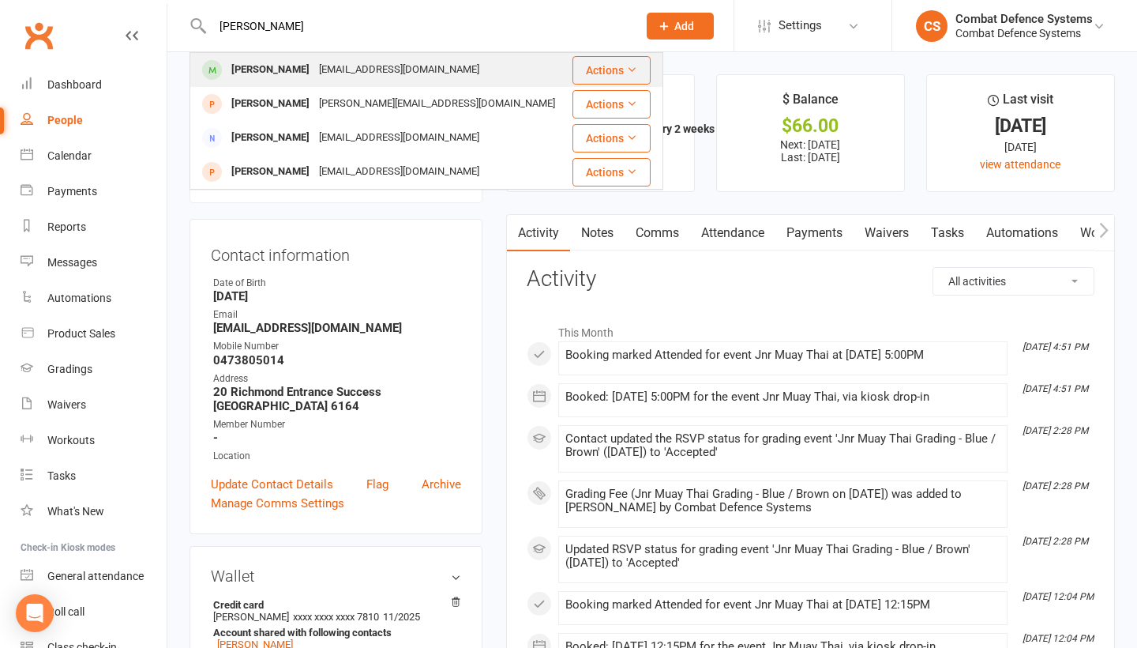
drag, startPoint x: 291, startPoint y: 35, endPoint x: 285, endPoint y: 73, distance: 39.2
click at [285, 73] on div "[PERSON_NAME]" at bounding box center [271, 69] width 88 height 23
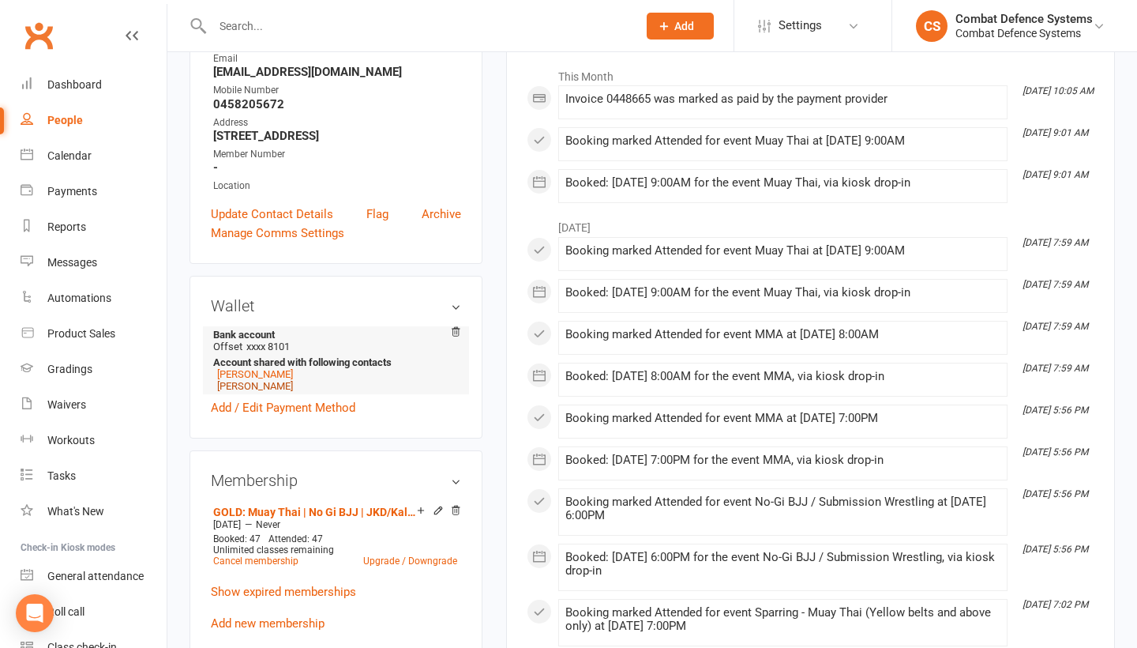
scroll to position [281, 0]
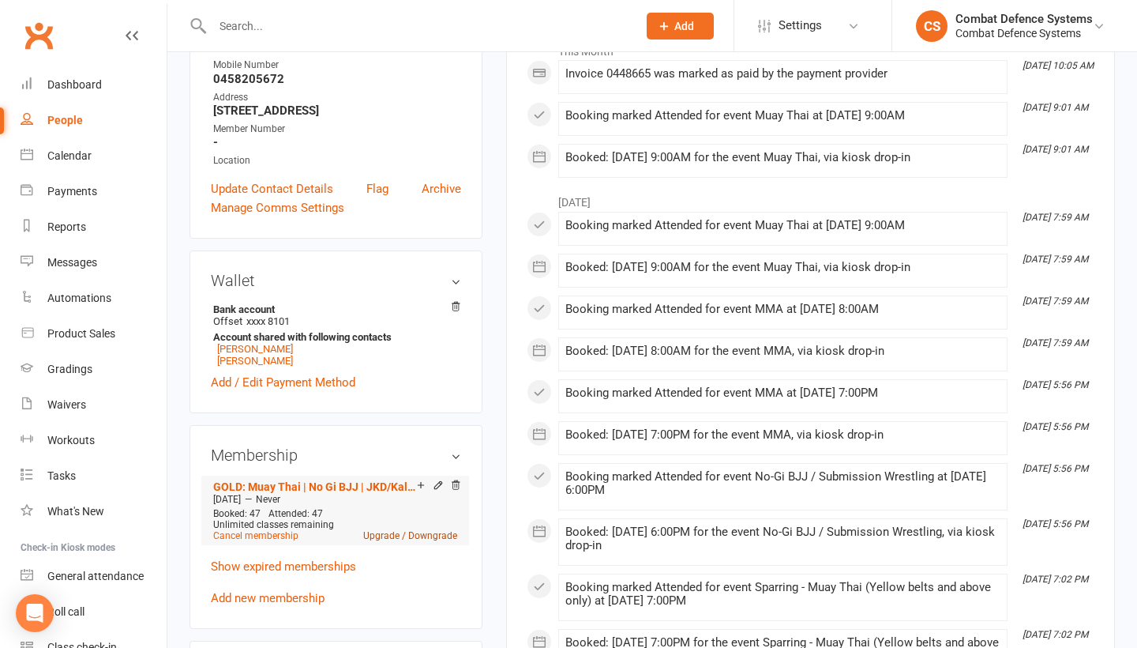
click at [405, 535] on link "Upgrade / Downgrade" at bounding box center [410, 535] width 94 height 11
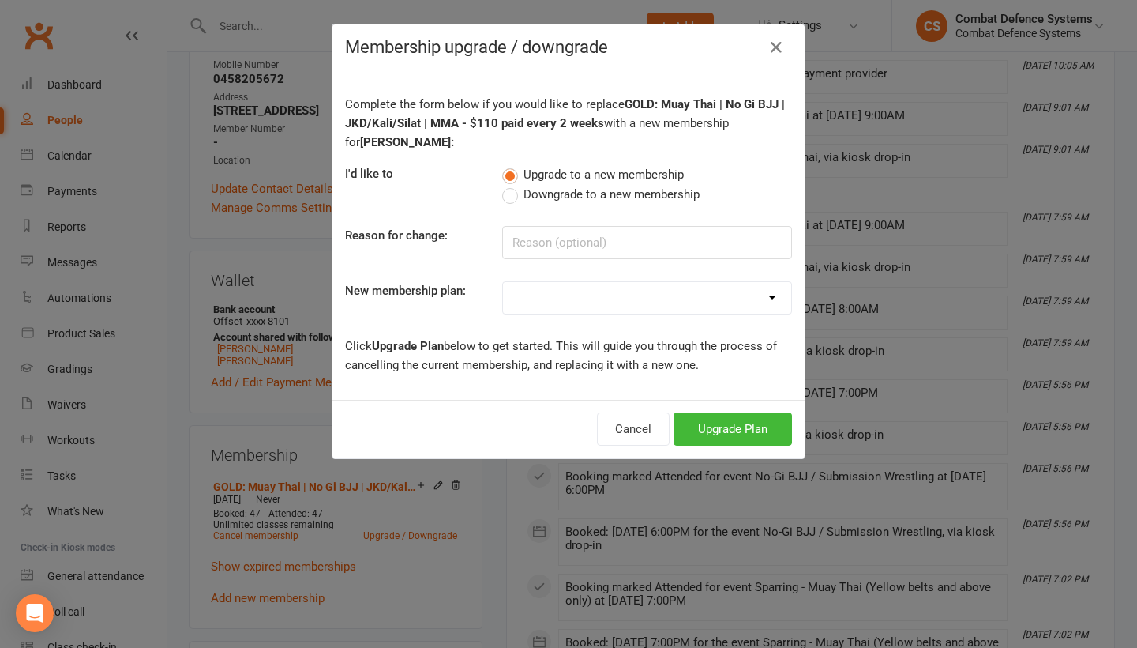
click at [512, 194] on label "Downgrade to a new membership" at bounding box center [600, 194] width 197 height 19
click at [512, 185] on input "Downgrade to a new membership" at bounding box center [507, 185] width 10 height 0
select select "1"
click at [740, 427] on button "Downgrade Plan" at bounding box center [725, 428] width 134 height 33
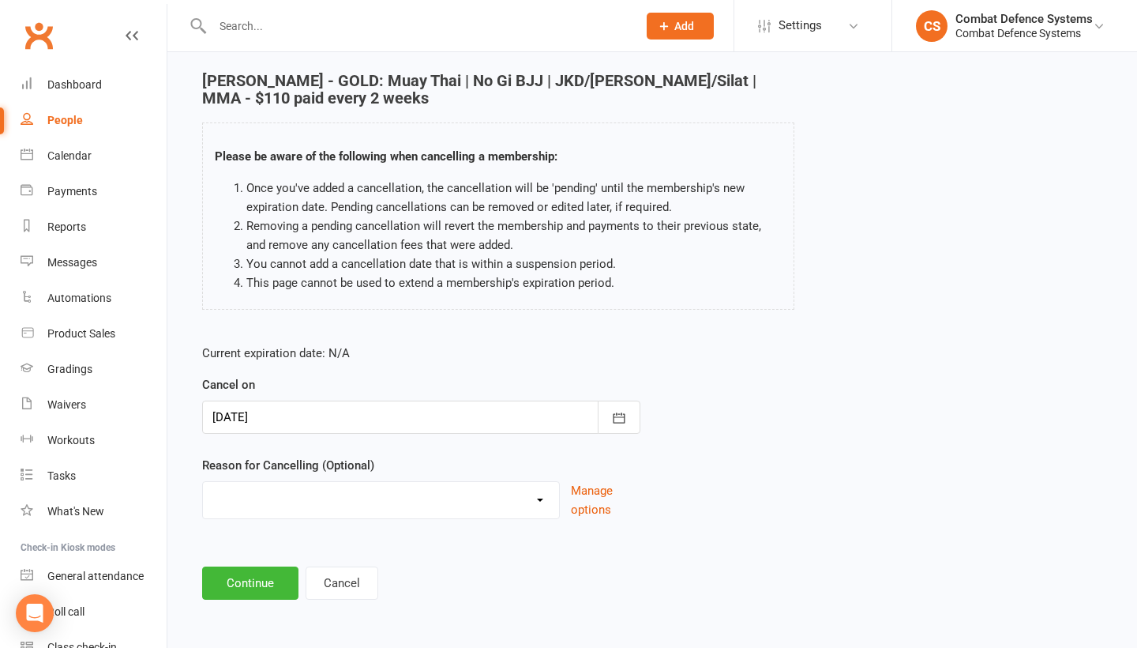
scroll to position [65, 0]
click at [236, 578] on button "Continue" at bounding box center [250, 582] width 96 height 33
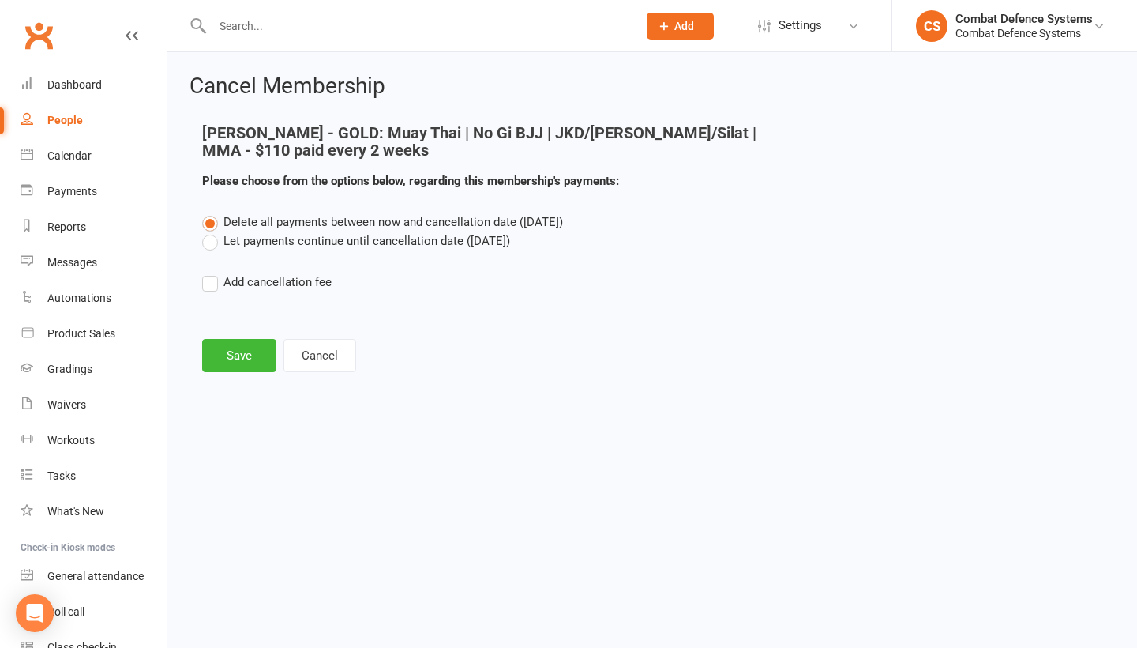
scroll to position [0, 0]
click at [250, 351] on button "Save" at bounding box center [239, 355] width 74 height 33
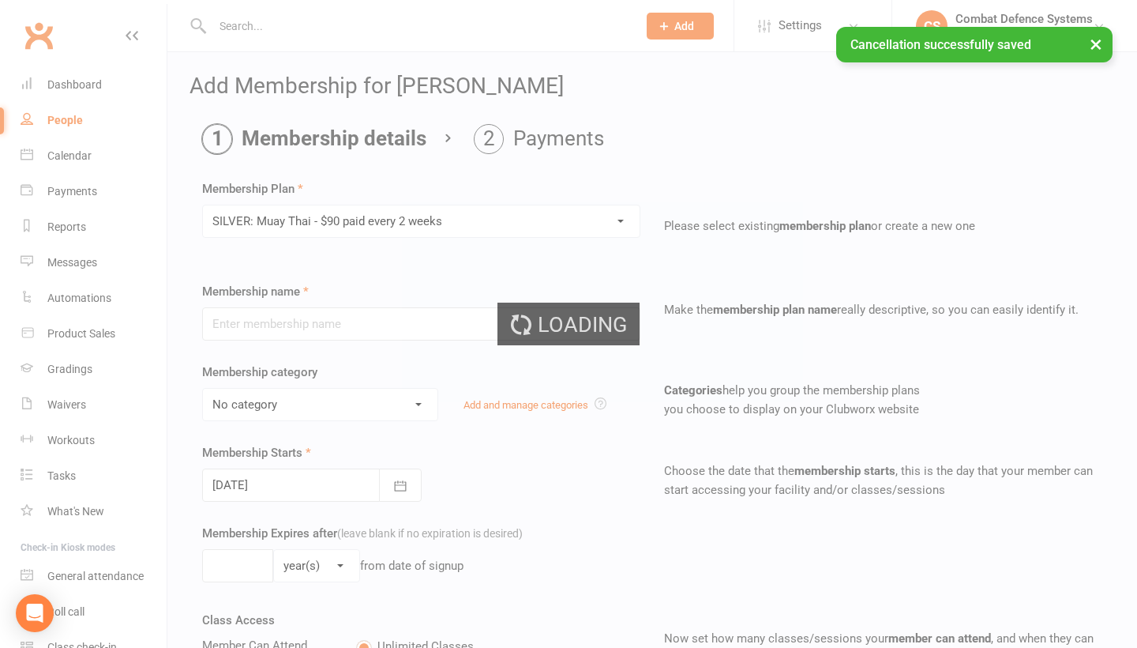
type input "SILVER: Muay Thai - $90 paid every 2 weeks"
select select "15"
type input "0"
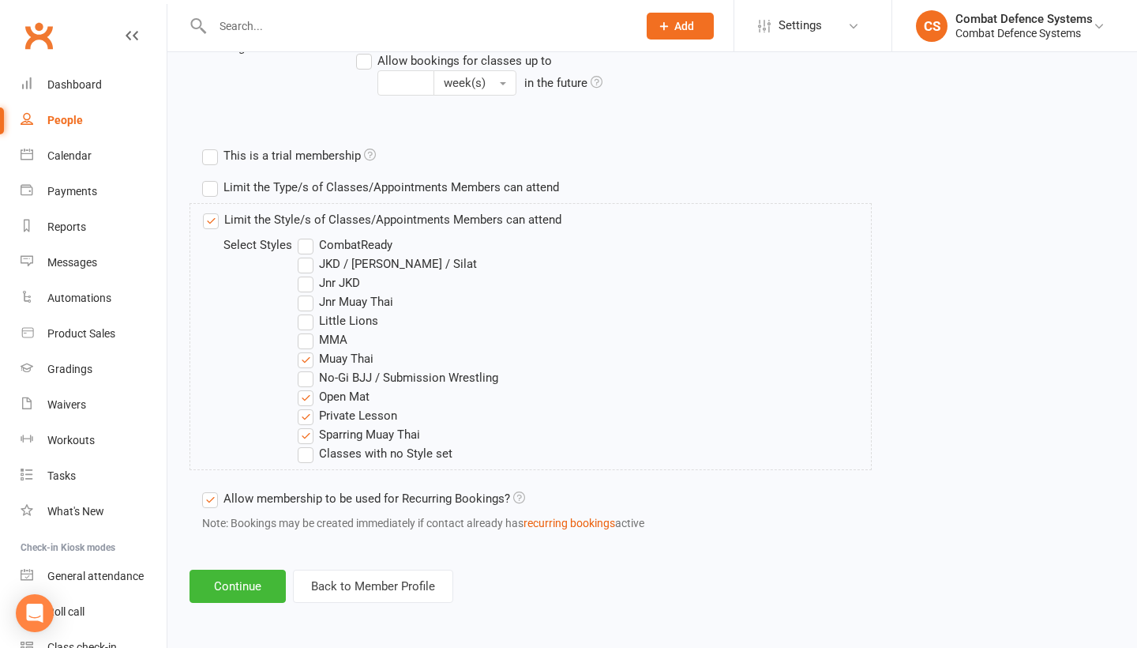
scroll to position [709, 0]
click at [255, 569] on button "Continue" at bounding box center [238, 585] width 96 height 33
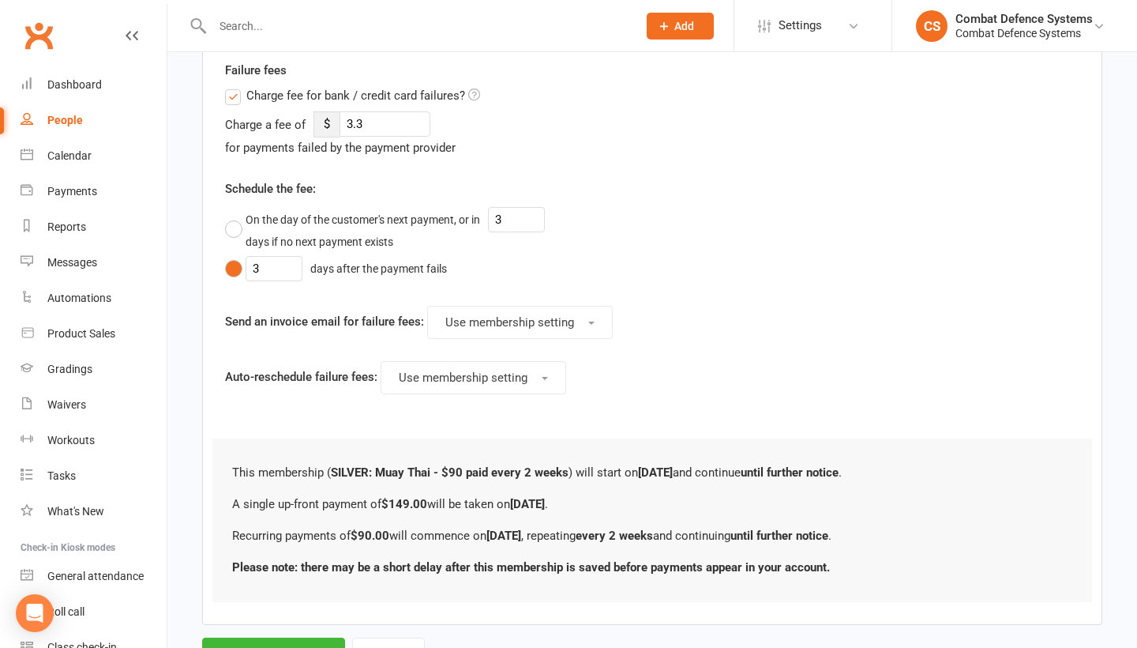
scroll to position [0, 0]
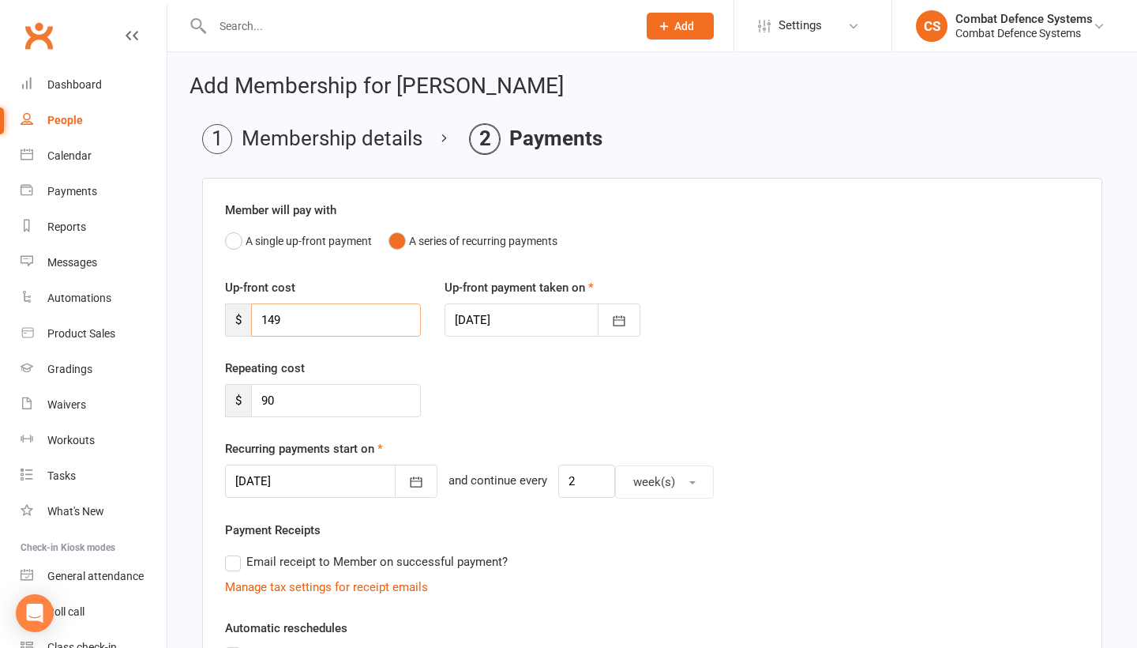
drag, startPoint x: 304, startPoint y: 316, endPoint x: 235, endPoint y: 317, distance: 69.5
click at [235, 317] on div "$ 149" at bounding box center [323, 319] width 196 height 33
type input "90"
click at [487, 361] on div "Repeating cost $ 90" at bounding box center [652, 399] width 878 height 81
click at [621, 320] on icon "button" at bounding box center [619, 321] width 16 height 16
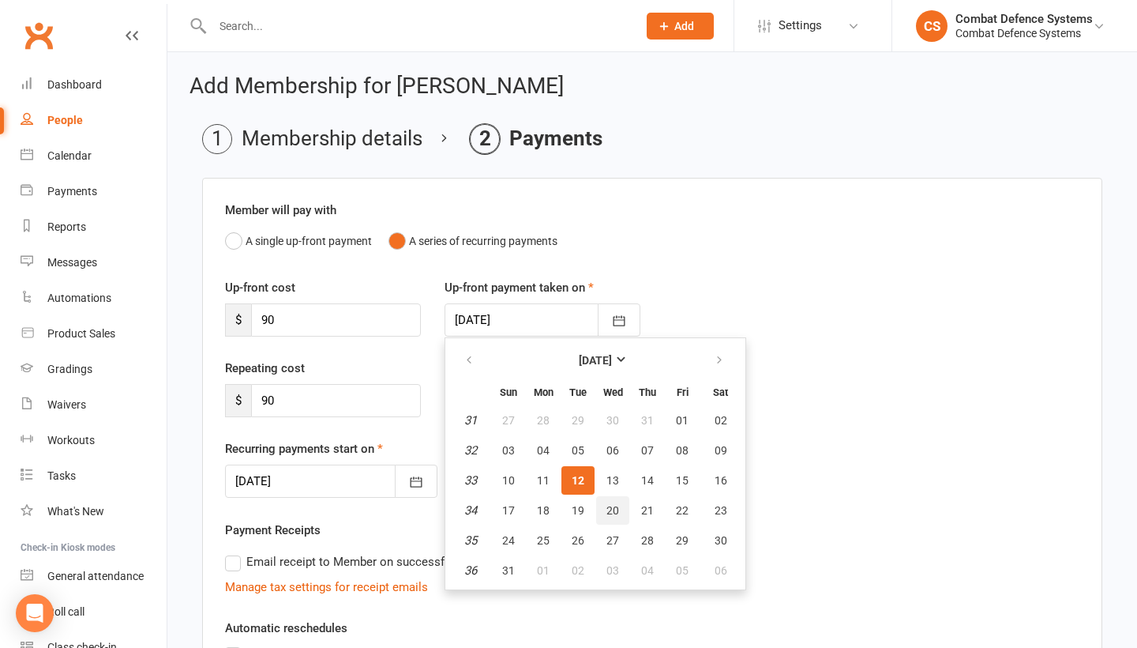
click at [614, 505] on span "20" at bounding box center [612, 510] width 13 height 13
type input "[DATE]"
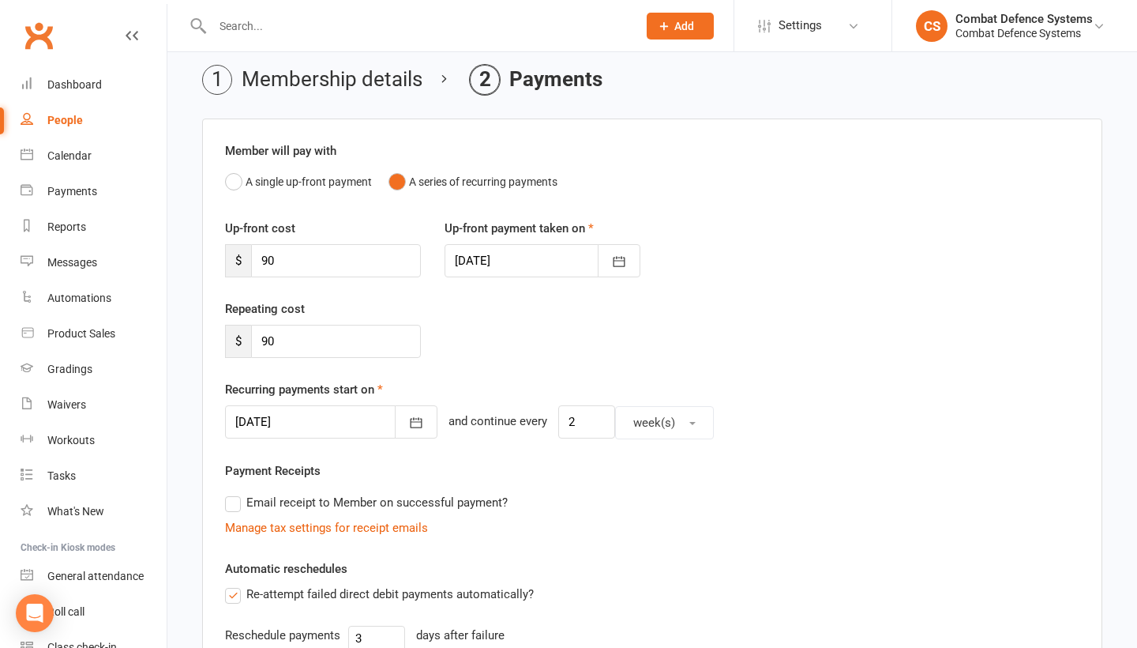
scroll to position [68, 0]
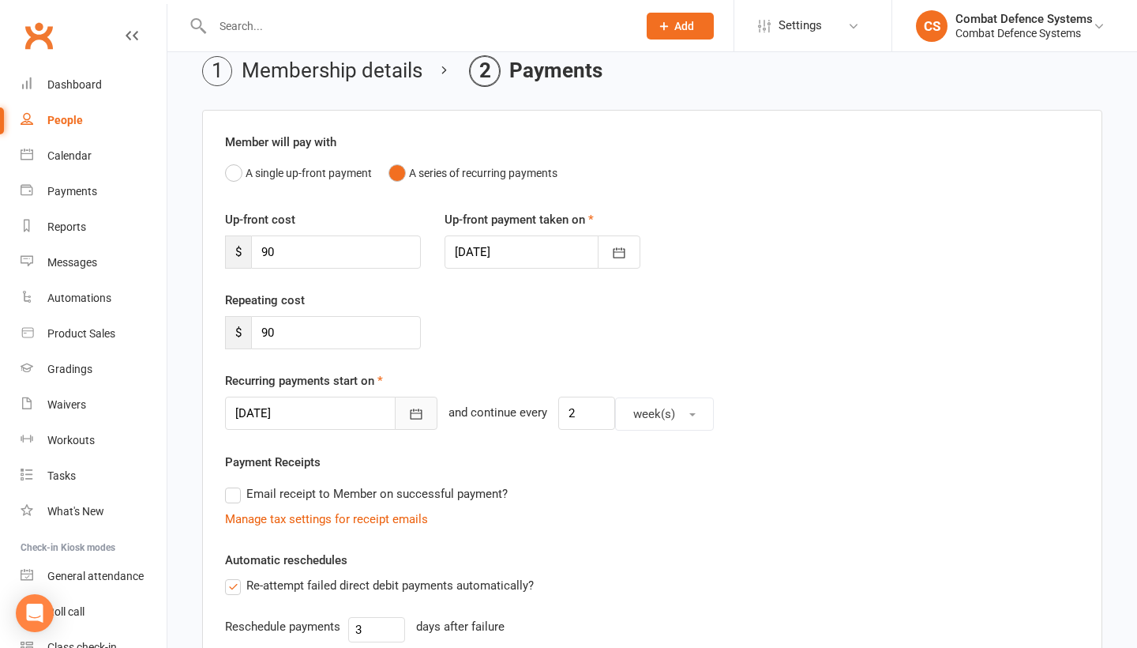
click at [411, 409] on icon "button" at bounding box center [417, 414] width 12 height 10
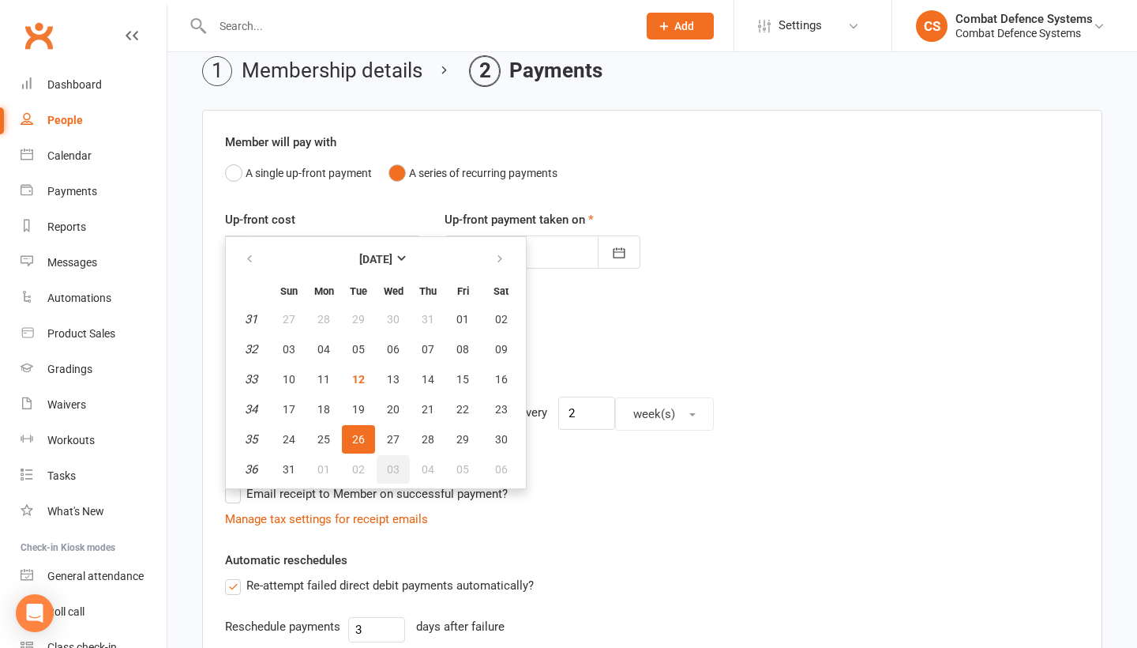
click at [392, 464] on span "03" at bounding box center [393, 469] width 13 height 13
type input "[DATE]"
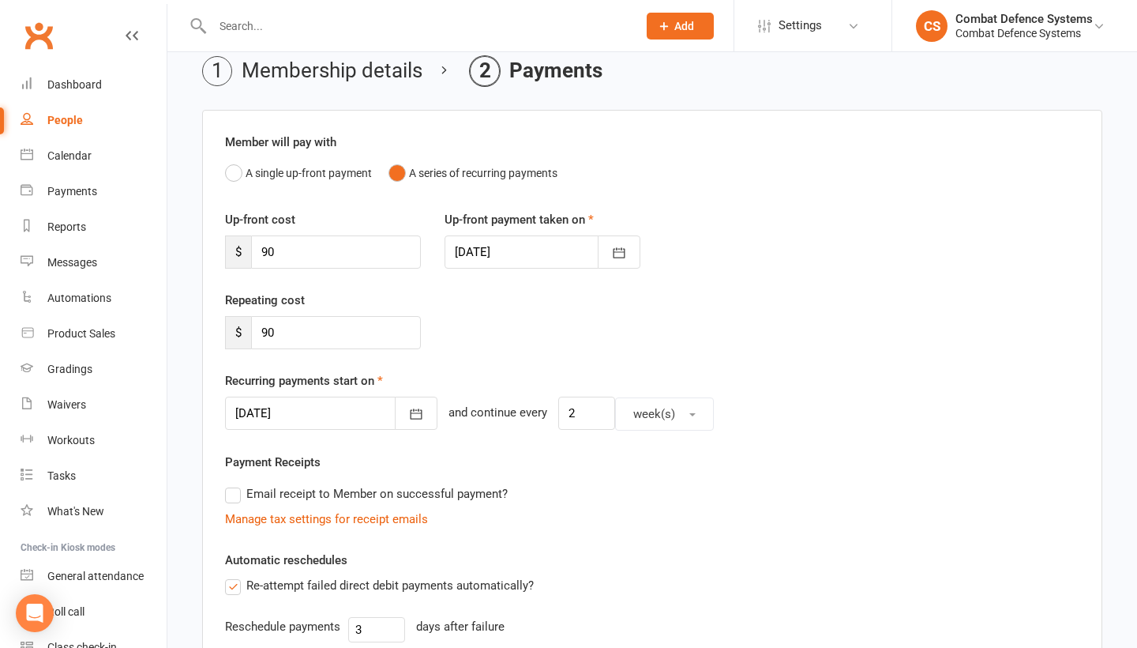
click at [493, 337] on div "Repeating cost $ 90" at bounding box center [652, 331] width 878 height 81
click at [408, 415] on icon "button" at bounding box center [416, 414] width 16 height 16
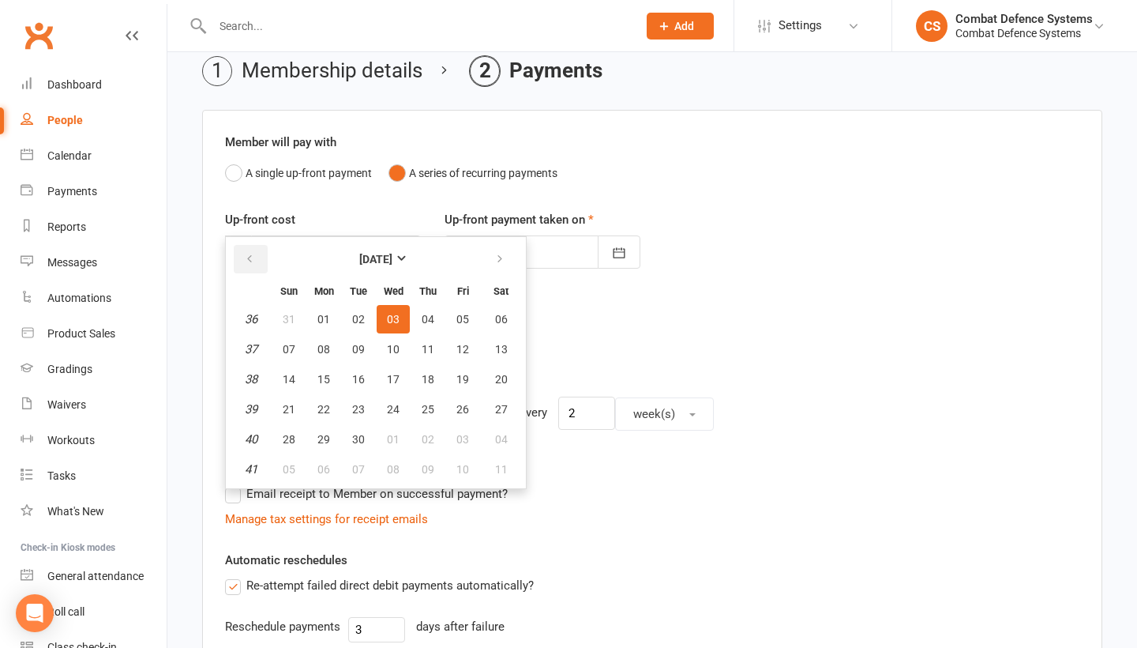
click at [250, 258] on icon "button" at bounding box center [249, 259] width 11 height 13
click at [392, 466] on span "03" at bounding box center [393, 469] width 13 height 13
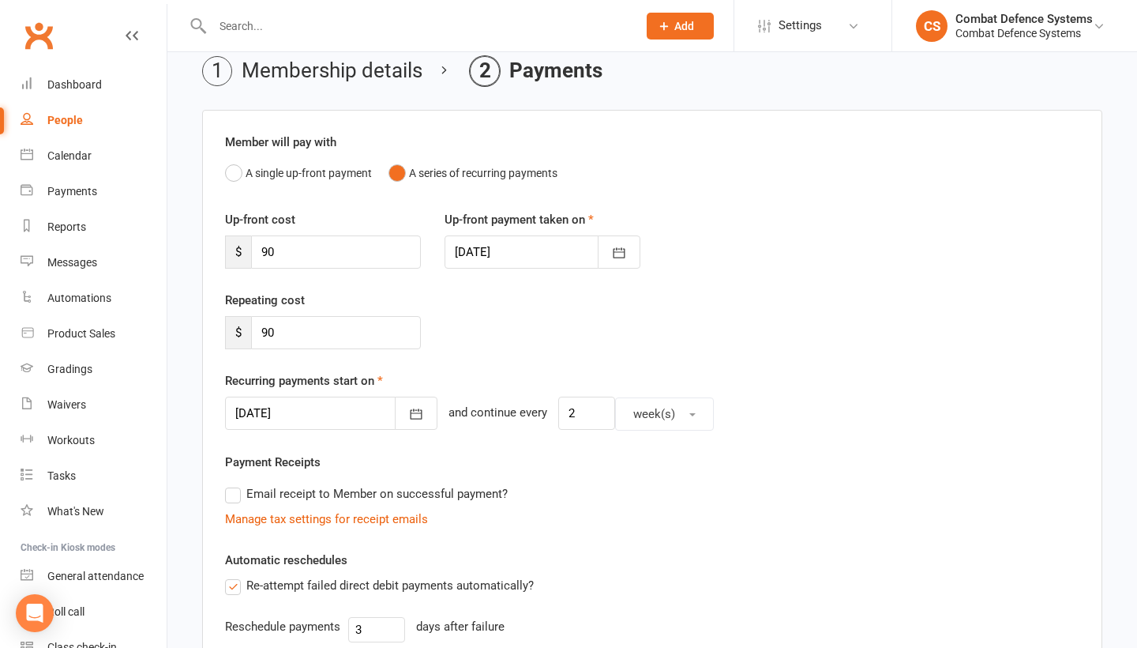
click at [572, 331] on div "Repeating cost $ 90" at bounding box center [652, 331] width 878 height 81
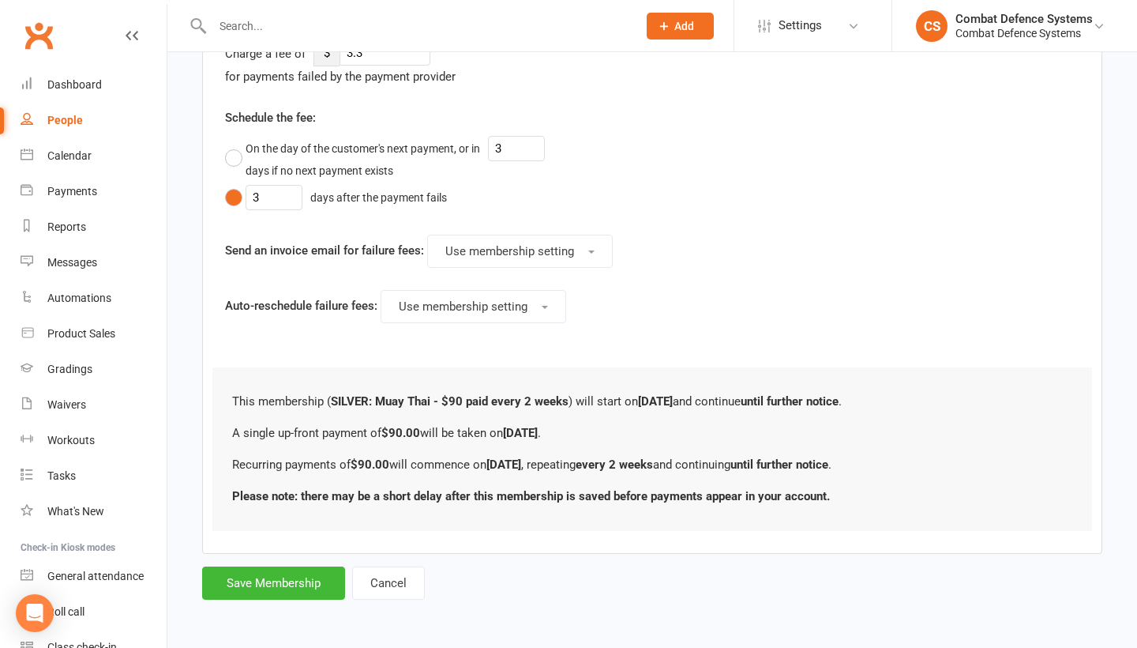
scroll to position [792, 0]
click at [301, 569] on button "Save Membership" at bounding box center [273, 582] width 143 height 33
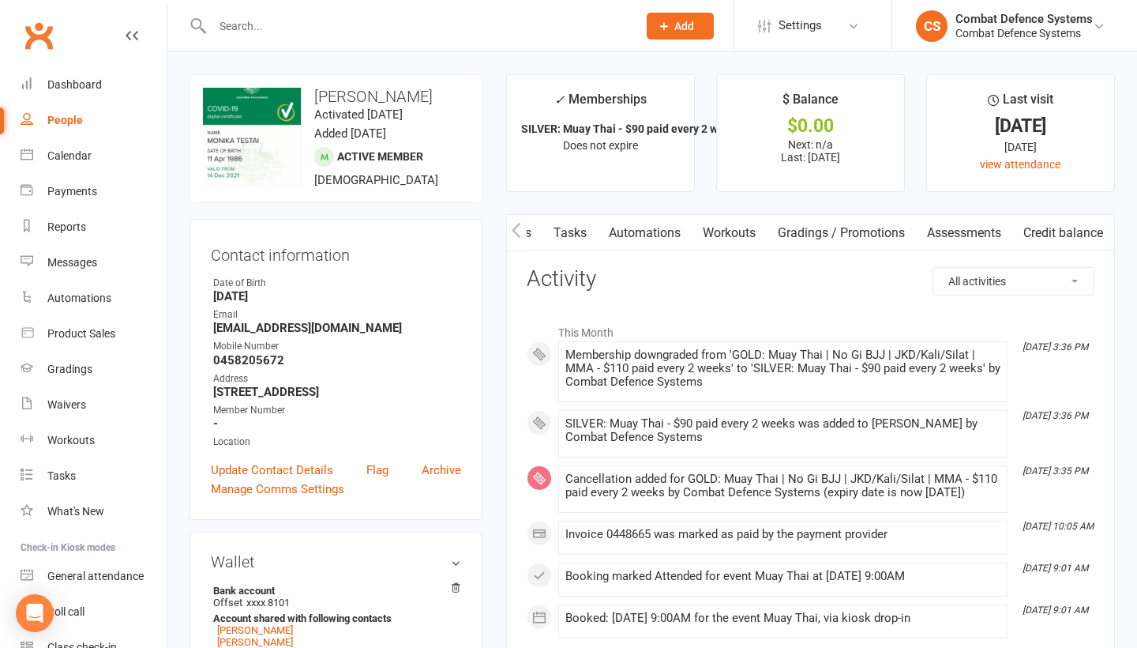
scroll to position [0, 385]
click at [1087, 237] on link "Credit balance" at bounding box center [1063, 233] width 102 height 36
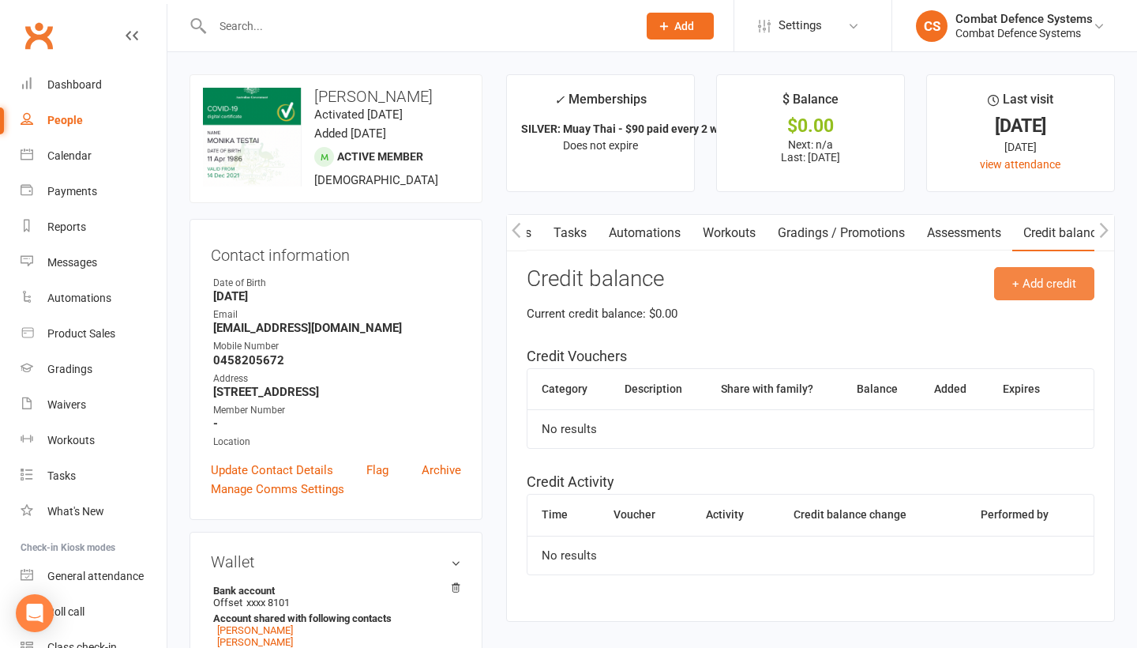
click at [1048, 274] on button "+ Add credit" at bounding box center [1044, 283] width 100 height 33
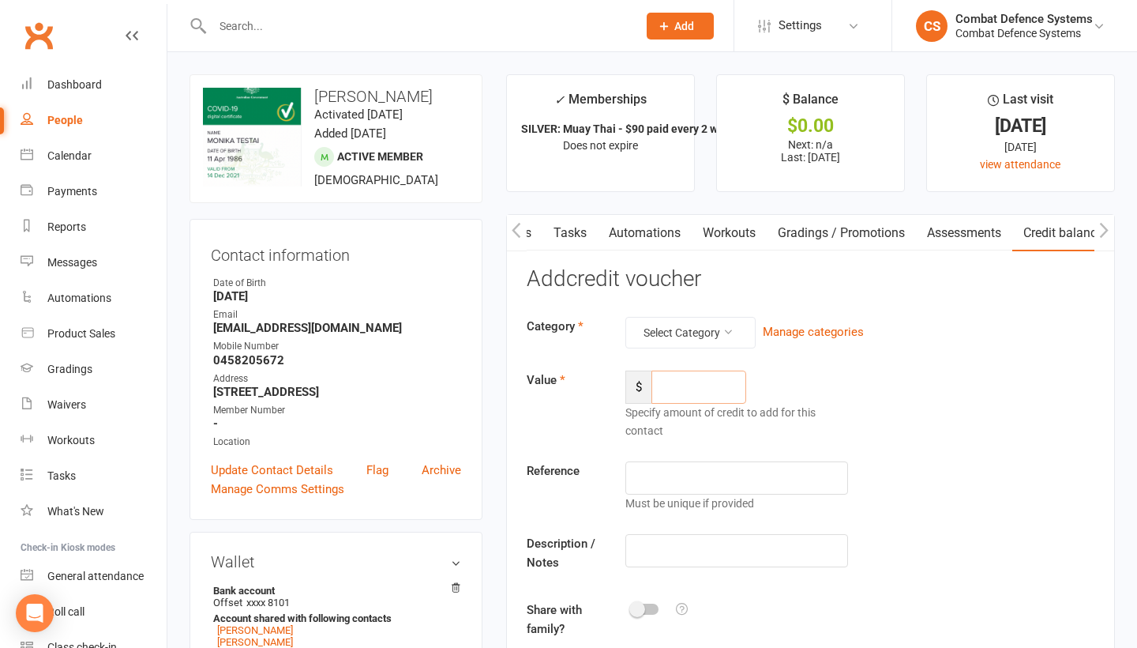
click at [692, 381] on input "number" at bounding box center [698, 386] width 95 height 33
type input "20"
click at [974, 391] on div "Value $ 20 Specify amount of credit to add for this contact" at bounding box center [810, 404] width 591 height 69
click at [710, 485] on input "text" at bounding box center [736, 477] width 223 height 33
click at [944, 376] on div "Value $ 20 Specify amount of credit to add for this contact" at bounding box center [810, 404] width 591 height 69
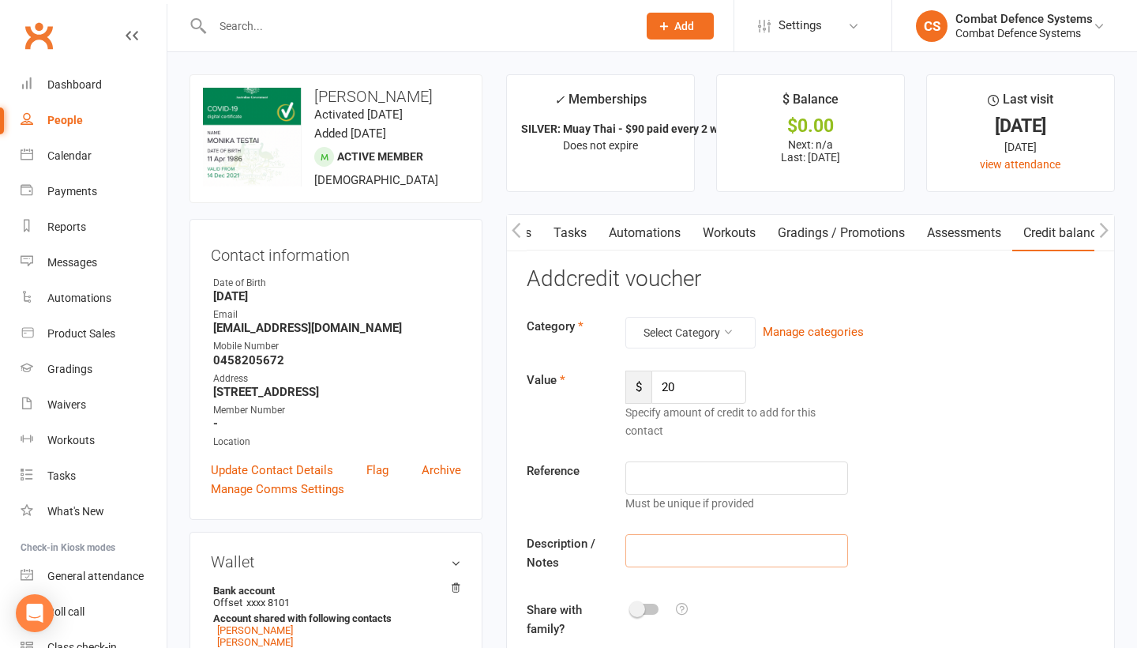
click at [689, 546] on input "text" at bounding box center [736, 550] width 223 height 33
drag, startPoint x: 697, startPoint y: 546, endPoint x: 599, endPoint y: 546, distance: 97.9
click at [599, 546] on div "Description / Notes cancellation of membership credit" at bounding box center [810, 556] width 591 height 44
type input "downgrade of membership credit"
click at [955, 476] on div "Reference Must be unique if provided" at bounding box center [810, 486] width 591 height 51
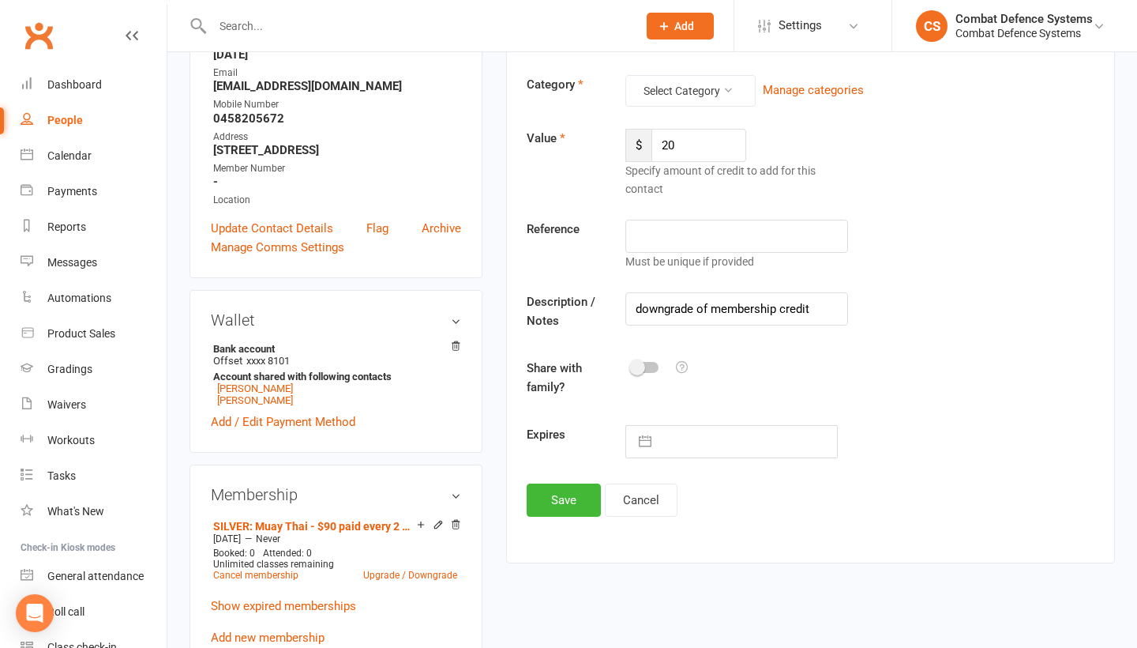
scroll to position [244, 0]
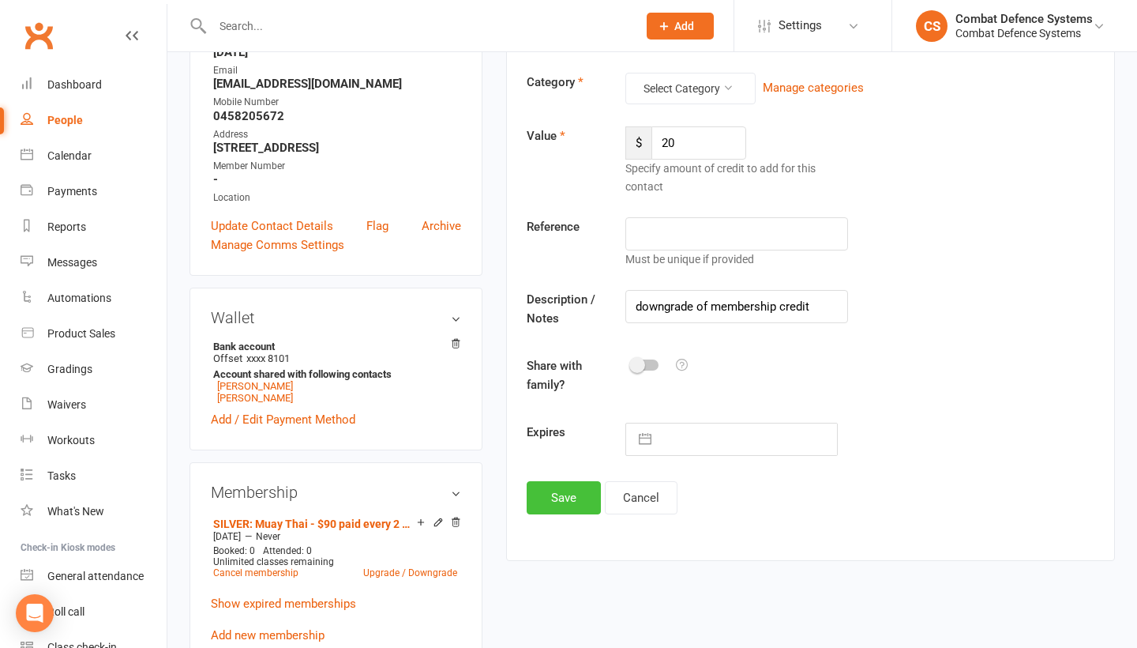
click at [578, 494] on button "Save" at bounding box center [564, 497] width 74 height 33
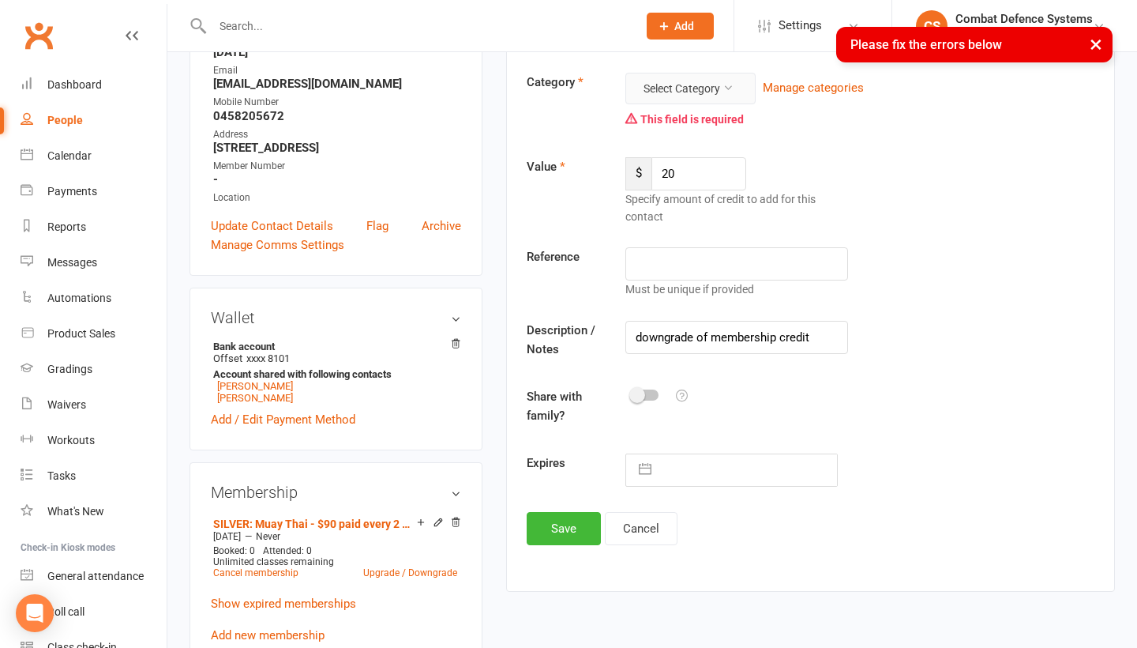
click at [700, 82] on button "Select Category" at bounding box center [690, 89] width 130 height 32
click at [693, 126] on link "General" at bounding box center [677, 123] width 156 height 32
click at [575, 531] on button "Save" at bounding box center [564, 528] width 74 height 33
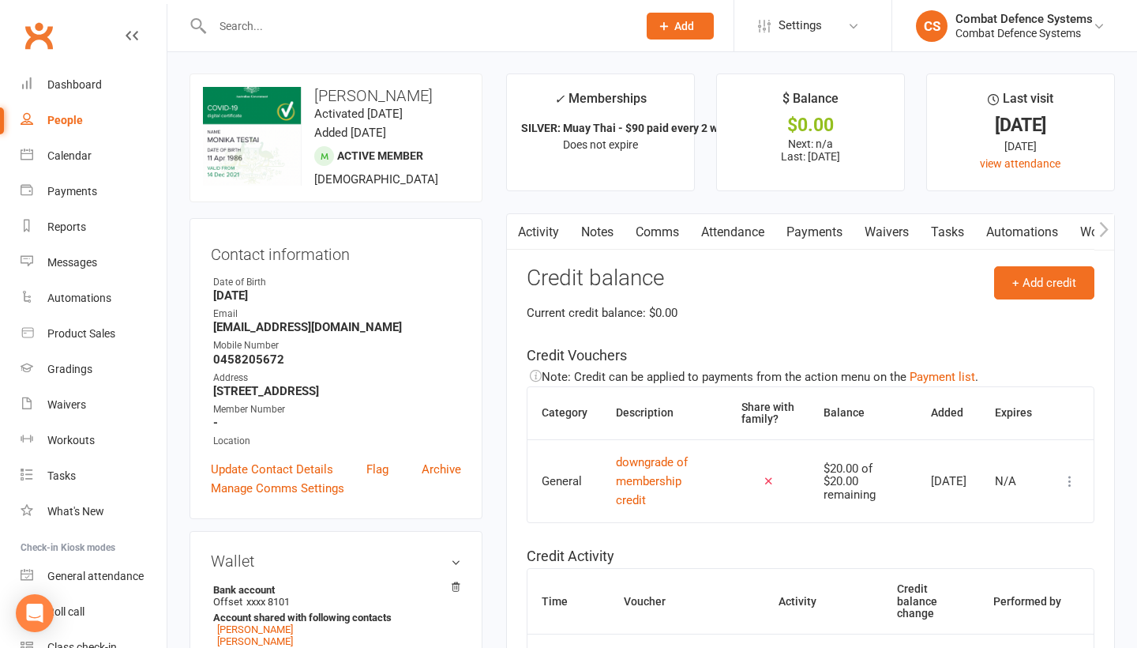
scroll to position [0, 0]
click at [817, 235] on link "Payments" at bounding box center [814, 232] width 78 height 36
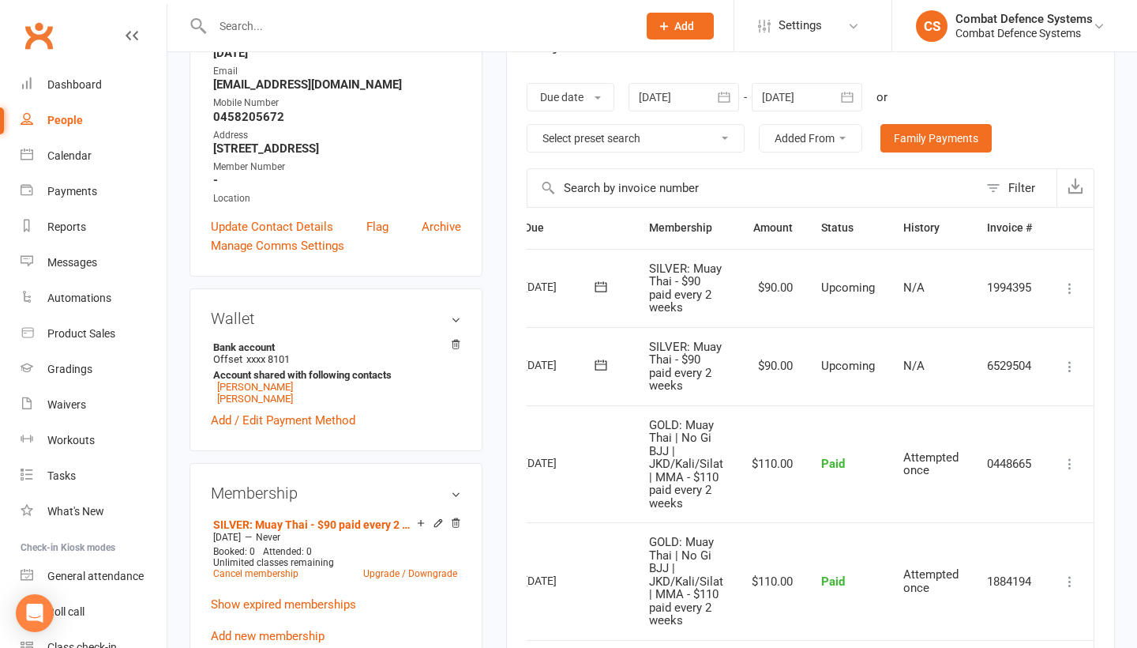
scroll to position [0, 71]
click at [1071, 363] on icon at bounding box center [1070, 367] width 16 height 16
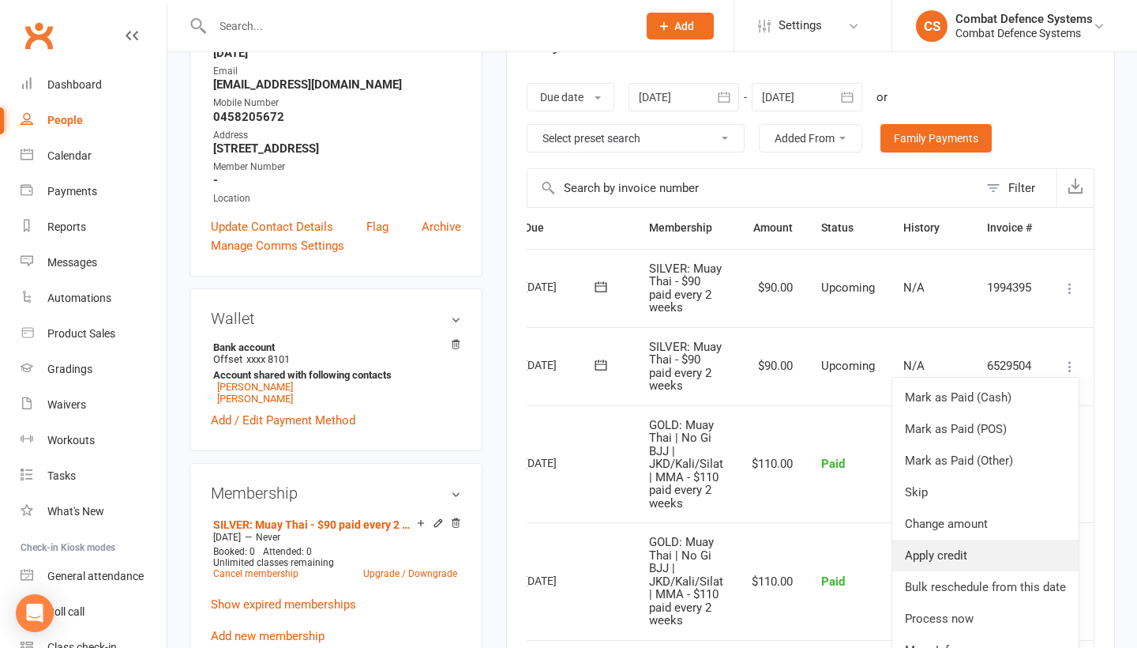
click at [996, 549] on link "Apply credit" at bounding box center [985, 555] width 186 height 32
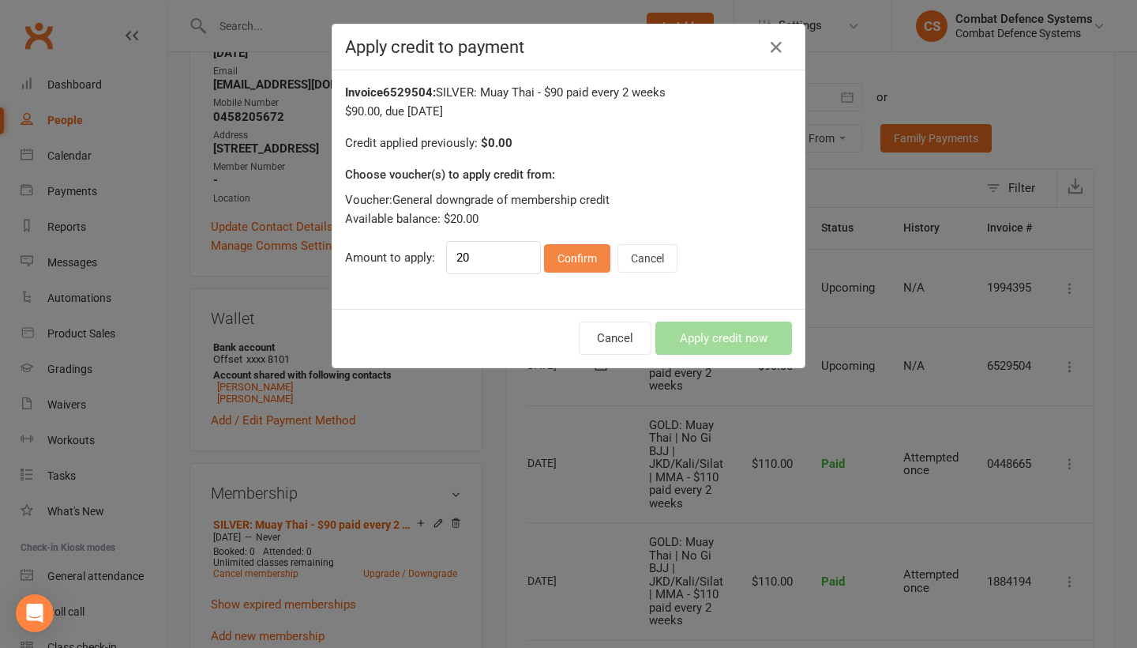
click at [582, 256] on button "Confirm" at bounding box center [577, 258] width 66 height 28
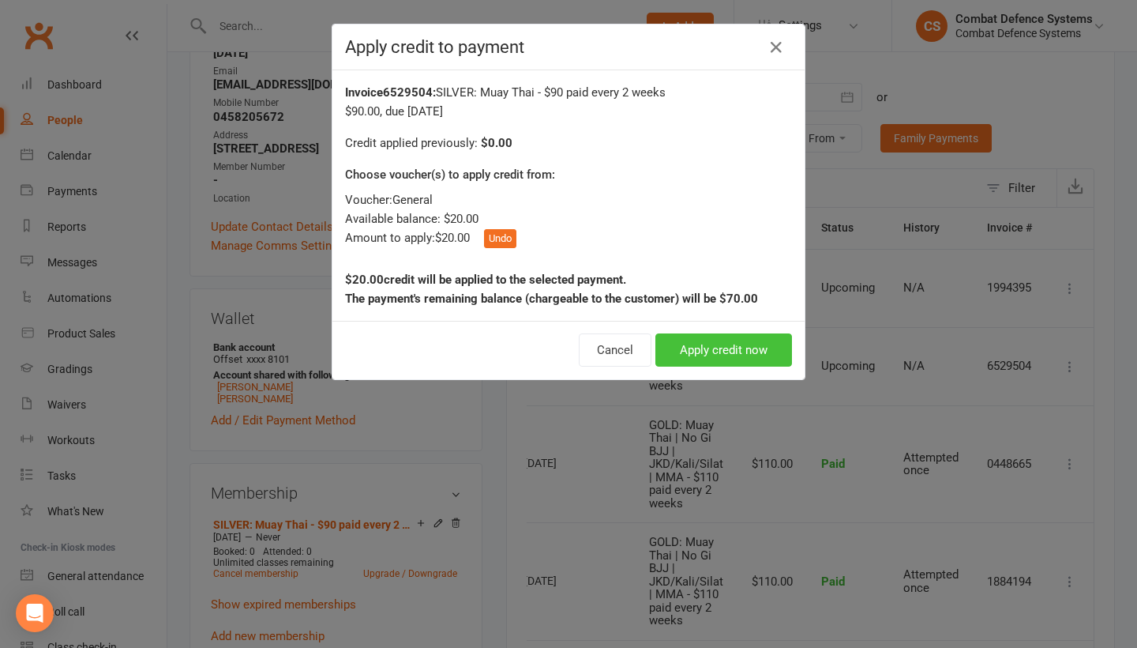
click at [703, 352] on button "Apply credit now" at bounding box center [723, 349] width 137 height 33
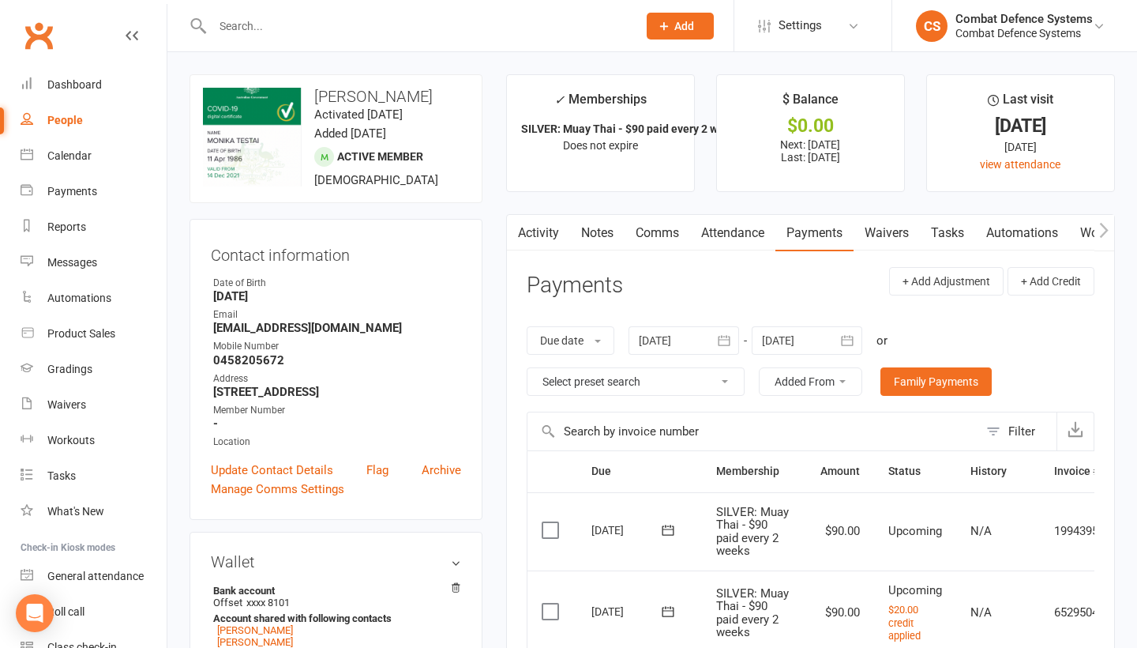
scroll to position [0, 0]
click at [68, 79] on div "Dashboard" at bounding box center [74, 84] width 54 height 13
